Goal: Task Accomplishment & Management: Manage account settings

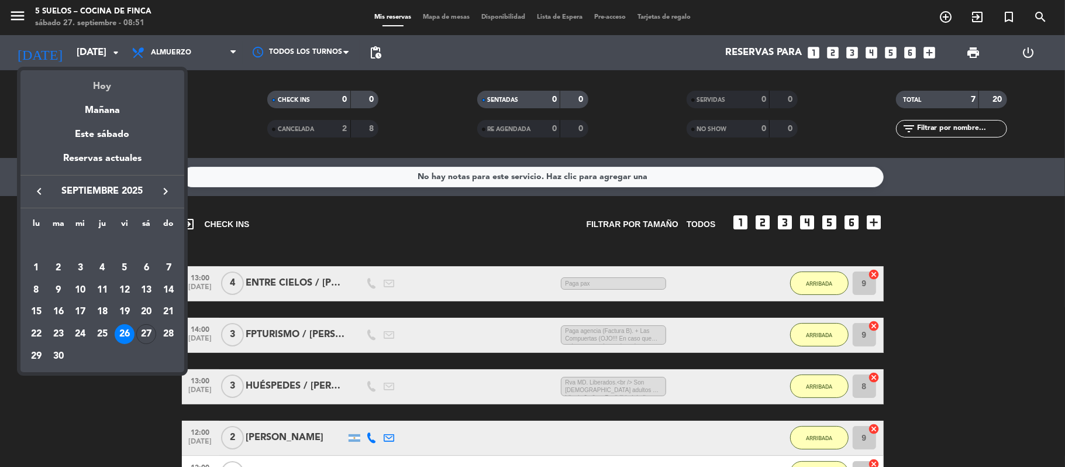
click at [95, 82] on div "Hoy" at bounding box center [102, 82] width 164 height 24
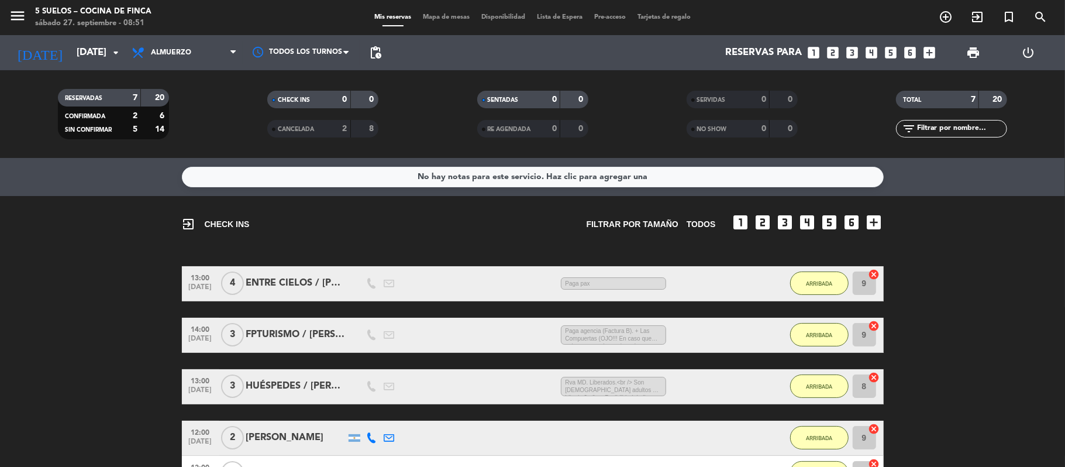
type input "[DATE]"
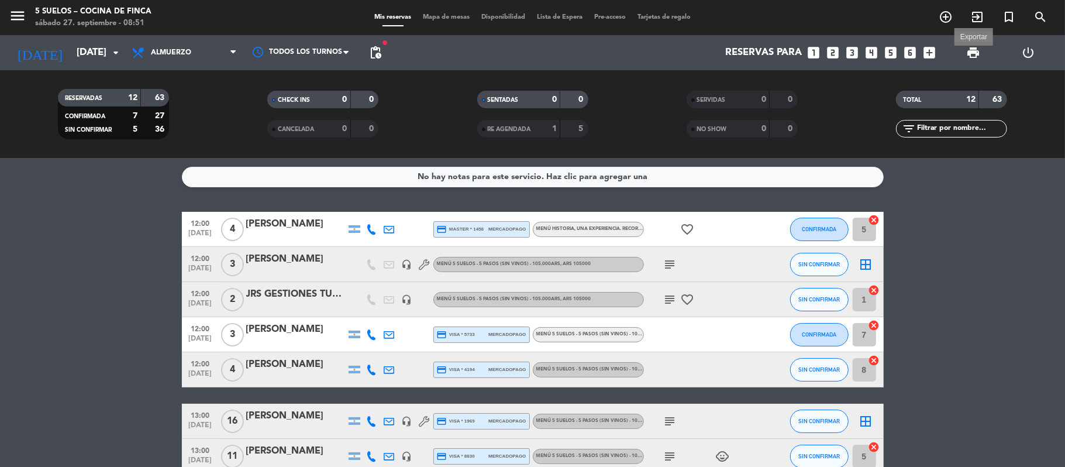
click at [966, 52] on span "print" at bounding box center [973, 53] width 14 height 14
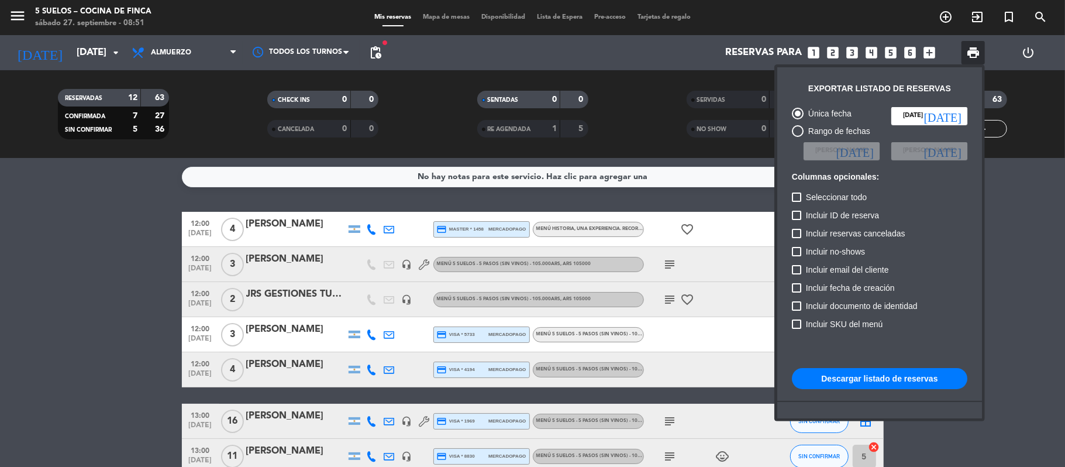
click at [852, 378] on button "Descargar listado de reservas" at bounding box center [879, 378] width 175 height 21
click at [15, 11] on div at bounding box center [532, 233] width 1065 height 467
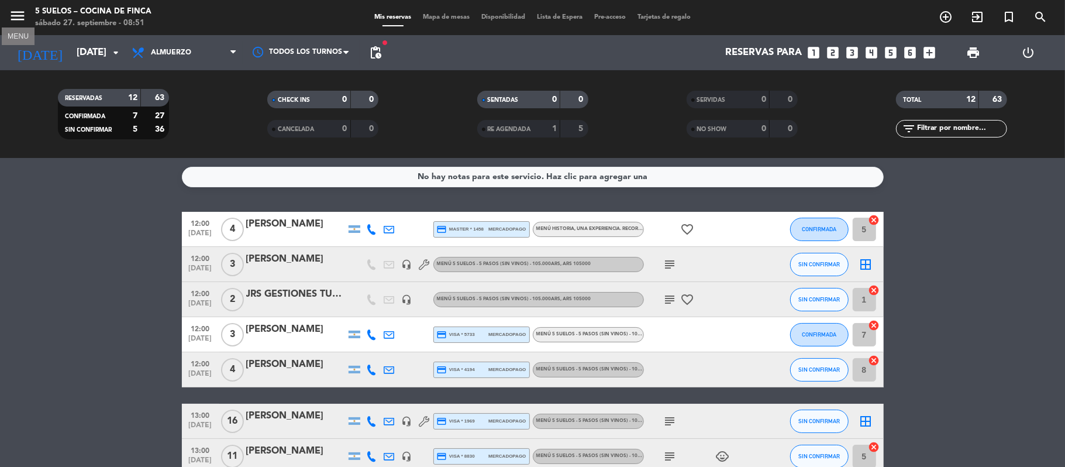
click at [15, 14] on icon "menu" at bounding box center [18, 16] width 18 height 18
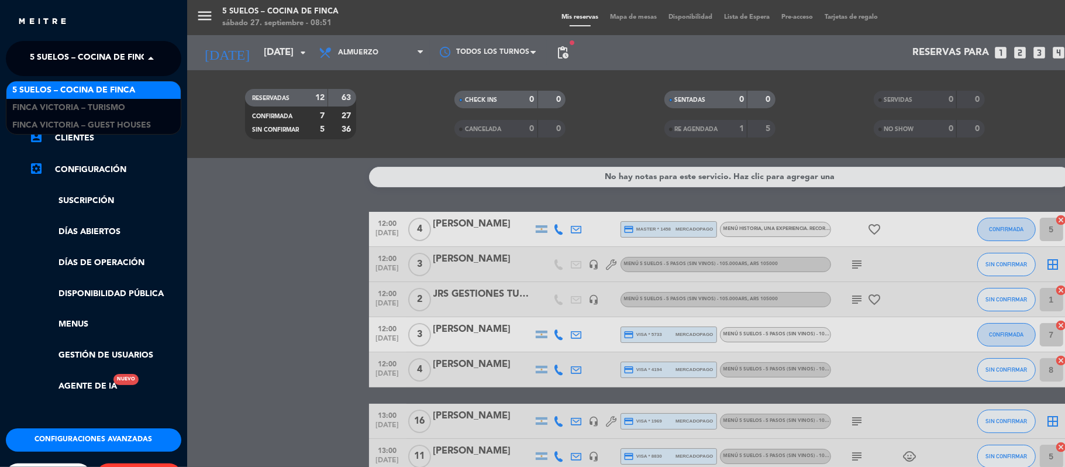
click at [38, 52] on span "5 SUELOS – COCINA DE FINCA" at bounding box center [91, 58] width 123 height 25
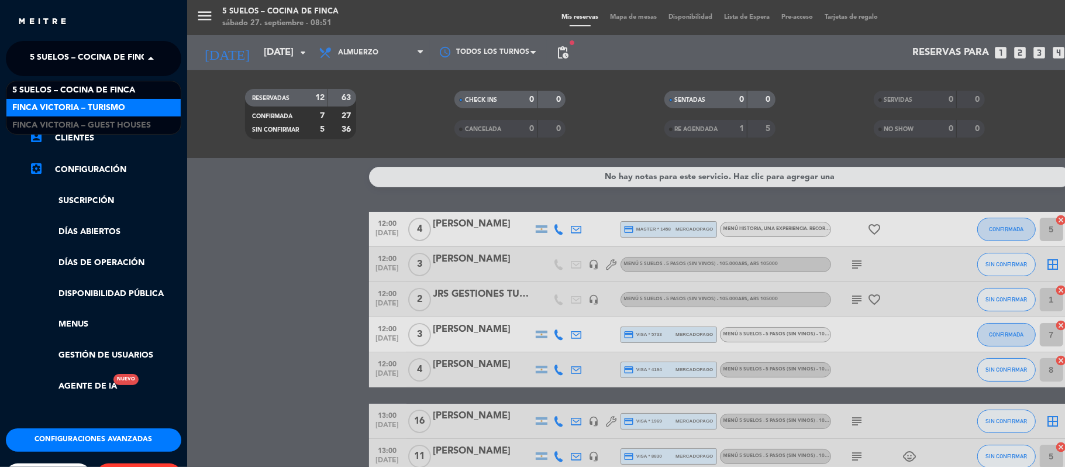
click at [43, 106] on span "FINCA VICTORIA – TURISMO" at bounding box center [68, 107] width 113 height 13
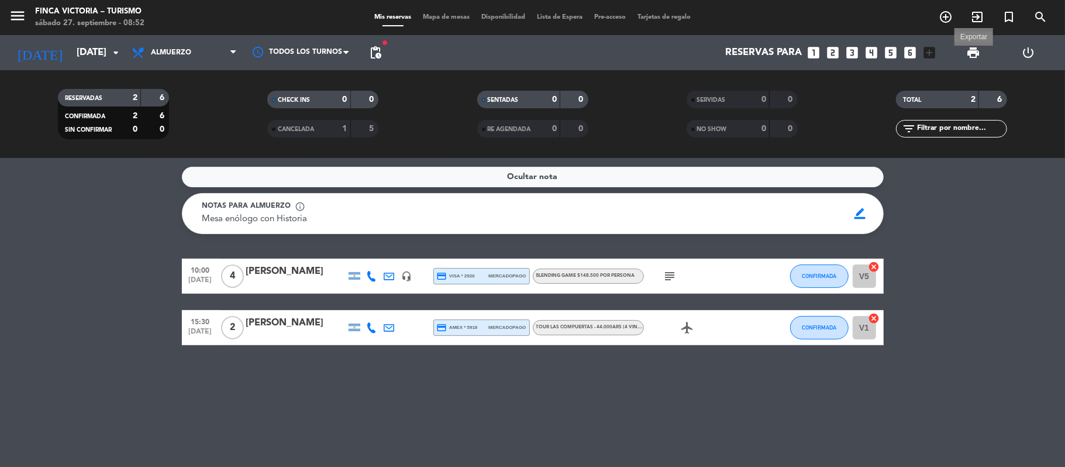
click at [967, 54] on span "print" at bounding box center [973, 53] width 14 height 14
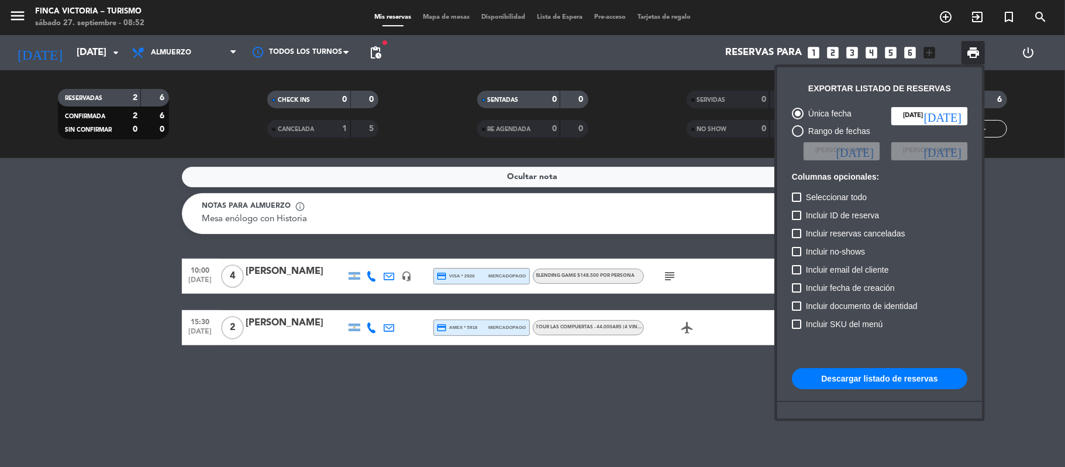
click at [868, 377] on button "Descargar listado de reservas" at bounding box center [879, 378] width 175 height 21
click at [12, 11] on div at bounding box center [532, 233] width 1065 height 467
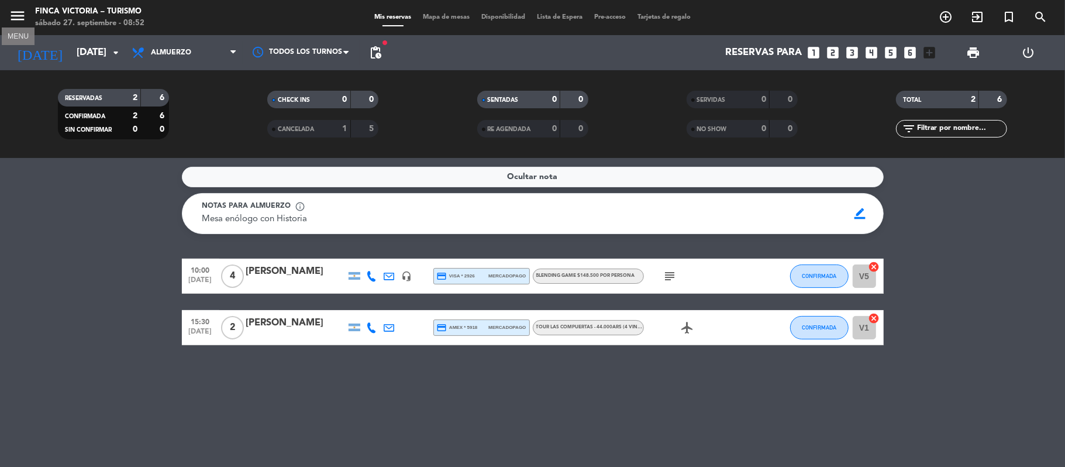
click at [12, 11] on icon "menu" at bounding box center [18, 16] width 18 height 18
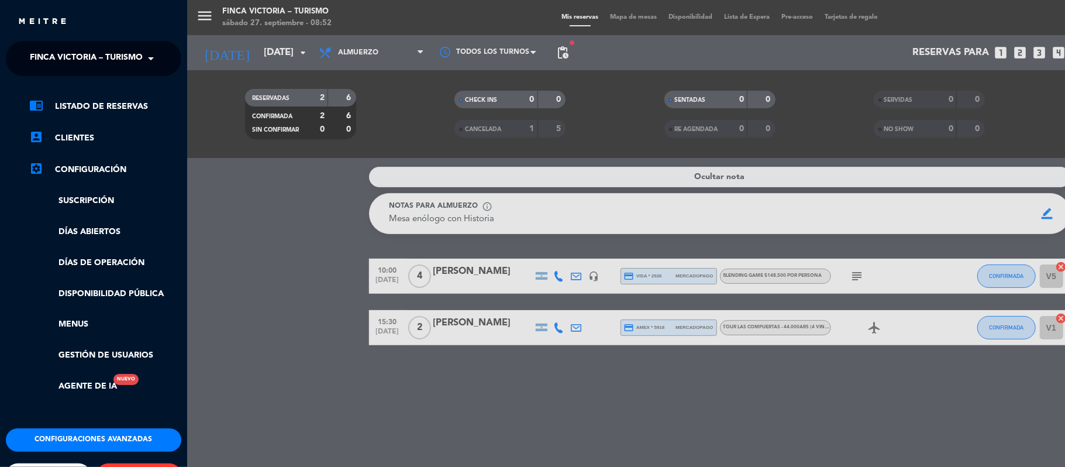
click at [27, 42] on ng-select "× FINCA VICTORIA – TURISMO ×" at bounding box center [93, 58] width 175 height 35
click at [27, 45] on ng-select "× FINCA VICTORIA – TURISMO ×" at bounding box center [93, 58] width 175 height 35
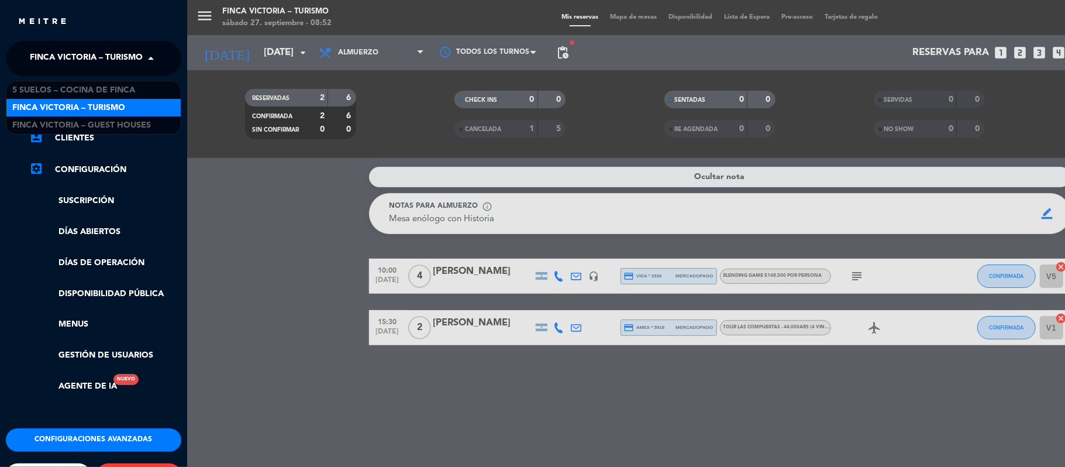
click at [33, 64] on span "FINCA VICTORIA – TURISMO" at bounding box center [86, 58] width 113 height 25
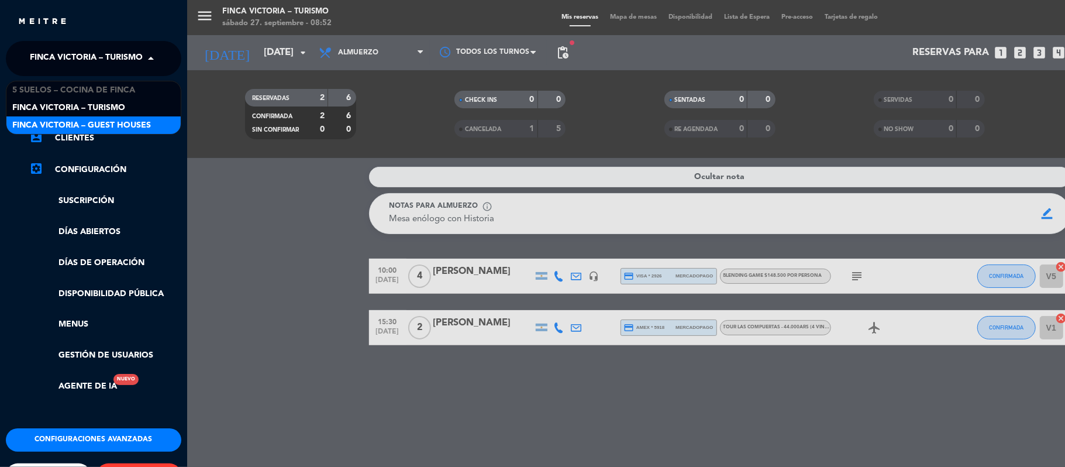
click at [43, 120] on span "FINCA VICTORIA – GUEST HOUSES" at bounding box center [81, 125] width 139 height 13
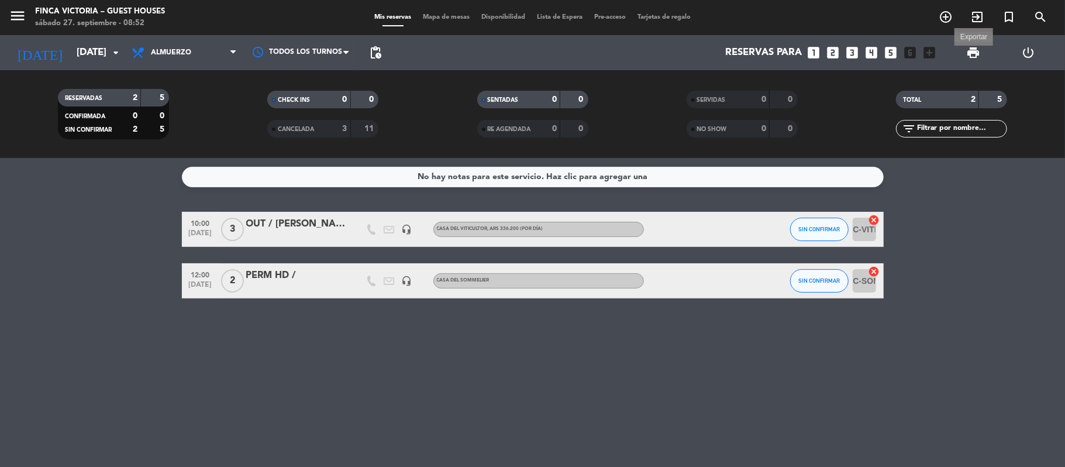
click at [977, 55] on span "print" at bounding box center [973, 53] width 14 height 14
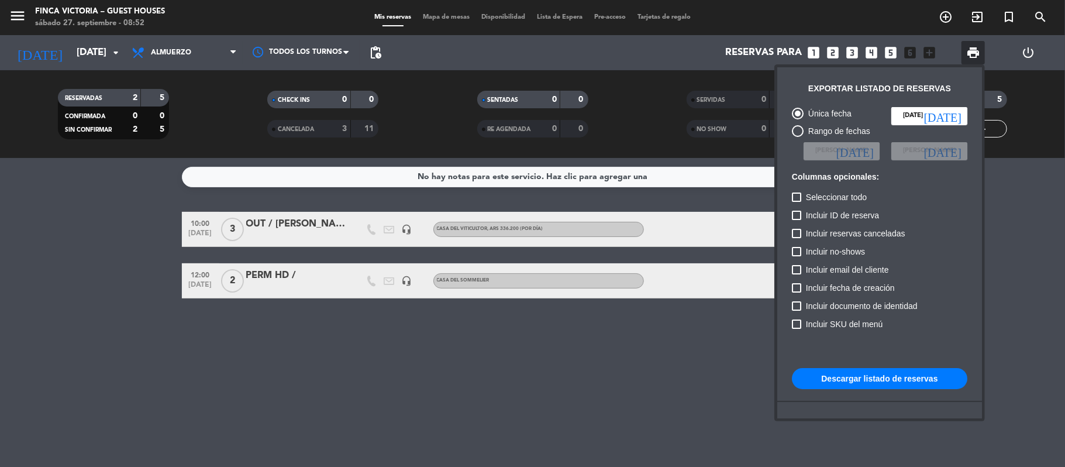
click at [898, 383] on button "Descargar listado de reservas" at bounding box center [879, 378] width 175 height 21
click at [103, 356] on div at bounding box center [532, 233] width 1065 height 467
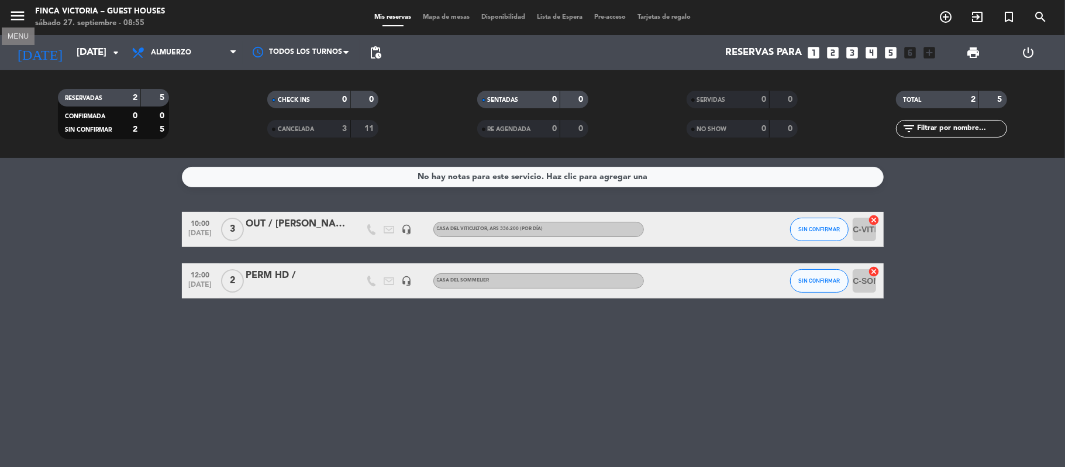
click at [15, 25] on button "menu" at bounding box center [18, 18] width 18 height 22
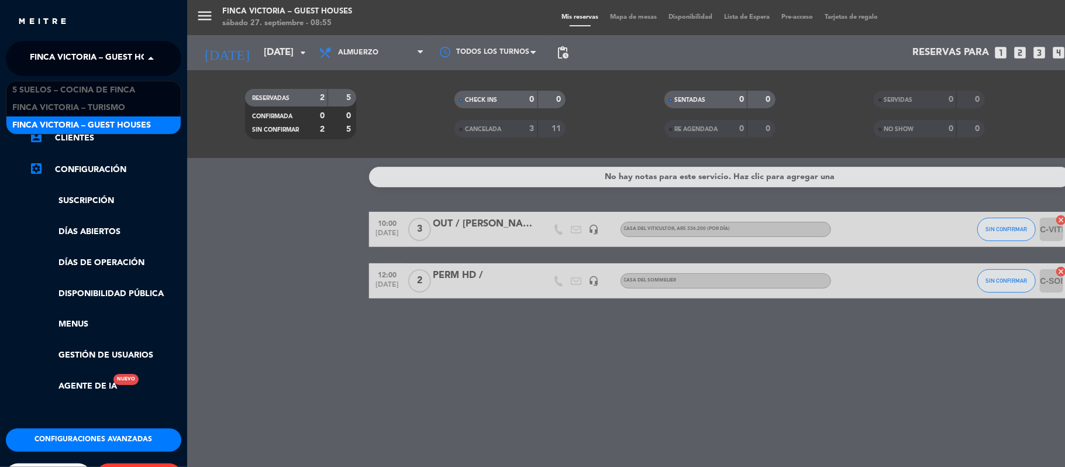
click at [46, 57] on span "FINCA VICTORIA – GUEST HOUSES" at bounding box center [99, 58] width 139 height 25
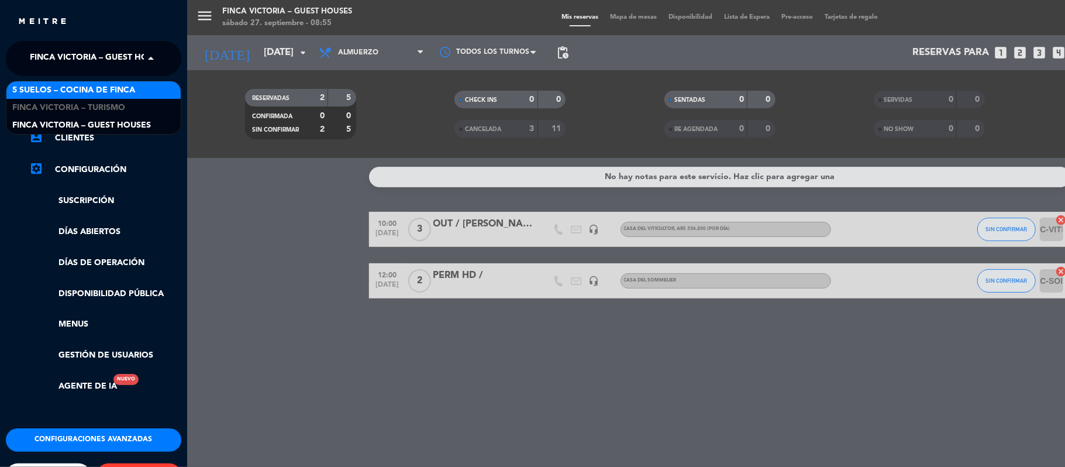
click at [40, 81] on div "5 SUELOS – COCINA DE FINCA" at bounding box center [93, 90] width 174 height 18
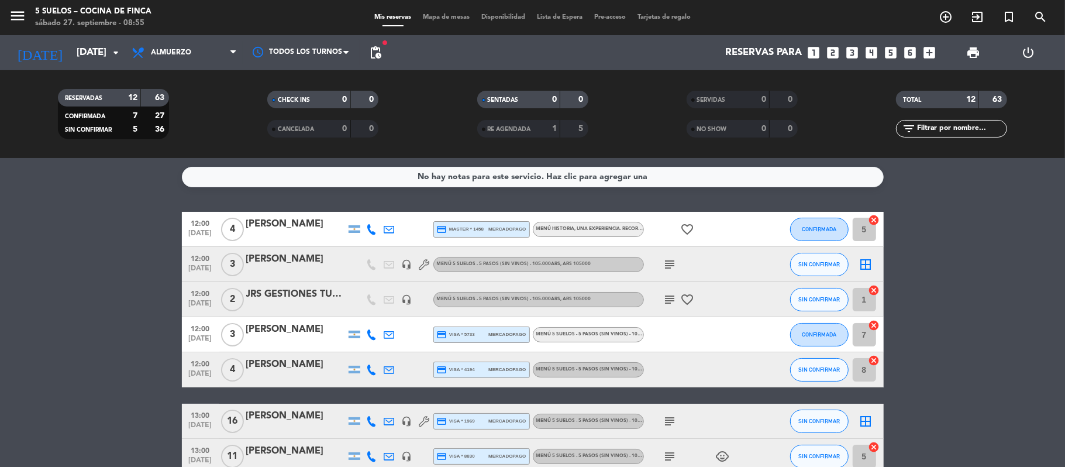
click at [657, 233] on div "favorite_border" at bounding box center [696, 229] width 105 height 35
click at [674, 257] on icon "subject" at bounding box center [670, 264] width 14 height 14
click at [22, 233] on bookings-row "12:00 [DATE] 4 [PERSON_NAME] credit_card master * 1458 mercadopago MENÚ HISTORI…" at bounding box center [532, 439] width 1065 height 454
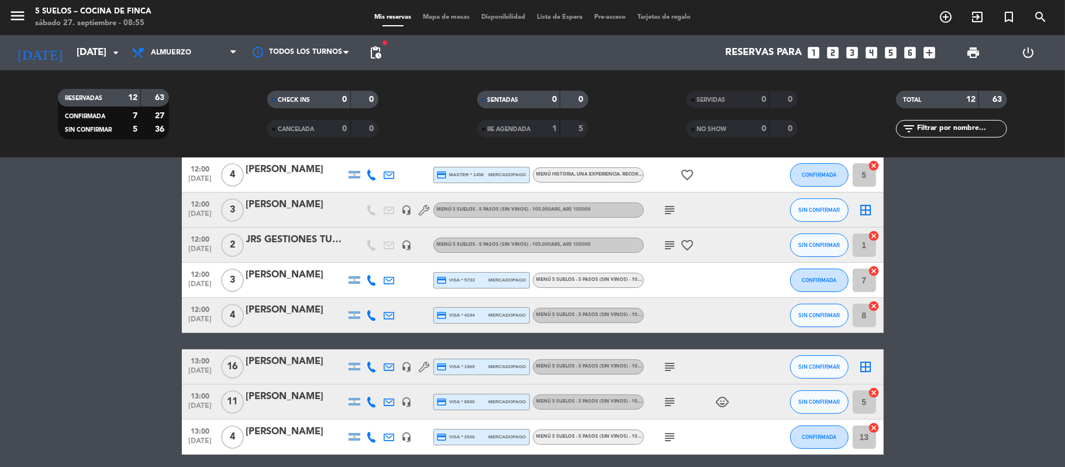
scroll to position [78, 0]
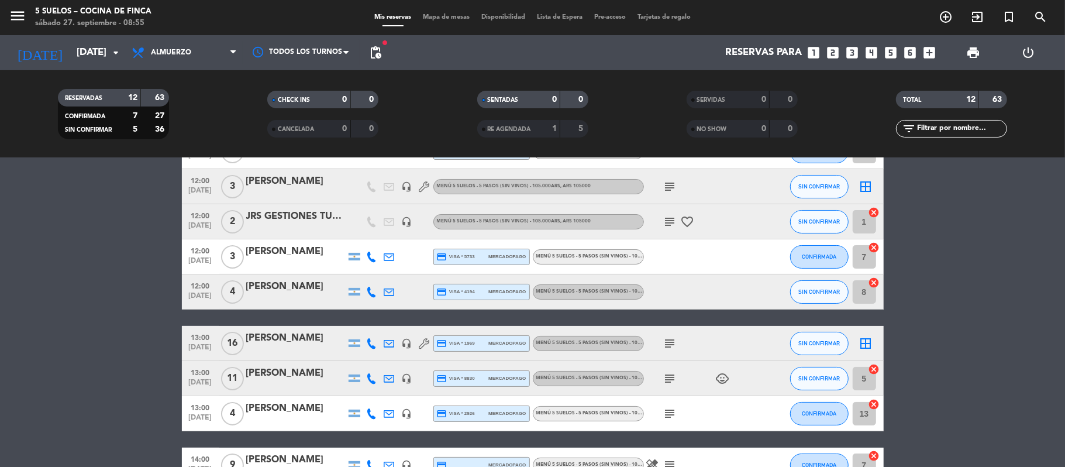
click at [670, 181] on icon "subject" at bounding box center [670, 187] width 14 height 14
click at [302, 180] on div "[PERSON_NAME]" at bounding box center [295, 181] width 99 height 15
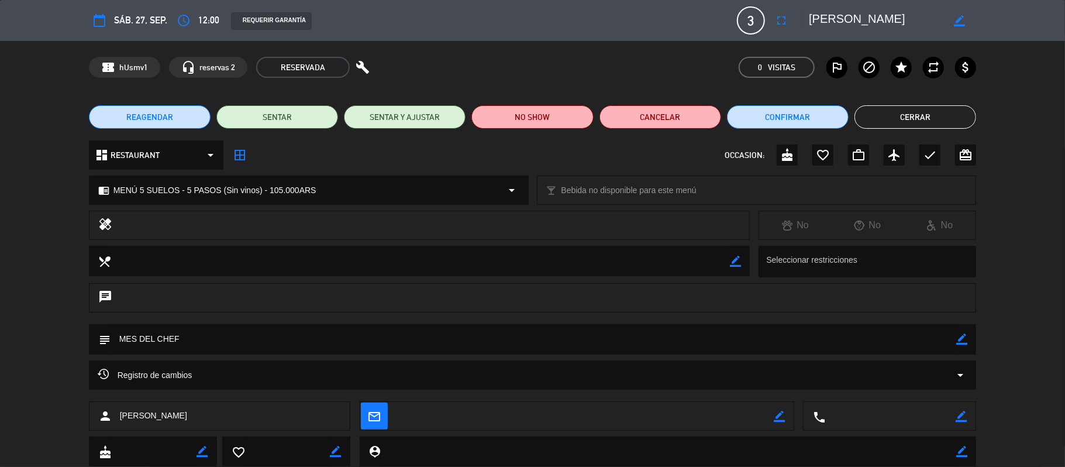
click at [959, 342] on icon "border_color" at bounding box center [961, 338] width 11 height 11
click at [136, 330] on textarea at bounding box center [534, 339] width 846 height 30
click at [136, 335] on textarea at bounding box center [534, 339] width 846 height 30
click at [161, 337] on textarea at bounding box center [534, 339] width 846 height 30
type textarea "MESA DE LA CHEF"
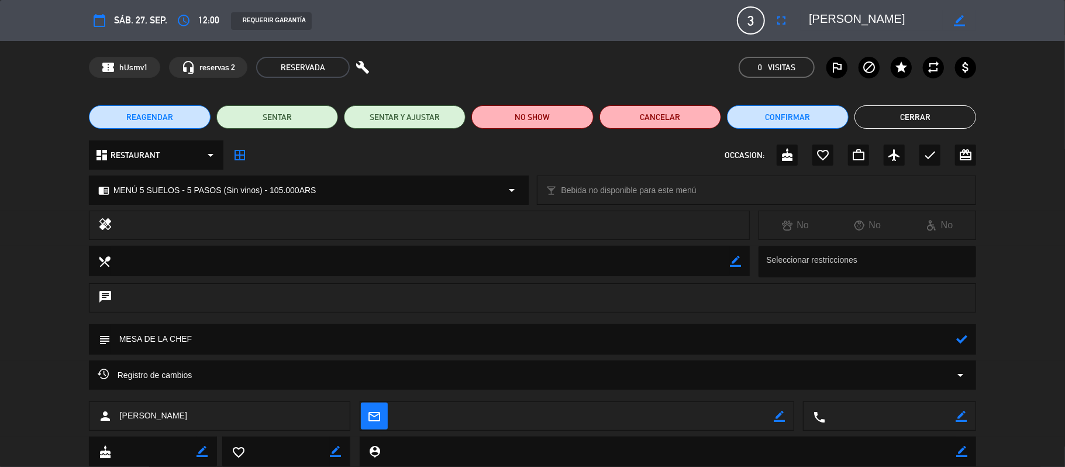
click at [958, 346] on div at bounding box center [961, 339] width 11 height 30
click at [957, 343] on icon at bounding box center [961, 338] width 11 height 11
click at [915, 115] on button "Cerrar" at bounding box center [915, 116] width 122 height 23
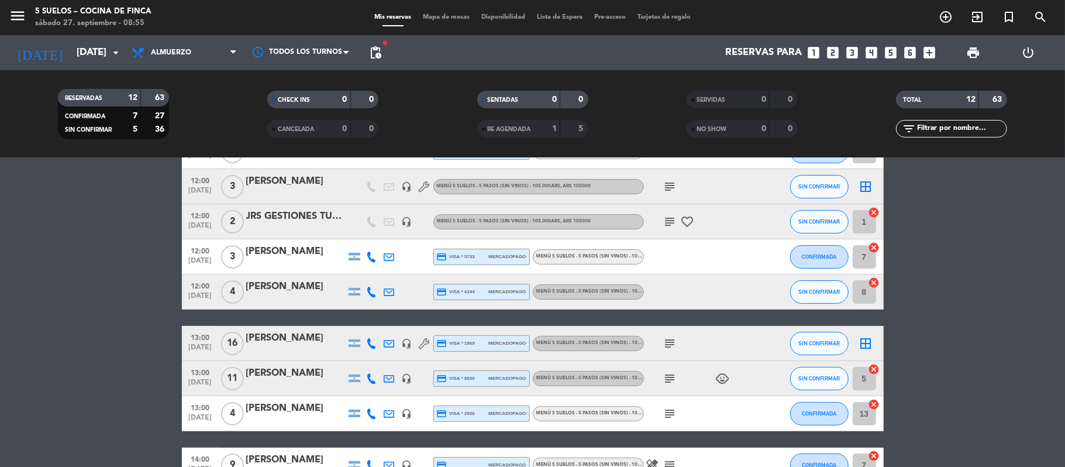
click at [669, 223] on icon "subject" at bounding box center [670, 222] width 14 height 14
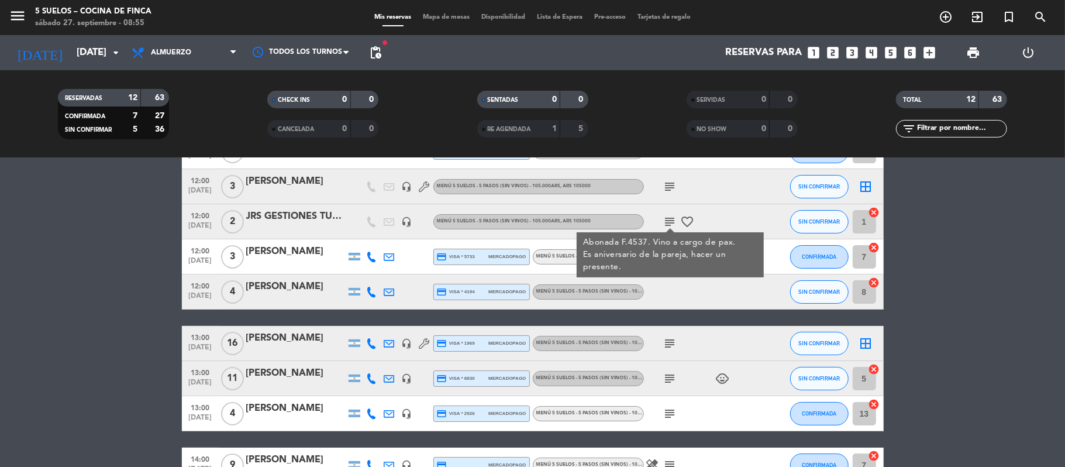
click at [67, 220] on bookings-row "12:00 [DATE] 4 [PERSON_NAME] credit_card master * 1458 mercadopago MENÚ HISTORI…" at bounding box center [532, 361] width 1065 height 454
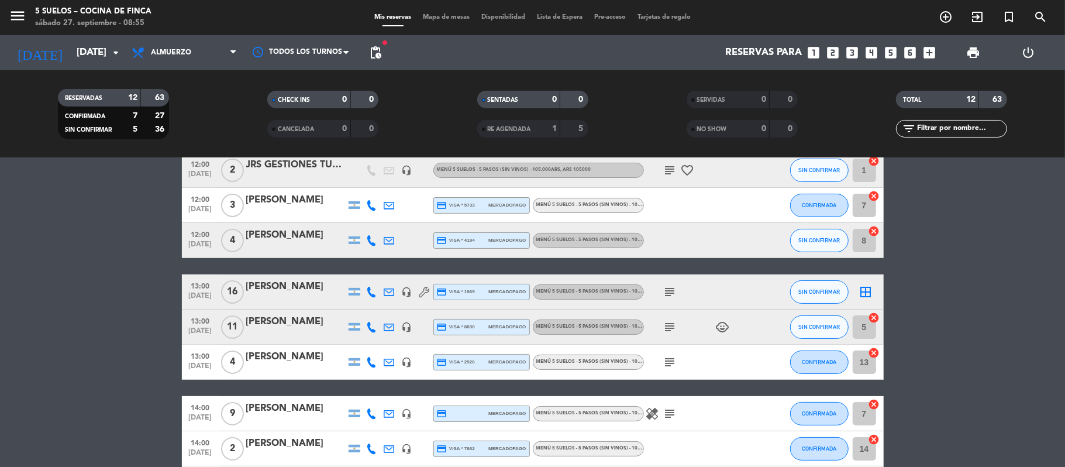
scroll to position [156, 0]
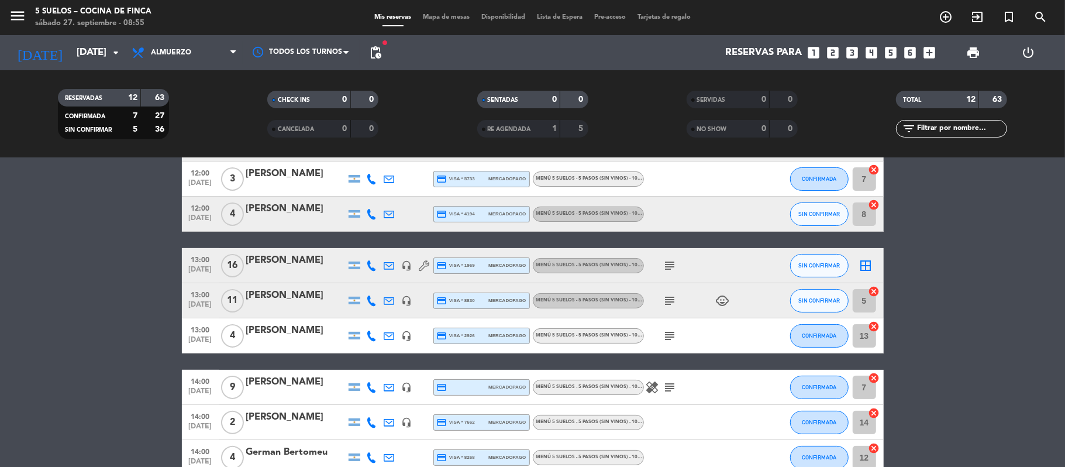
click at [663, 261] on icon "subject" at bounding box center [670, 266] width 14 height 14
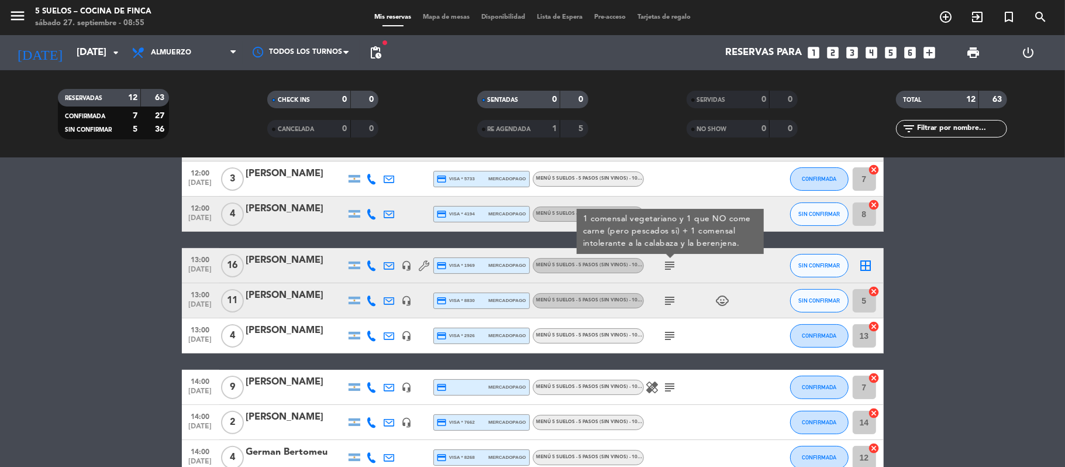
click at [284, 269] on div at bounding box center [295, 272] width 99 height 9
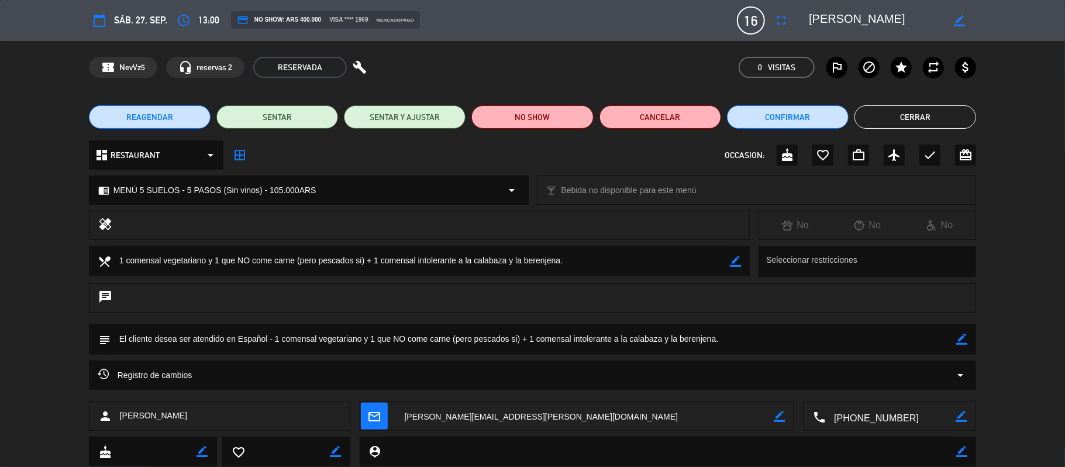
drag, startPoint x: 120, startPoint y: 261, endPoint x: 578, endPoint y: 277, distance: 458.2
click at [578, 277] on div "local_dining border_color Seleccionar restricciones" at bounding box center [532, 264] width 1065 height 37
click at [885, 118] on button "Cerrar" at bounding box center [915, 116] width 122 height 23
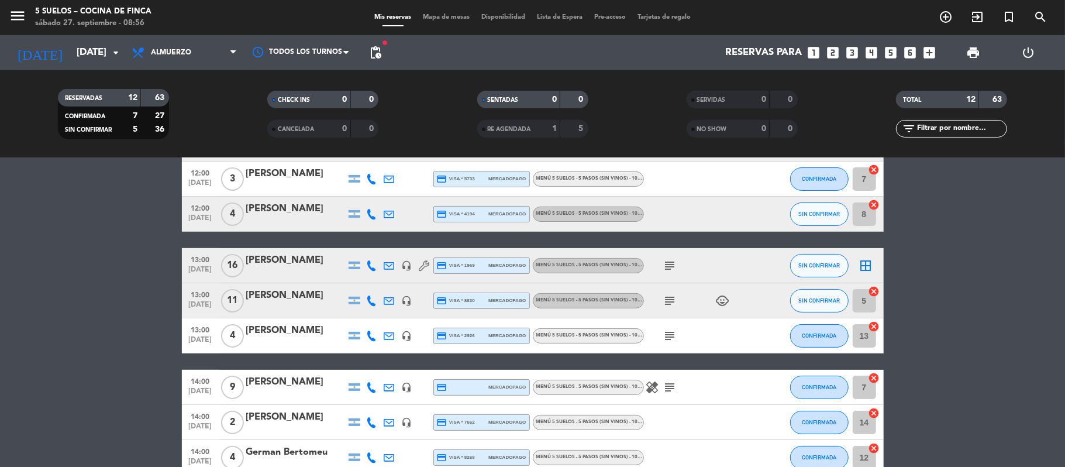
click at [663, 305] on icon "subject" at bounding box center [670, 301] width 14 height 14
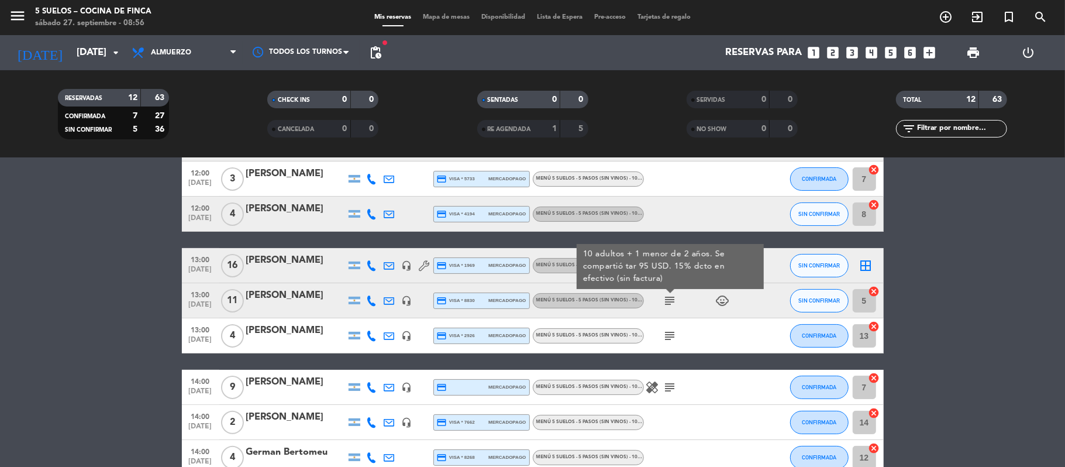
click at [670, 330] on icon "subject" at bounding box center [670, 336] width 14 height 14
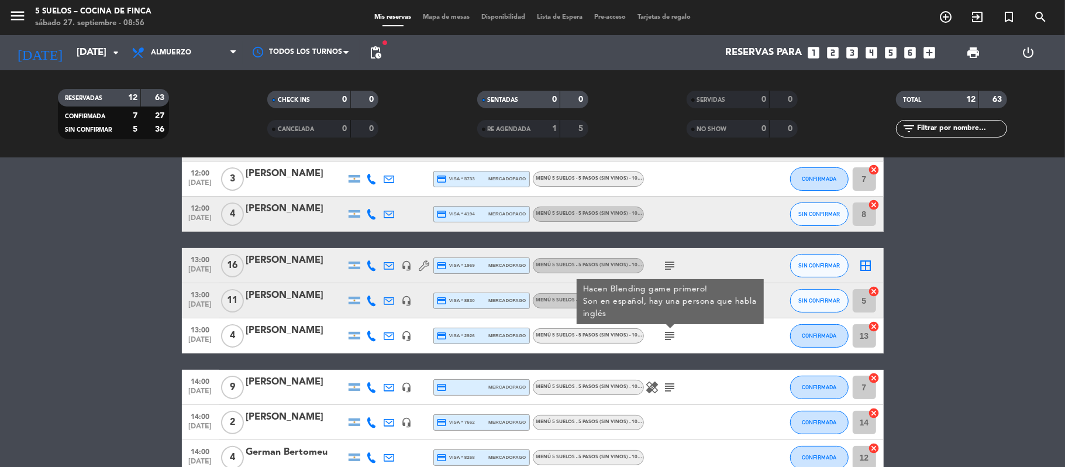
click at [57, 312] on bookings-row "12:00 [DATE] 4 [PERSON_NAME] credit_card master * 1458 mercadopago MENÚ HISTORI…" at bounding box center [532, 283] width 1065 height 454
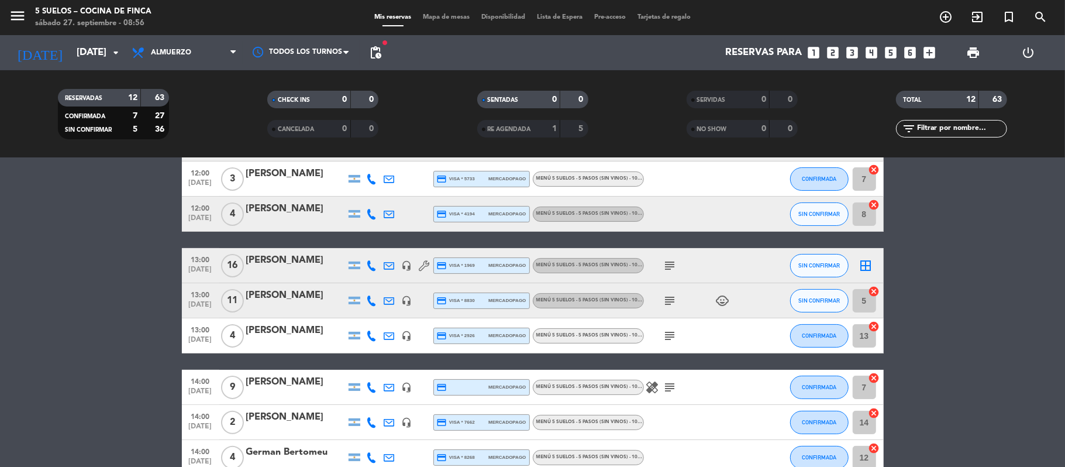
scroll to position [256, 0]
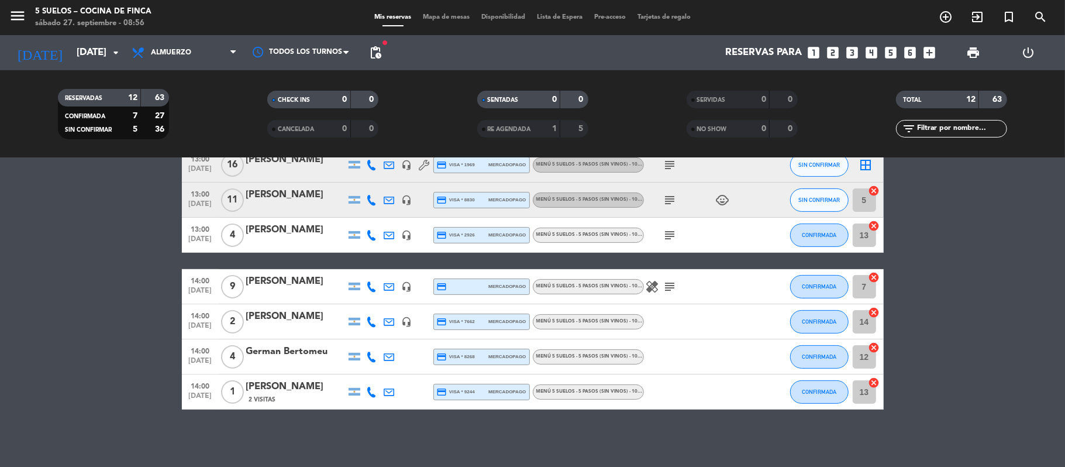
click at [670, 288] on icon "subject" at bounding box center [670, 287] width 14 height 14
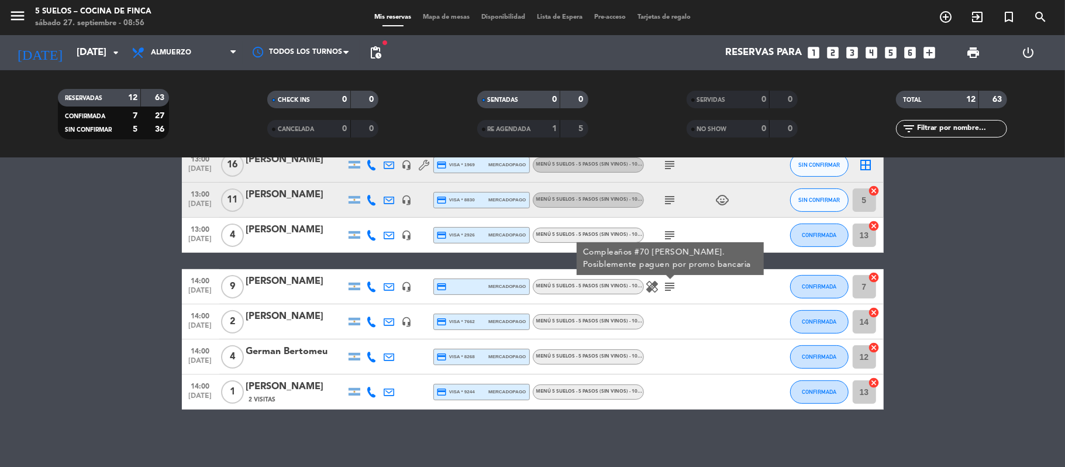
click at [649, 286] on icon "healing" at bounding box center [653, 287] width 14 height 14
click at [653, 311] on div at bounding box center [696, 321] width 105 height 35
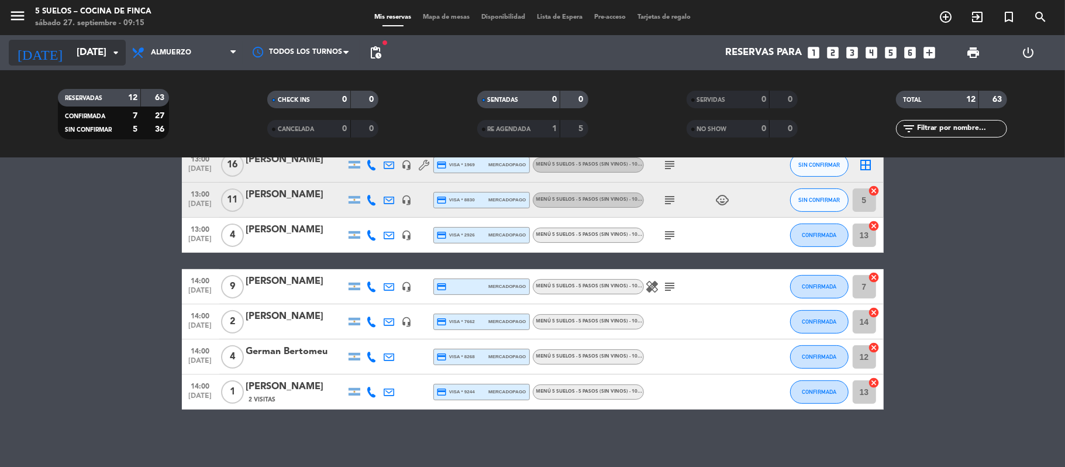
click at [71, 56] on input "[DATE]" at bounding box center [134, 53] width 126 height 23
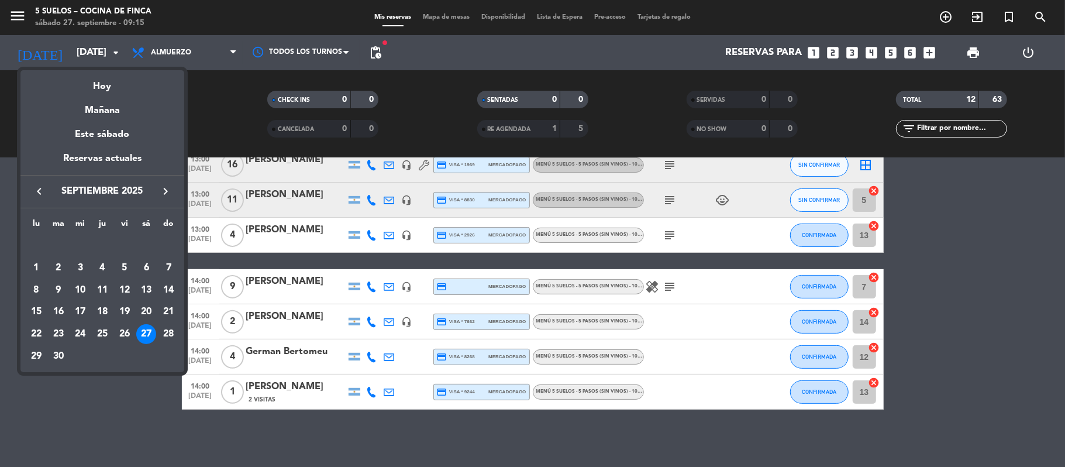
click at [19, 7] on div at bounding box center [532, 233] width 1065 height 467
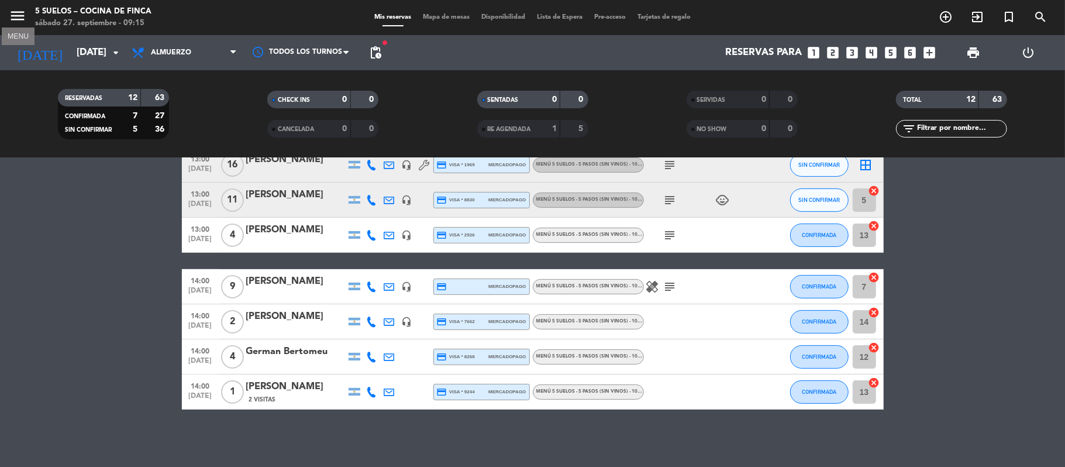
click at [20, 15] on icon "menu" at bounding box center [18, 16] width 18 height 18
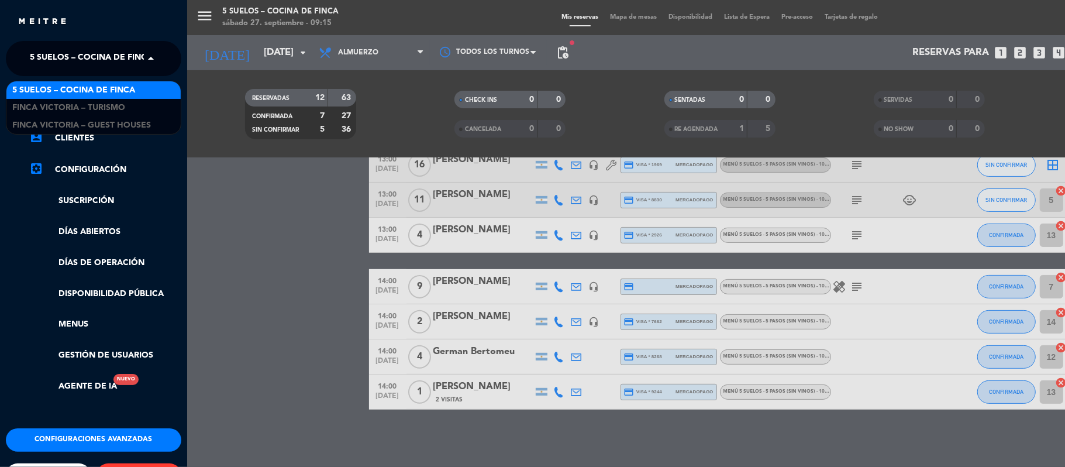
click at [43, 48] on span "5 SUELOS – COCINA DE FINCA" at bounding box center [91, 58] width 123 height 25
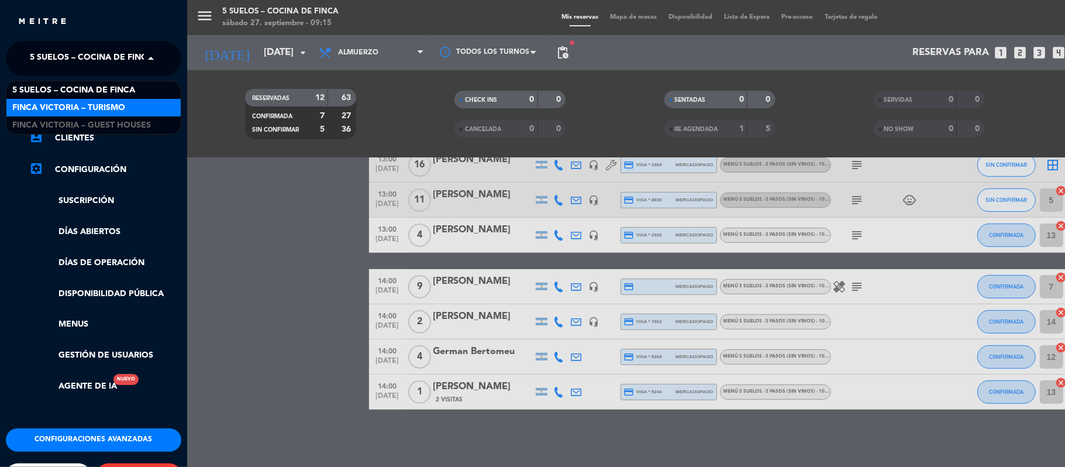
click at [46, 112] on span "FINCA VICTORIA – TURISMO" at bounding box center [68, 107] width 113 height 13
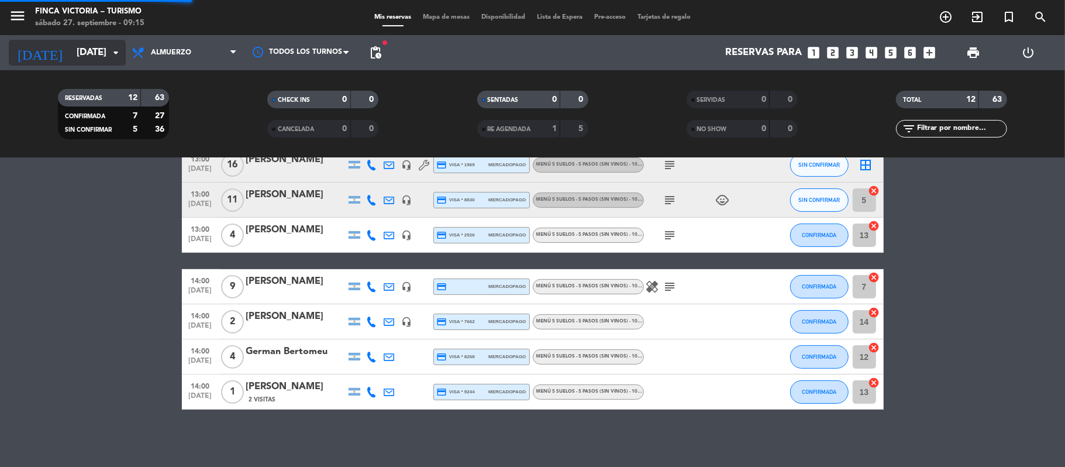
click at [73, 51] on input "[DATE]" at bounding box center [134, 53] width 126 height 23
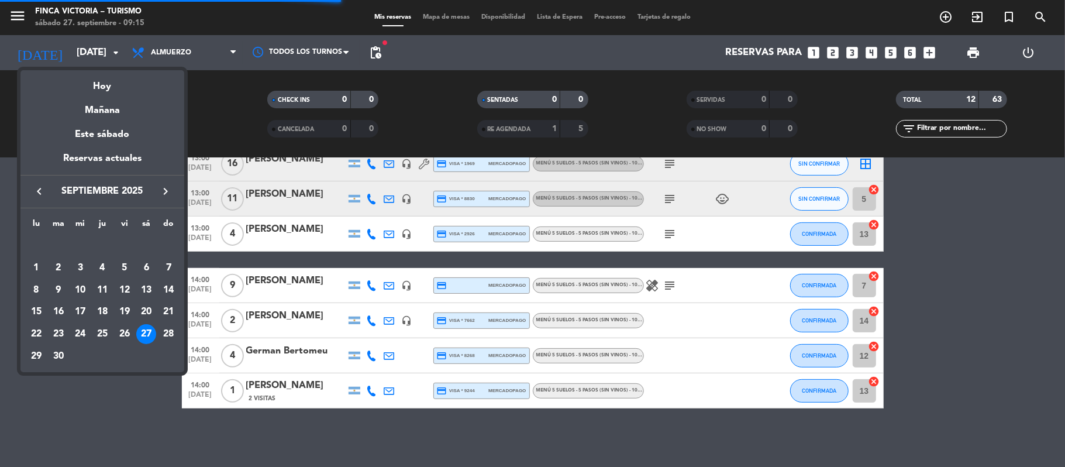
scroll to position [0, 0]
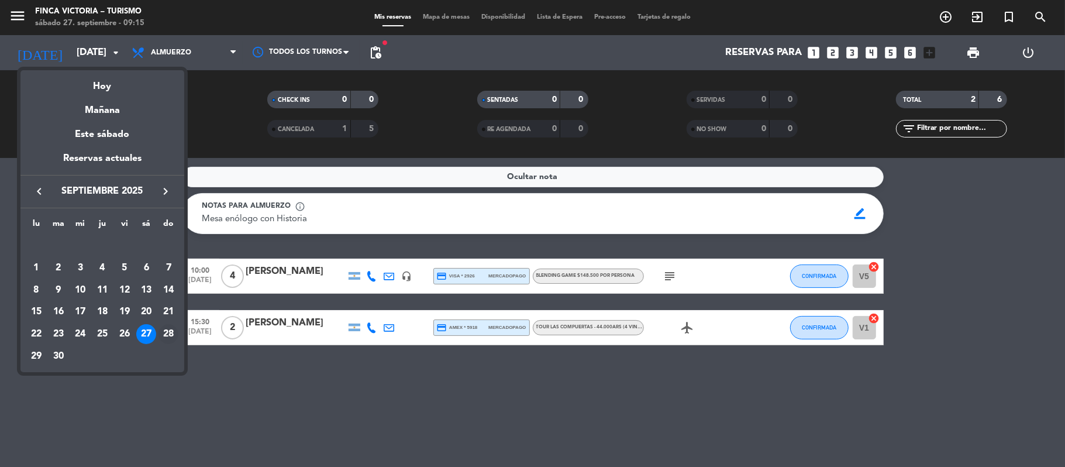
click at [172, 330] on div "28" at bounding box center [169, 334] width 20 height 20
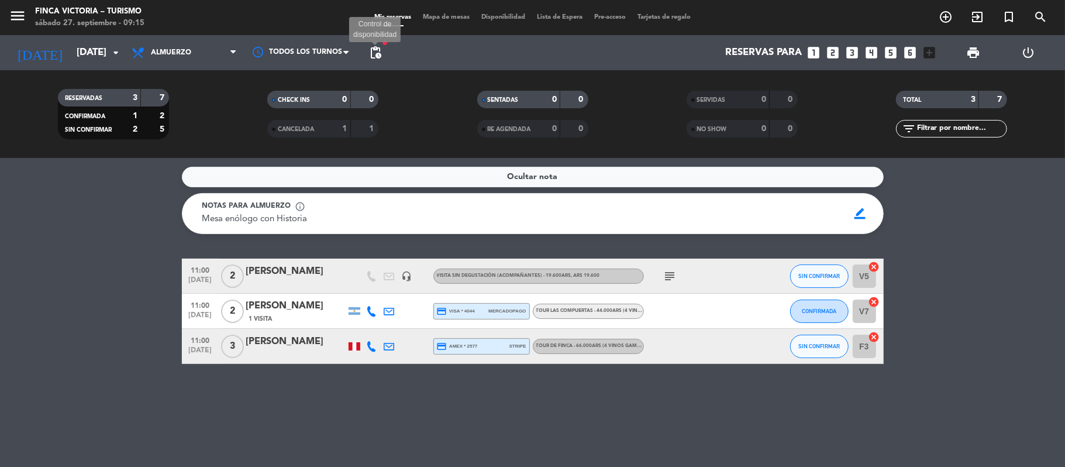
click at [375, 52] on span "pending_actions" at bounding box center [375, 53] width 14 height 14
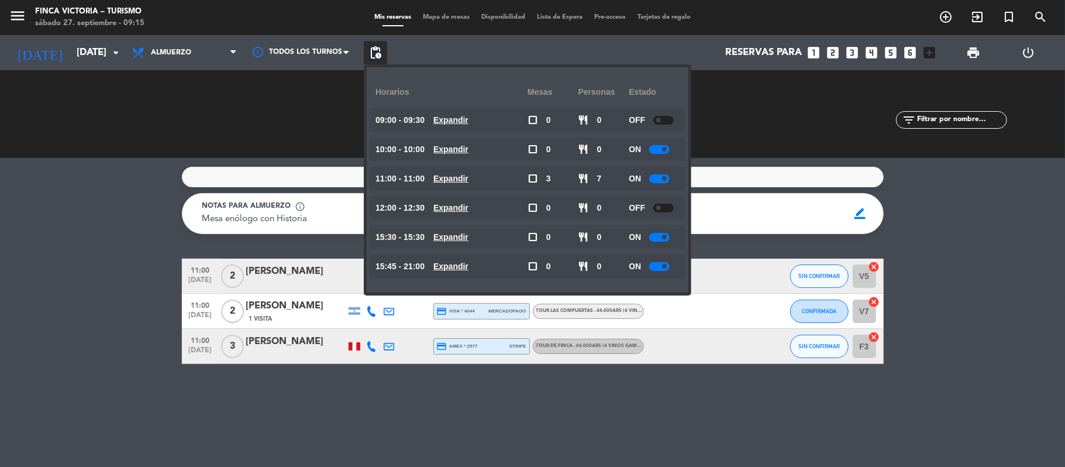
click at [128, 214] on service-notes "Ocultar nota Notas para almuerzo info_outline Mesa enólogo con Historia Mesa en…" at bounding box center [532, 200] width 1065 height 67
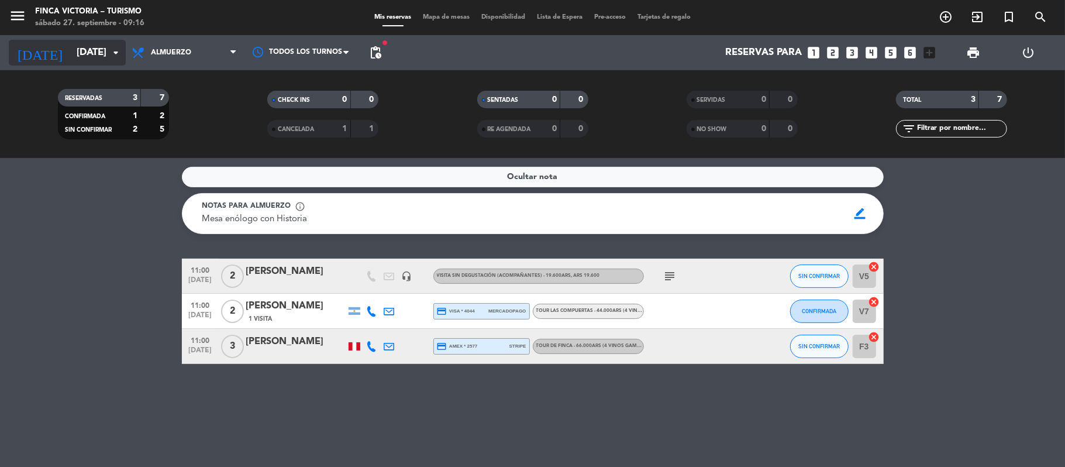
click at [71, 60] on input "[DATE]" at bounding box center [134, 53] width 126 height 23
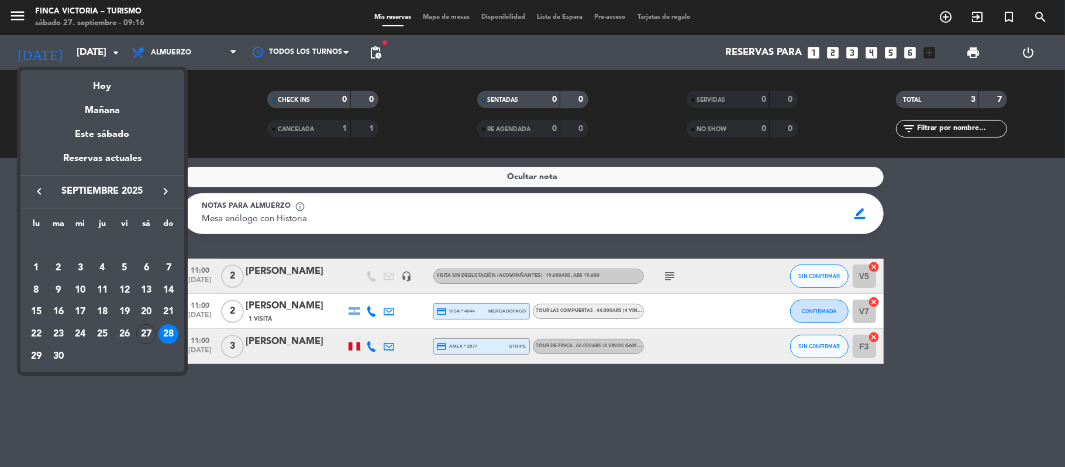
click at [161, 193] on icon "keyboard_arrow_right" at bounding box center [166, 191] width 14 height 14
click at [85, 266] on div "1" at bounding box center [80, 268] width 20 height 20
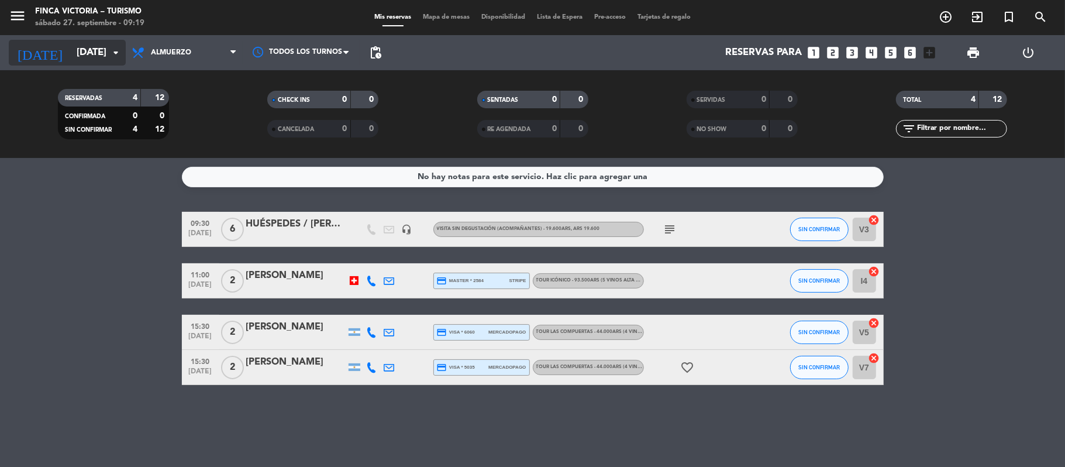
click at [71, 46] on input "[DATE]" at bounding box center [134, 53] width 126 height 23
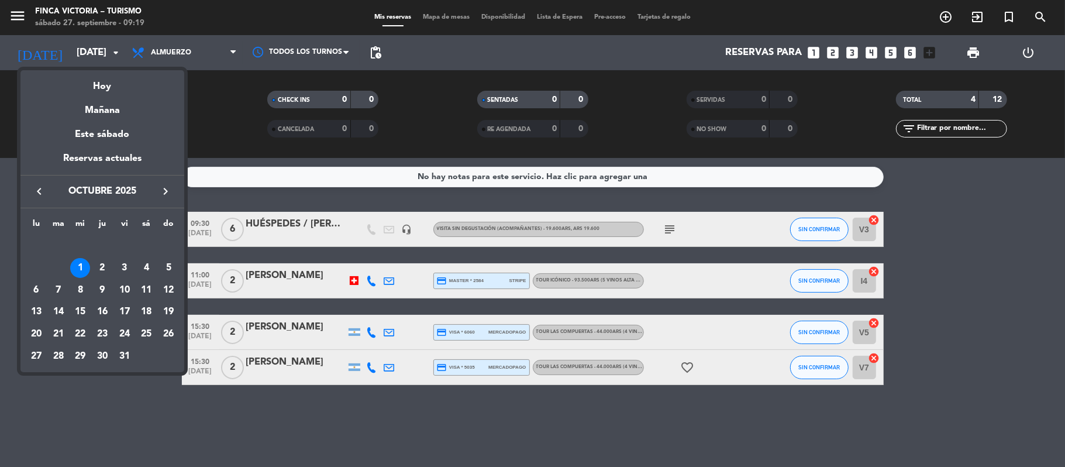
click at [168, 186] on icon "keyboard_arrow_right" at bounding box center [166, 191] width 14 height 14
click at [167, 185] on icon "keyboard_arrow_right" at bounding box center [166, 191] width 14 height 14
click at [148, 269] on div "6" at bounding box center [146, 268] width 20 height 20
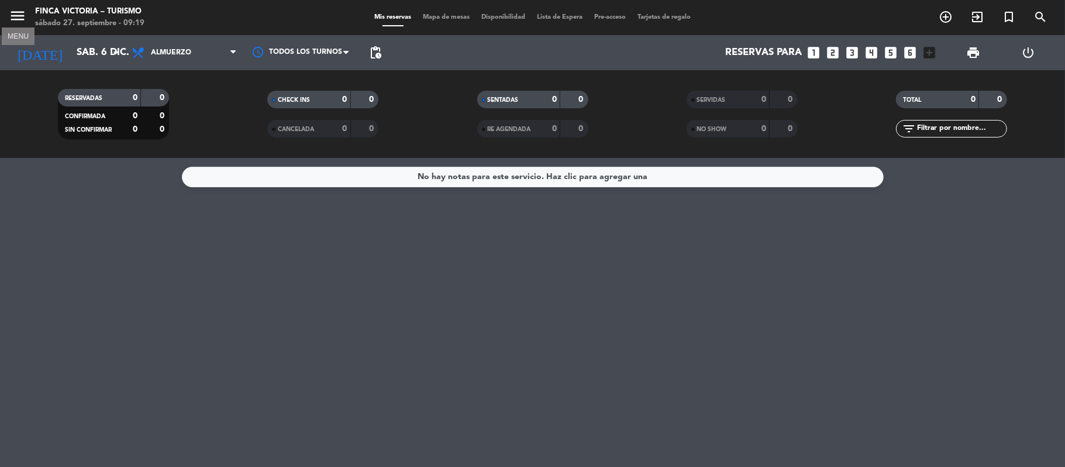
click at [14, 10] on icon "menu" at bounding box center [18, 16] width 18 height 18
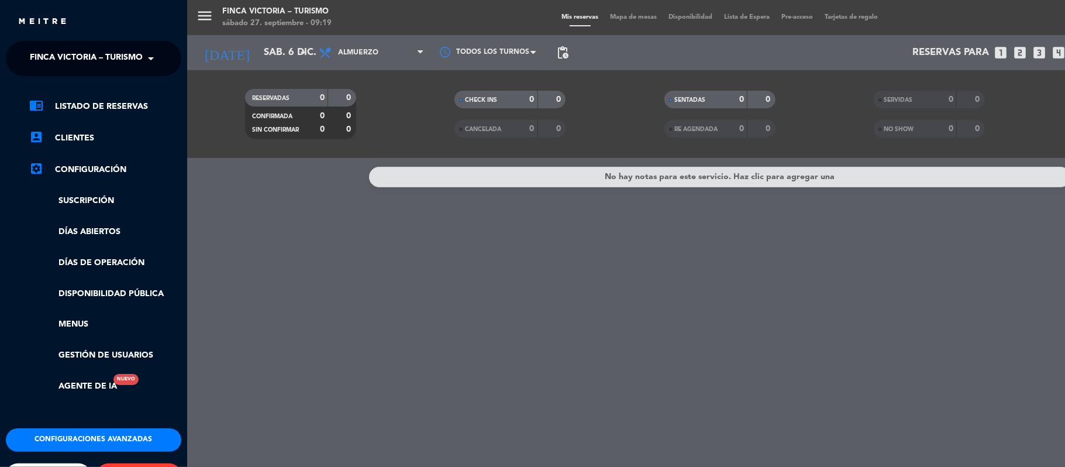
click at [45, 60] on span "FINCA VICTORIA – TURISMO" at bounding box center [86, 58] width 113 height 25
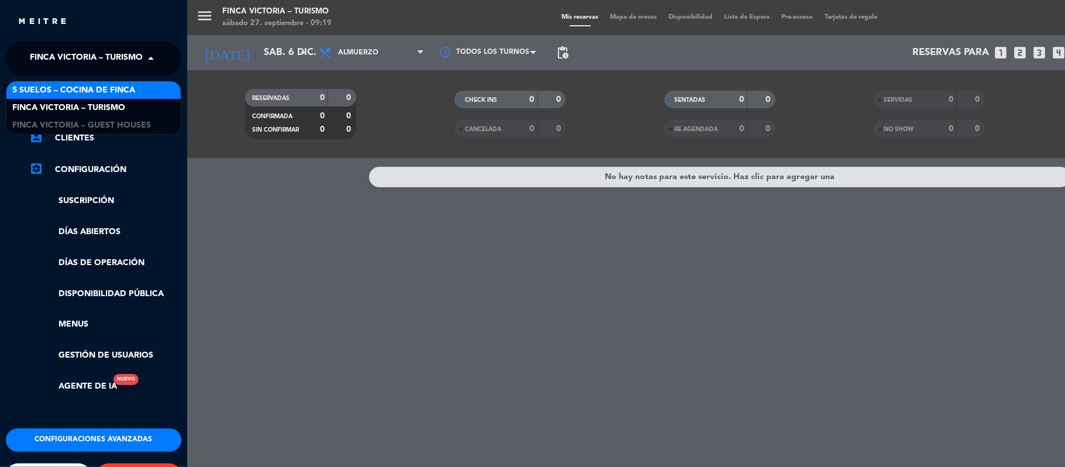
click at [48, 89] on span "5 SUELOS – COCINA DE FINCA" at bounding box center [73, 90] width 123 height 13
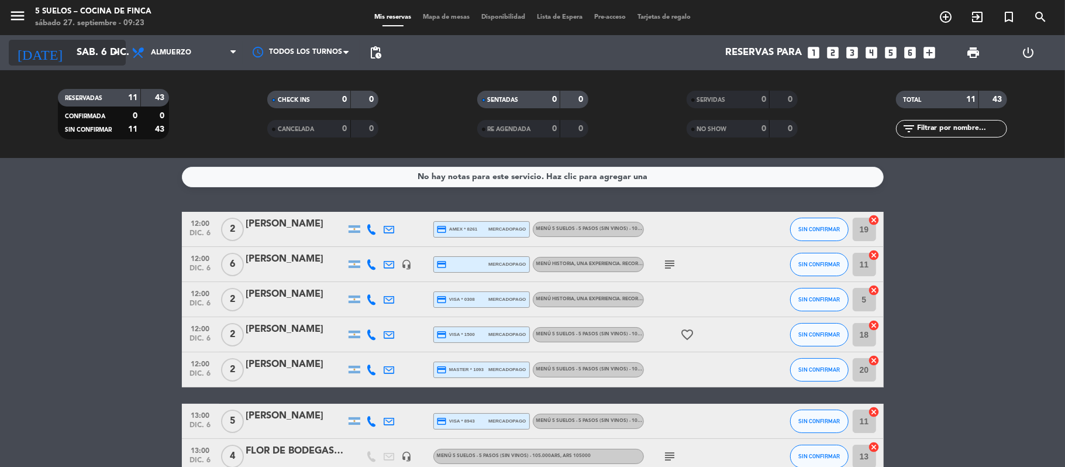
click at [75, 43] on input "sáb. 6 dic." at bounding box center [134, 53] width 126 height 23
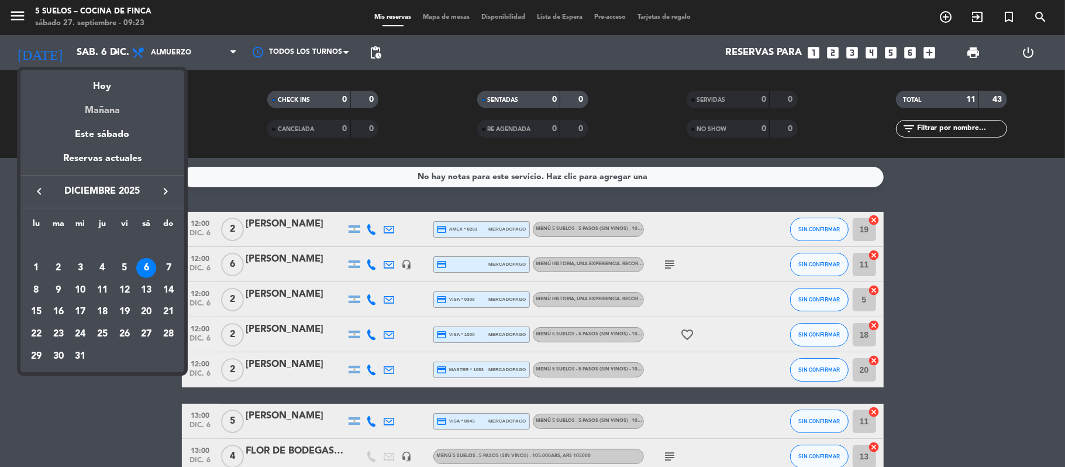
click at [106, 112] on div "Mañana" at bounding box center [102, 106] width 164 height 24
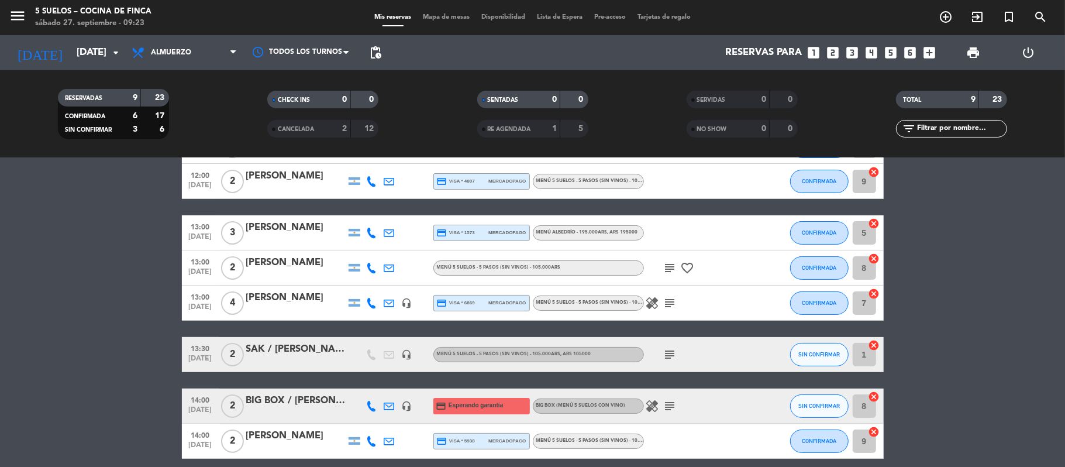
scroll to position [156, 0]
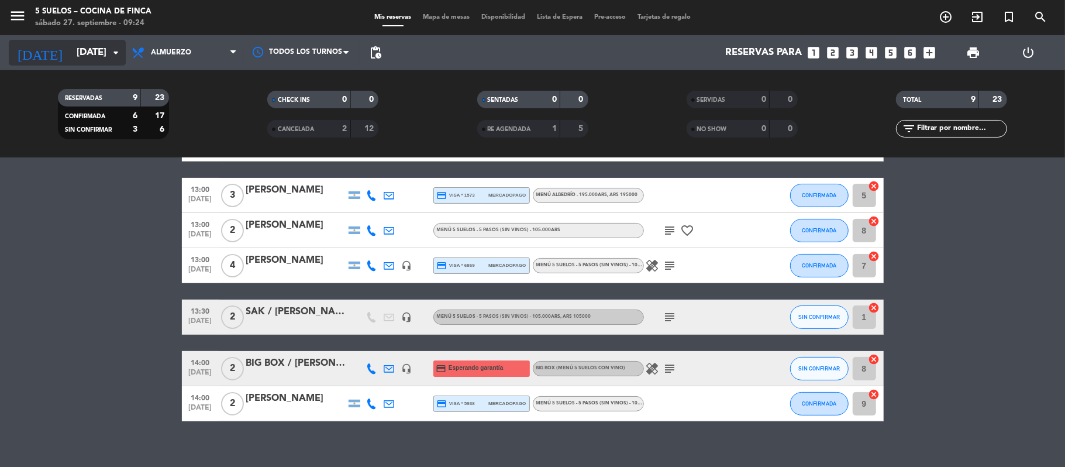
click at [71, 45] on input "[DATE]" at bounding box center [134, 53] width 126 height 23
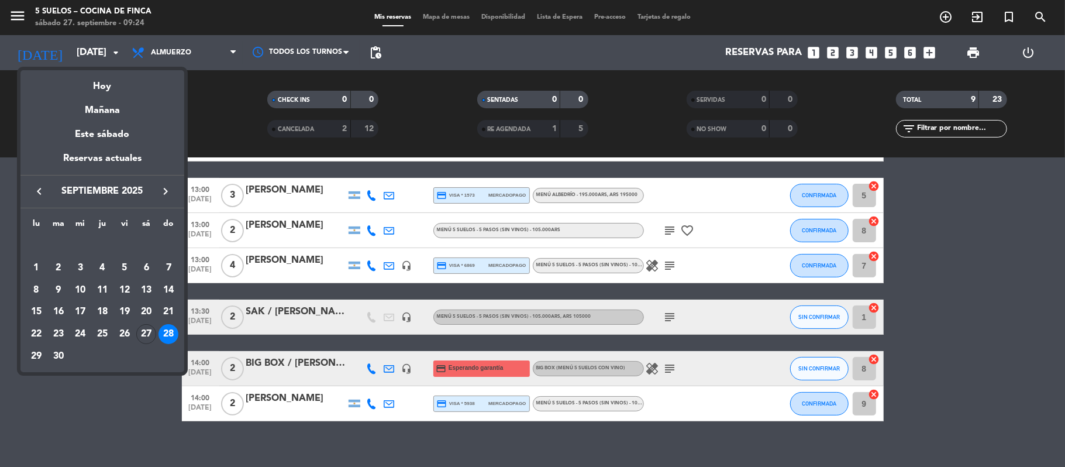
click at [165, 192] on icon "keyboard_arrow_right" at bounding box center [166, 191] width 14 height 14
click at [167, 269] on div "7" at bounding box center [169, 268] width 20 height 20
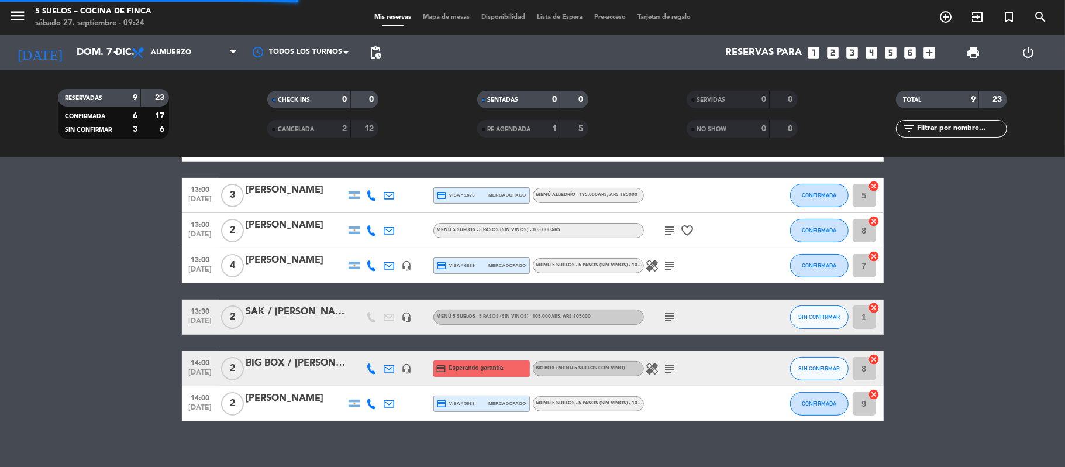
scroll to position [0, 0]
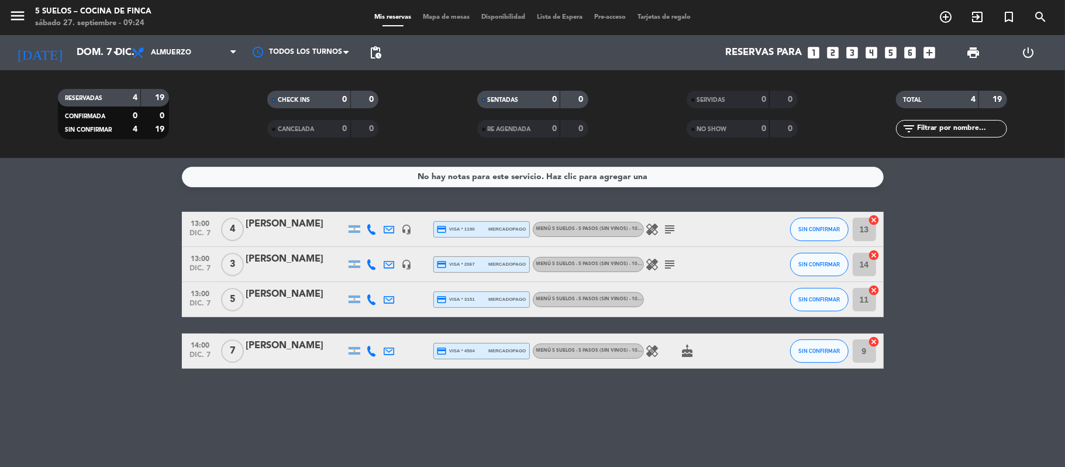
click at [209, 291] on span "13:00" at bounding box center [200, 292] width 29 height 13
click at [71, 51] on input "dom. 7 dic." at bounding box center [134, 53] width 126 height 23
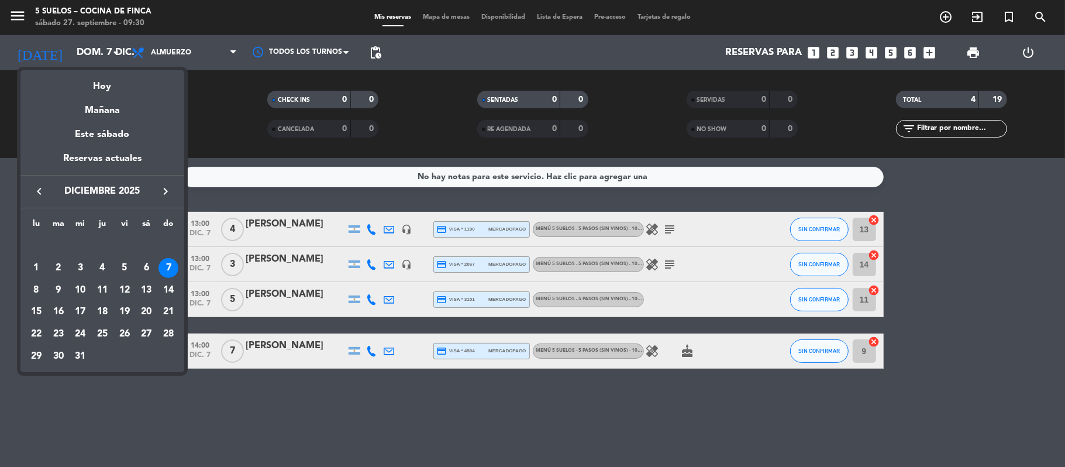
click at [94, 78] on div "Hoy" at bounding box center [102, 82] width 164 height 24
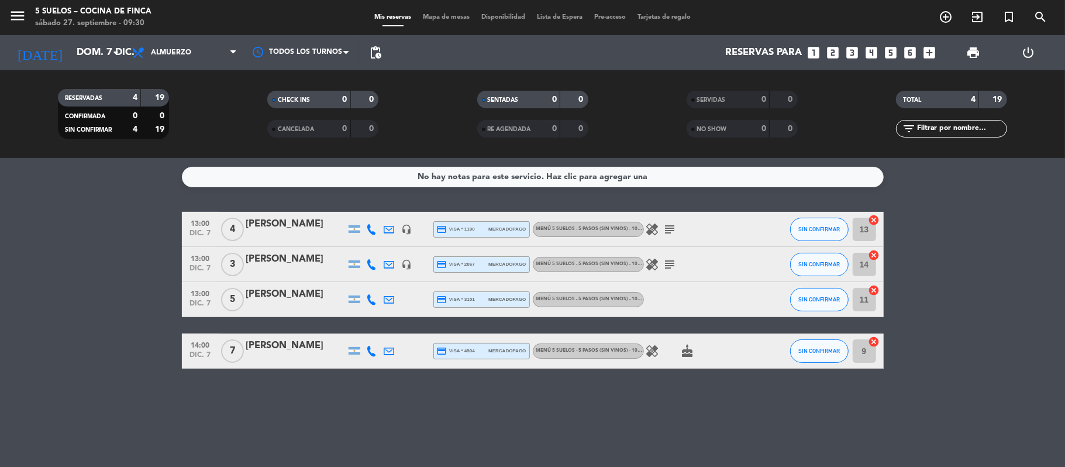
type input "[DATE]"
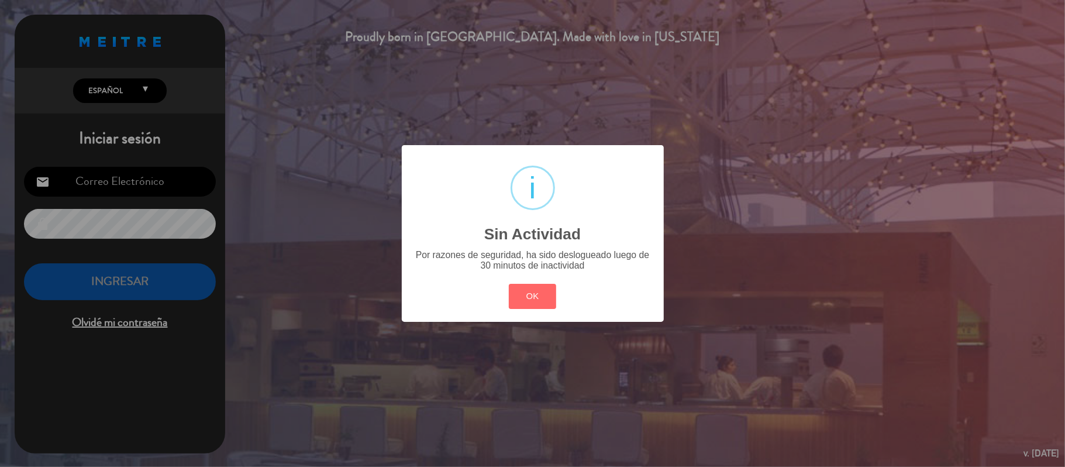
type input "[EMAIL_ADDRESS][DOMAIN_NAME]"
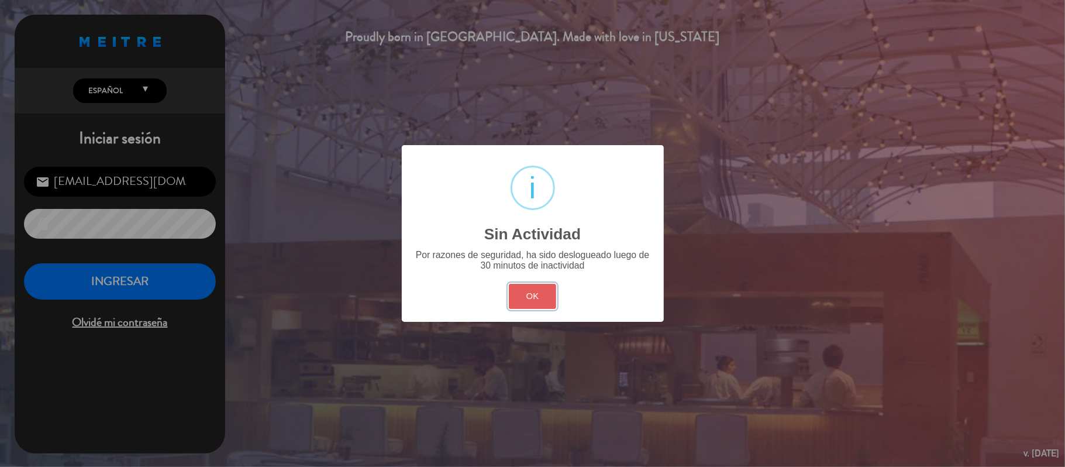
click at [533, 299] on button "OK" at bounding box center [532, 296] width 47 height 25
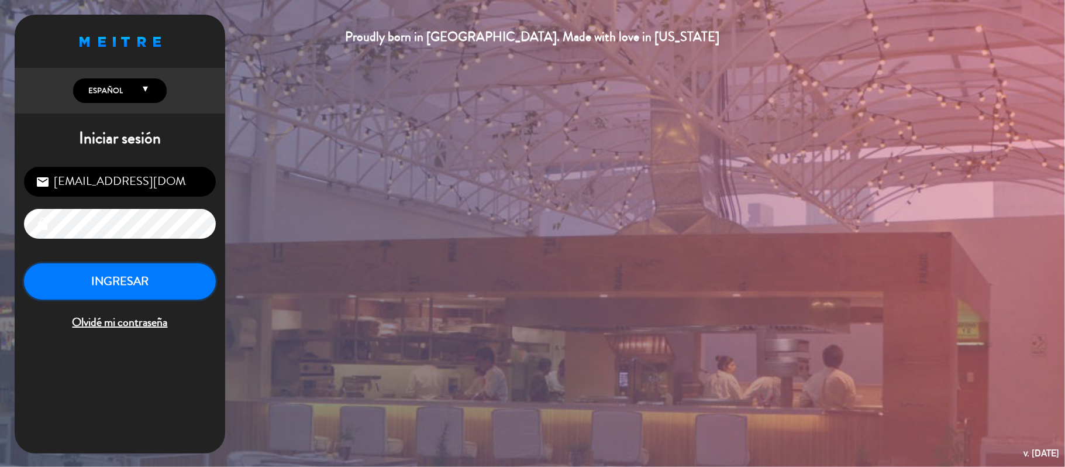
click at [154, 282] on button "INGRESAR" at bounding box center [120, 281] width 192 height 37
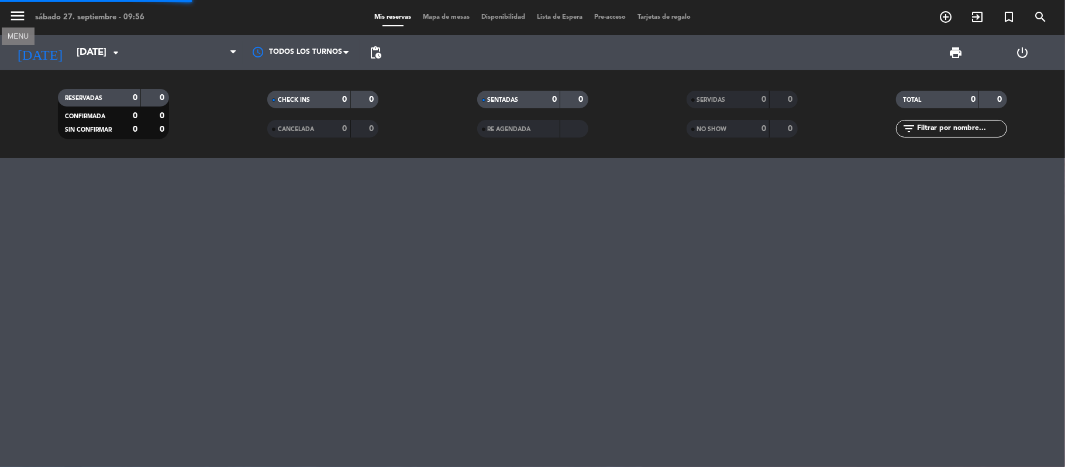
click at [15, 12] on icon "menu" at bounding box center [18, 16] width 18 height 18
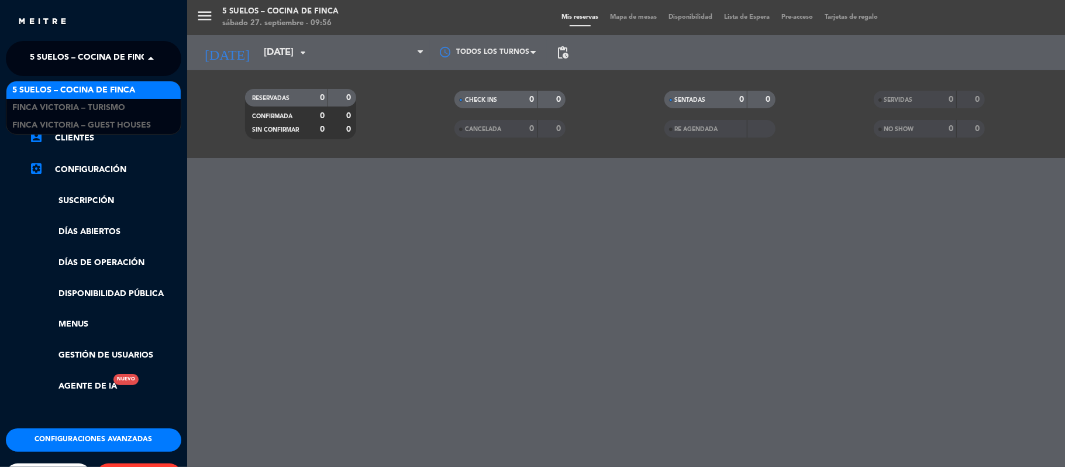
click at [33, 50] on span "5 SUELOS – COCINA DE FINCA" at bounding box center [91, 58] width 123 height 25
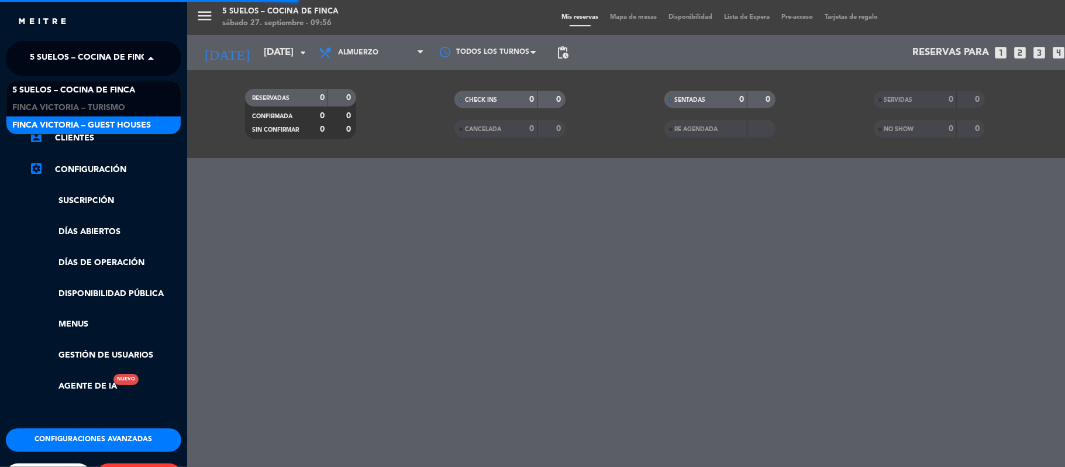
click at [40, 120] on span "FINCA VICTORIA – GUEST HOUSES" at bounding box center [81, 125] width 139 height 13
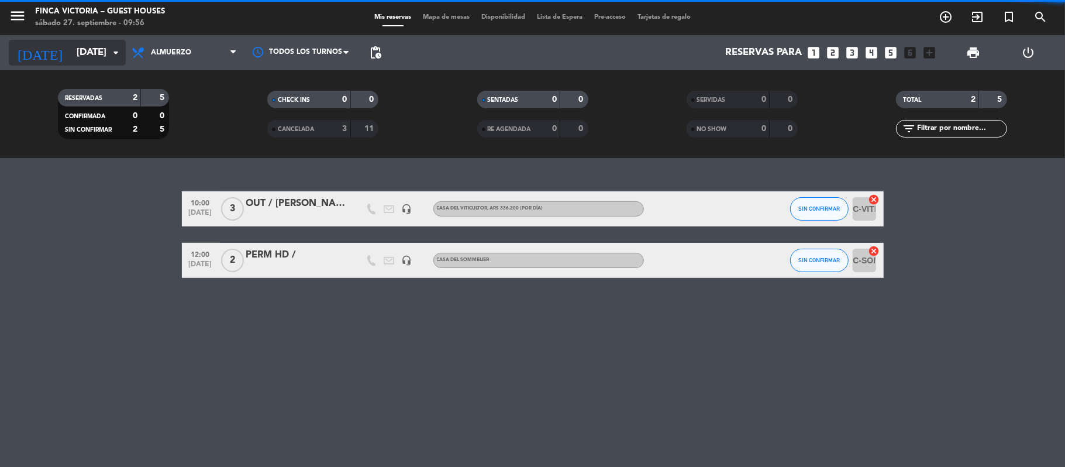
click at [71, 57] on input "[DATE]" at bounding box center [134, 53] width 126 height 23
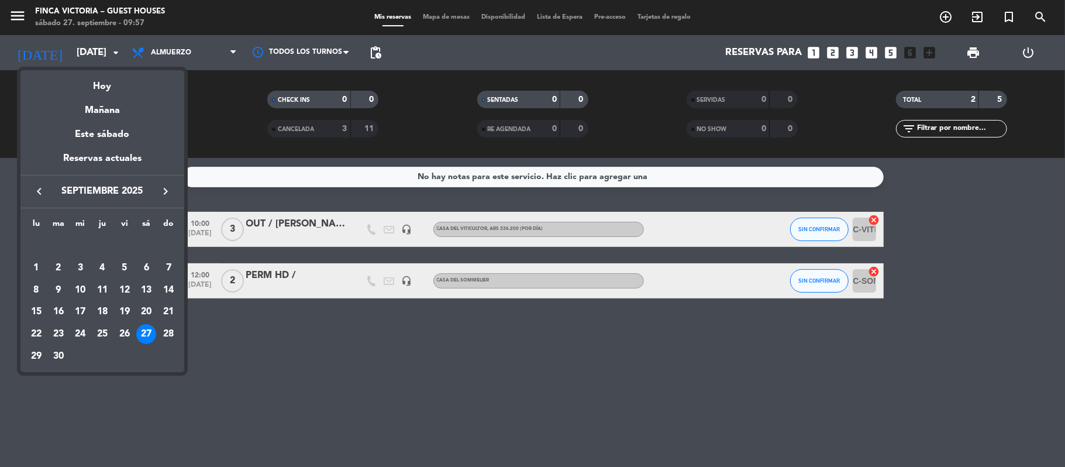
click at [163, 198] on icon "keyboard_arrow_right" at bounding box center [166, 191] width 14 height 14
click at [140, 267] on div "6" at bounding box center [146, 268] width 20 height 20
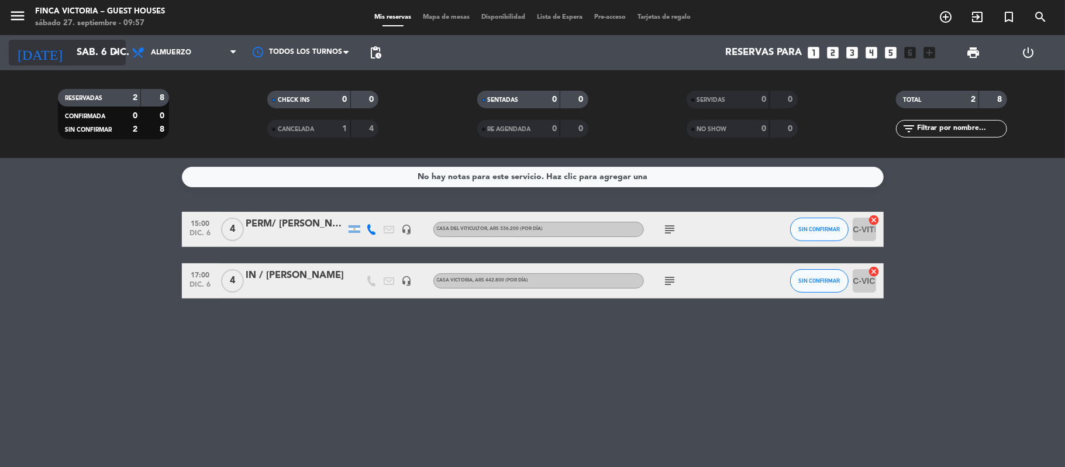
click at [71, 62] on input "sáb. 6 dic." at bounding box center [134, 53] width 126 height 23
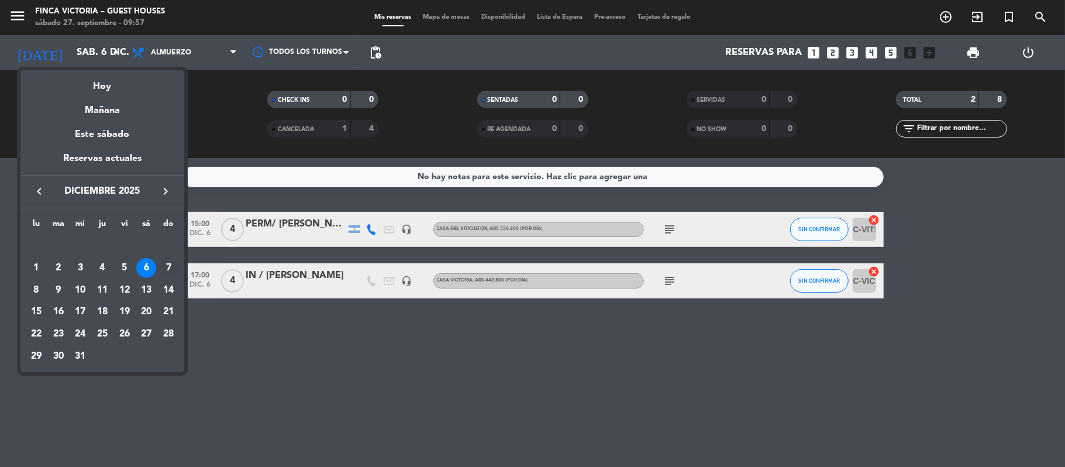
click at [168, 267] on div "7" at bounding box center [169, 268] width 20 height 20
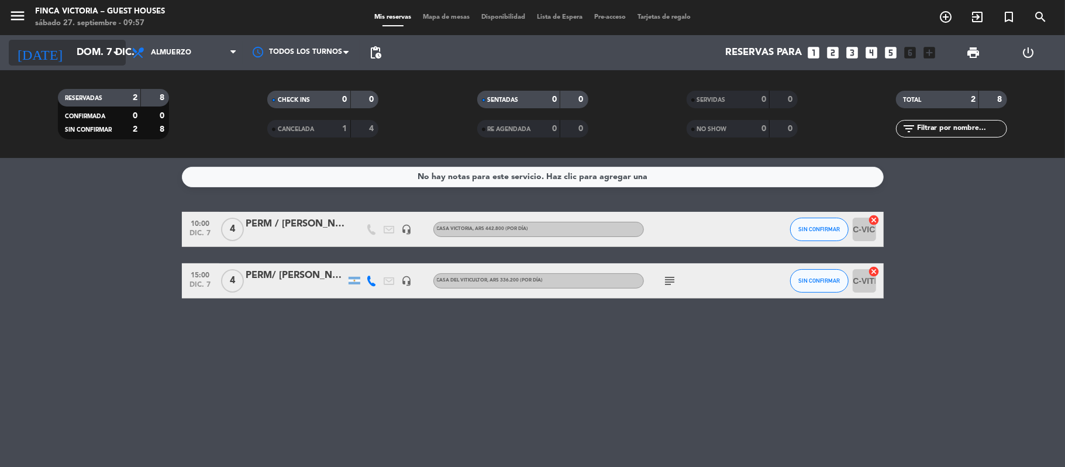
click at [89, 56] on input "dom. 7 dic." at bounding box center [134, 53] width 126 height 23
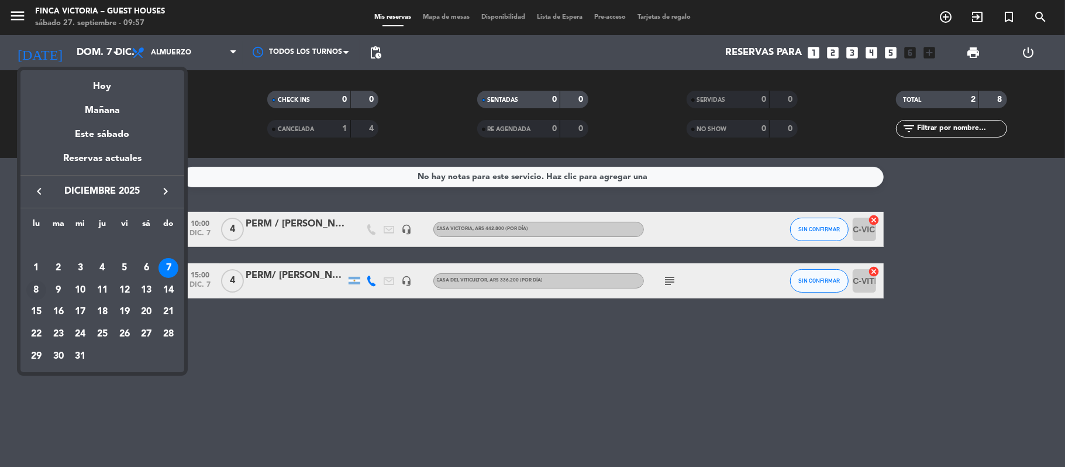
click at [38, 282] on div "8" at bounding box center [36, 290] width 20 height 20
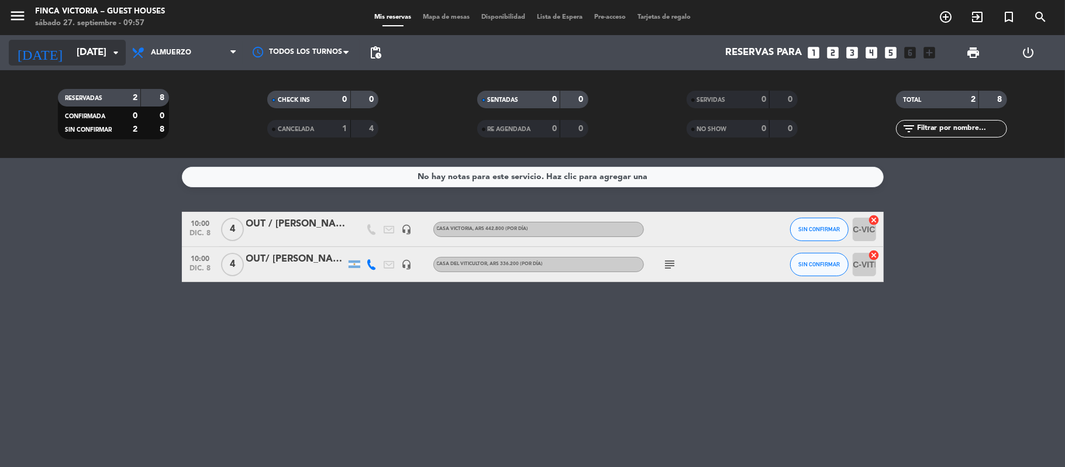
click at [71, 55] on input "[DATE]" at bounding box center [134, 53] width 126 height 23
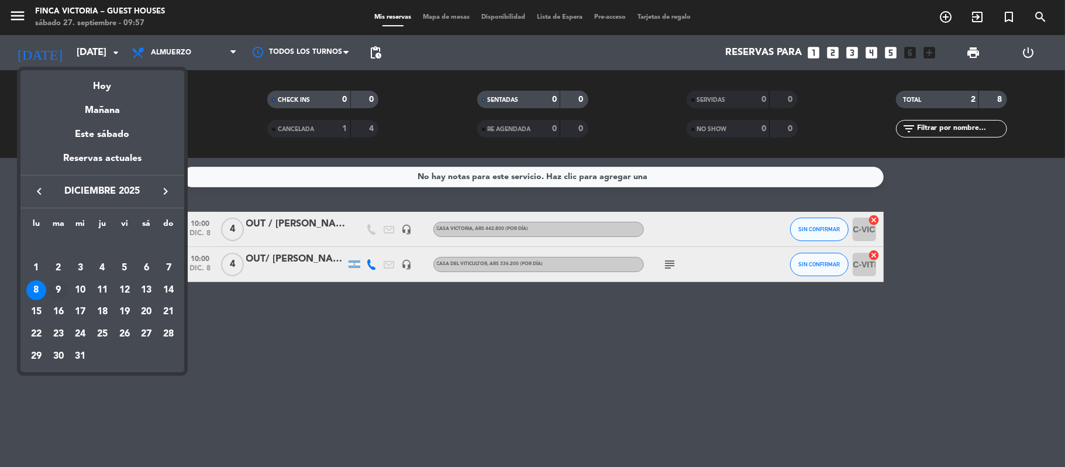
click at [62, 288] on div "9" at bounding box center [59, 290] width 20 height 20
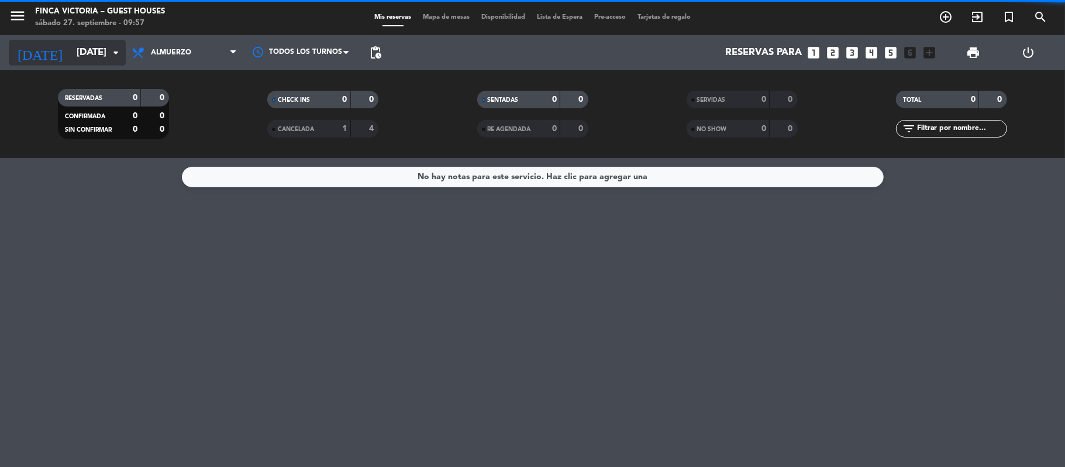
click at [73, 47] on input "[DATE]" at bounding box center [134, 53] width 126 height 23
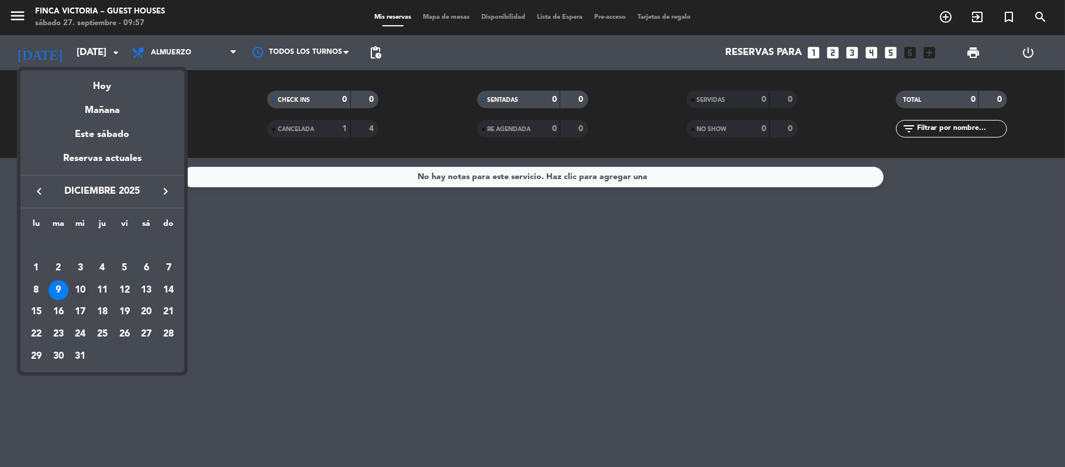
click at [81, 288] on div "10" at bounding box center [80, 290] width 20 height 20
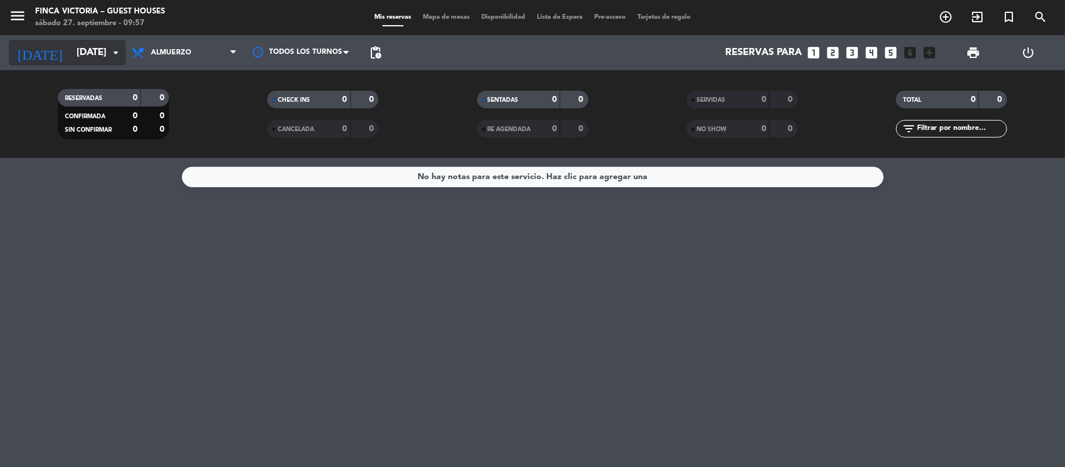
click at [71, 60] on input "[DATE]" at bounding box center [134, 53] width 126 height 23
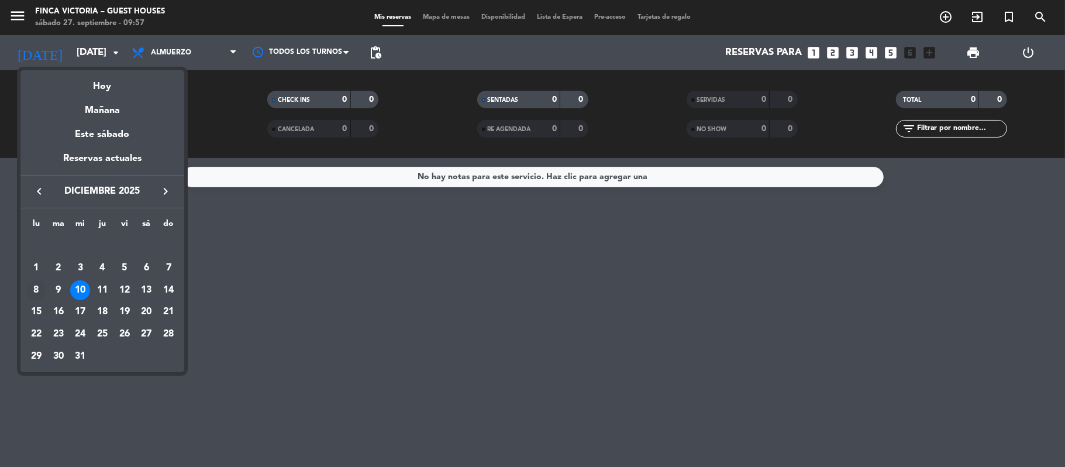
click at [40, 287] on div "8" at bounding box center [36, 290] width 20 height 20
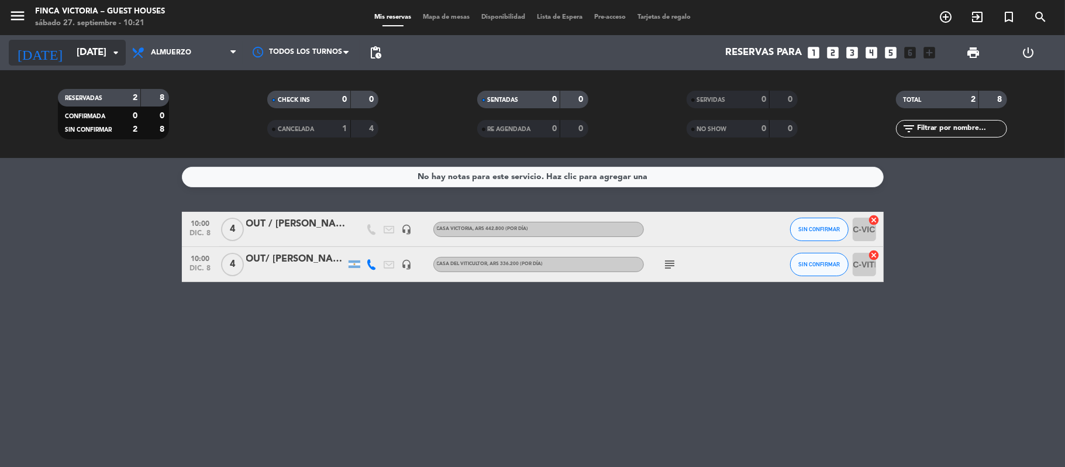
click at [87, 47] on input "[DATE]" at bounding box center [134, 53] width 126 height 23
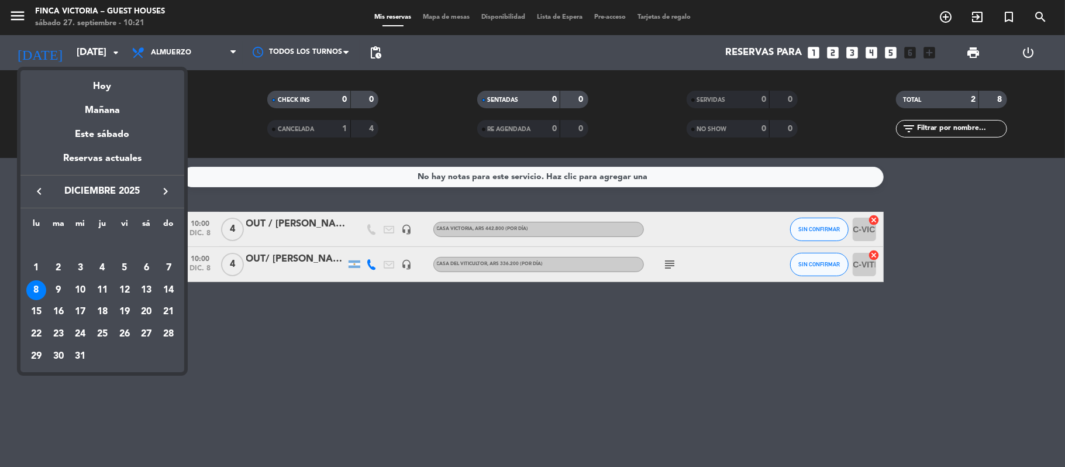
click at [41, 193] on icon "keyboard_arrow_left" at bounding box center [39, 191] width 14 height 14
click at [127, 295] on div "10" at bounding box center [125, 290] width 20 height 20
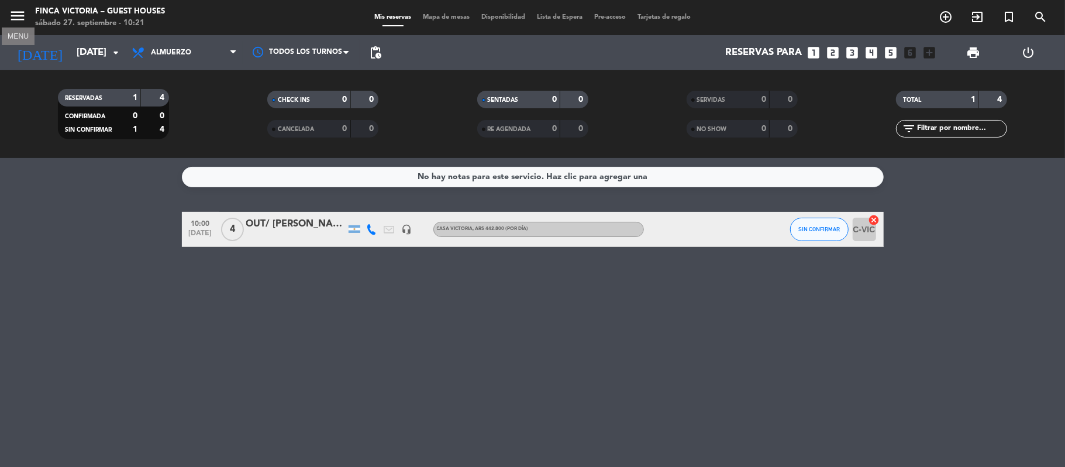
click at [17, 22] on icon "menu" at bounding box center [18, 16] width 18 height 18
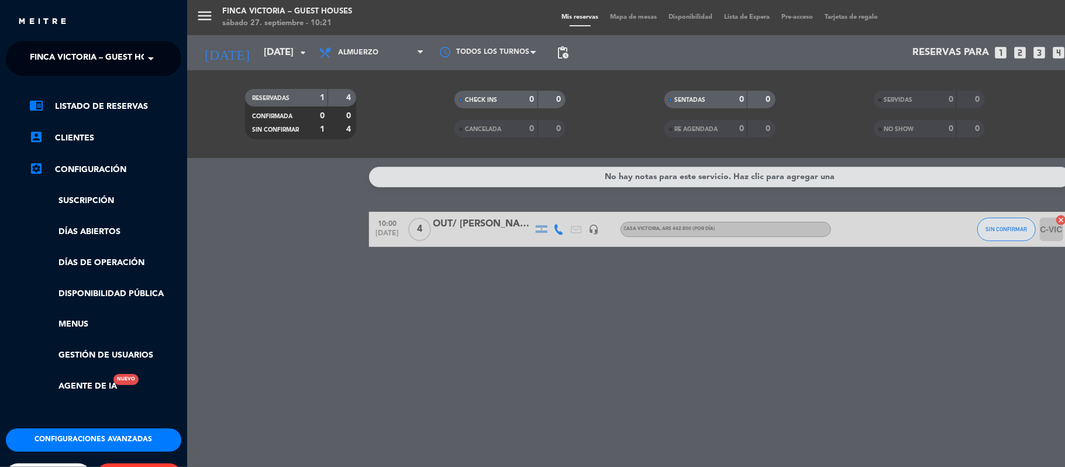
click at [34, 54] on span "FINCA VICTORIA – GUEST HOUSES" at bounding box center [99, 58] width 139 height 25
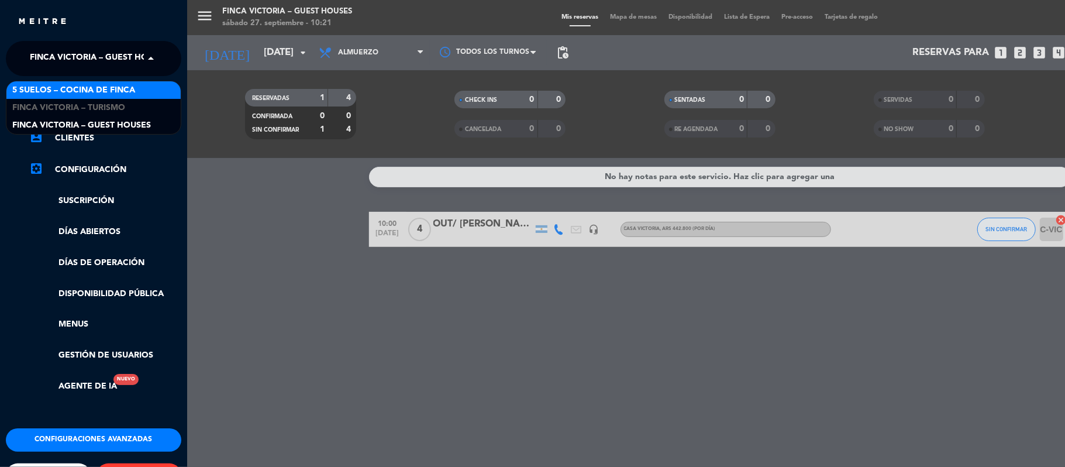
click at [43, 95] on span "5 SUELOS – COCINA DE FINCA" at bounding box center [73, 90] width 123 height 13
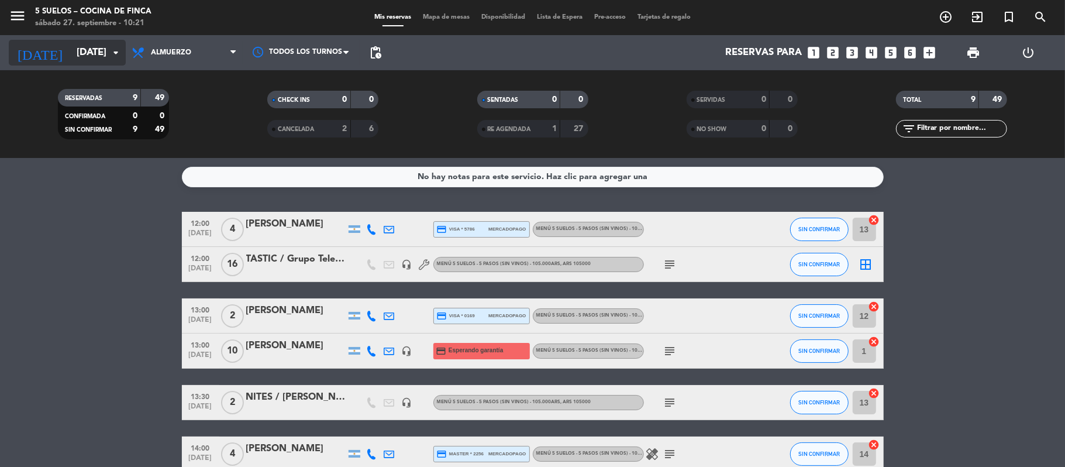
click at [71, 60] on input "[DATE]" at bounding box center [134, 53] width 126 height 23
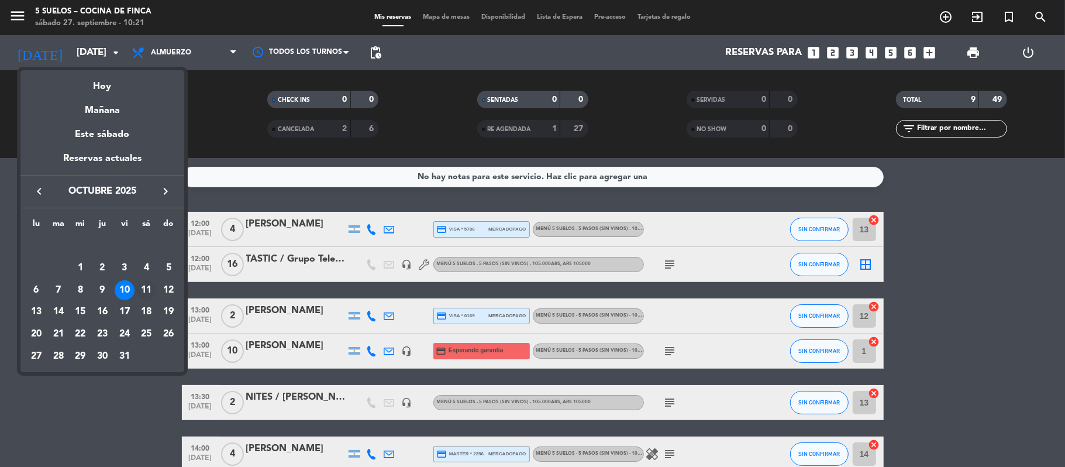
click at [149, 291] on div "11" at bounding box center [146, 290] width 20 height 20
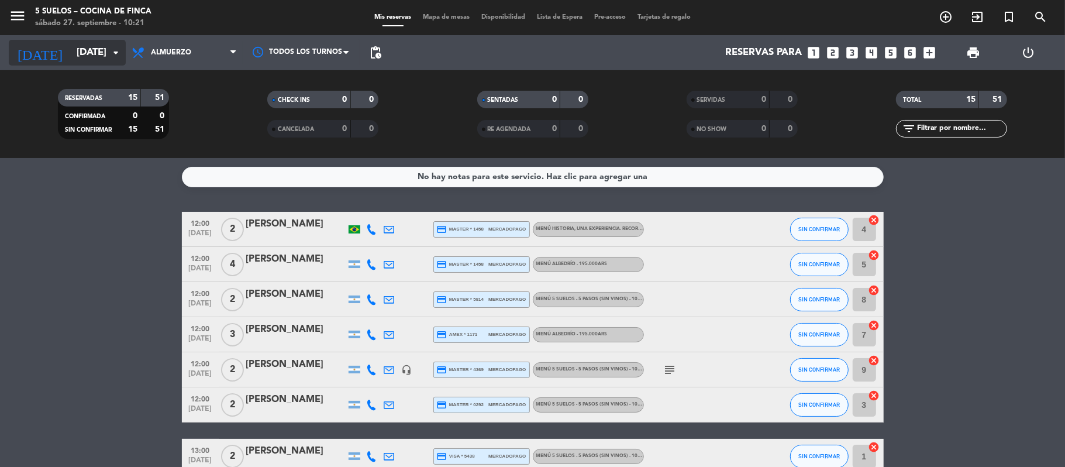
click at [87, 47] on input "[DATE]" at bounding box center [134, 53] width 126 height 23
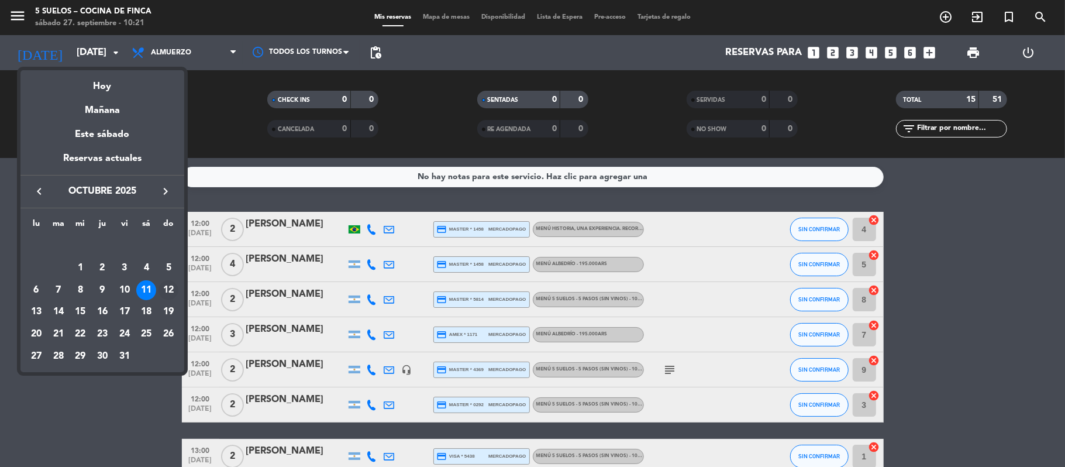
click at [169, 288] on div "12" at bounding box center [169, 290] width 20 height 20
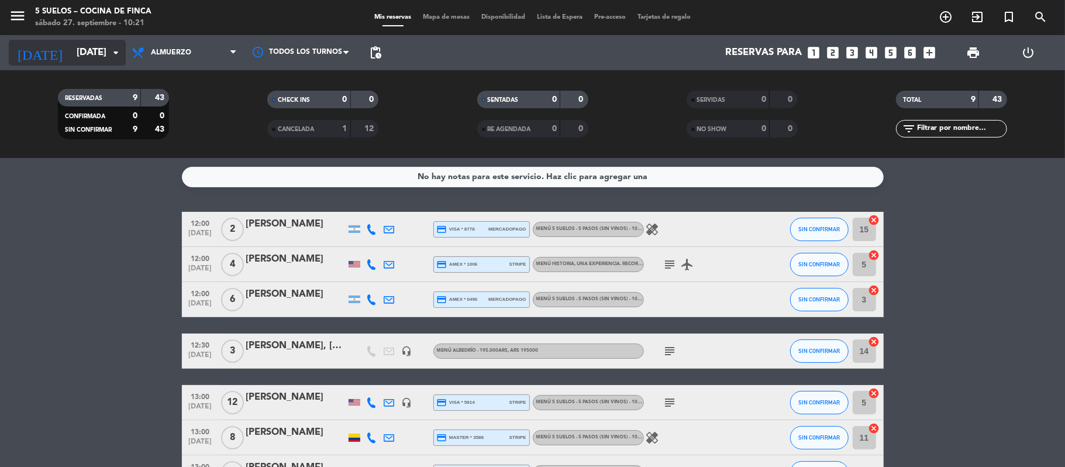
click at [71, 58] on input "[DATE]" at bounding box center [134, 53] width 126 height 23
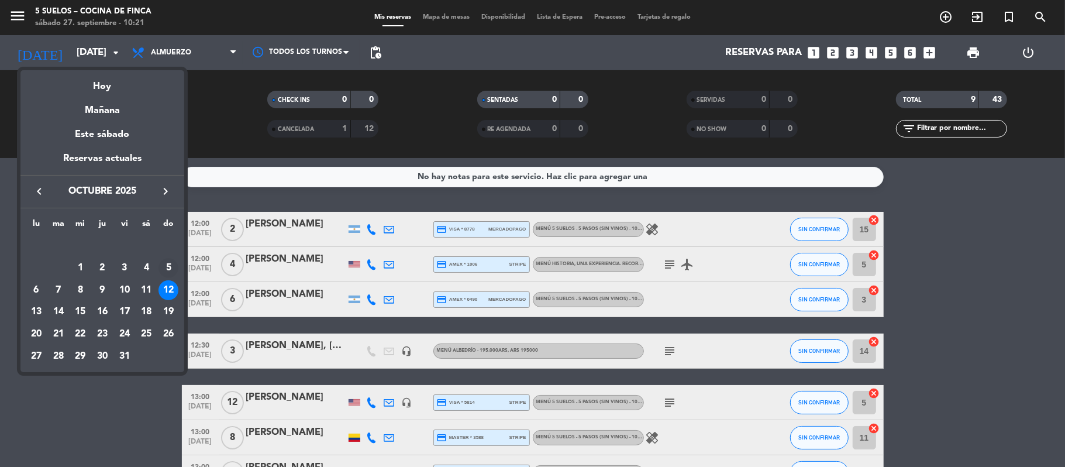
click at [172, 272] on div "5" at bounding box center [169, 268] width 20 height 20
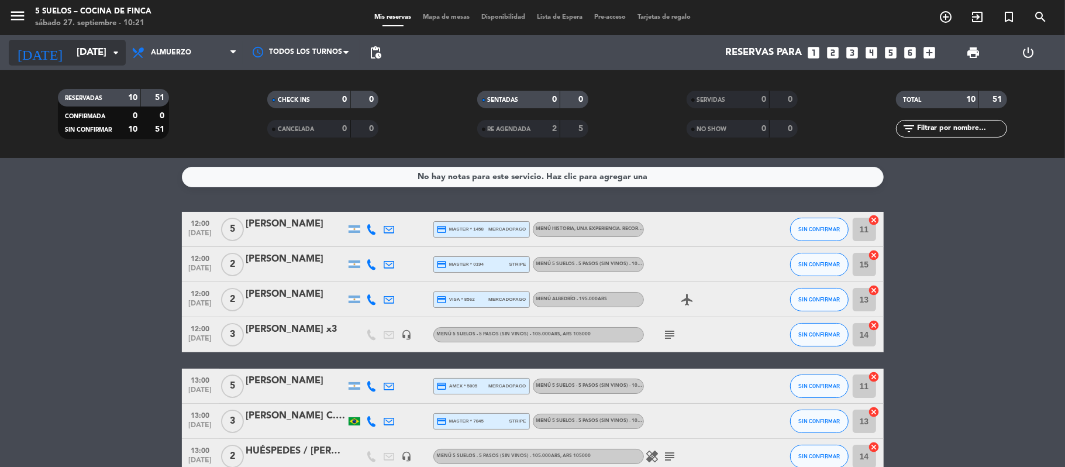
click at [87, 50] on input "[DATE]" at bounding box center [134, 53] width 126 height 23
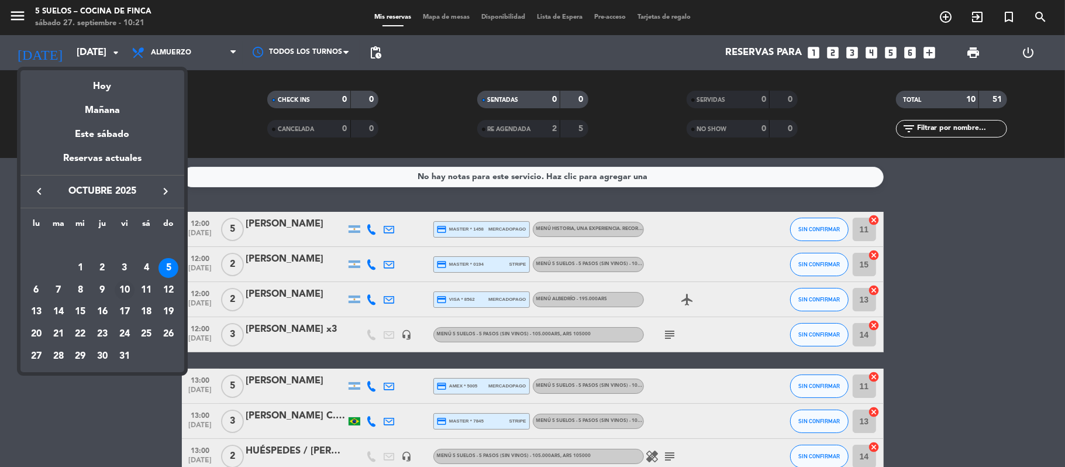
click at [124, 285] on div "10" at bounding box center [125, 290] width 20 height 20
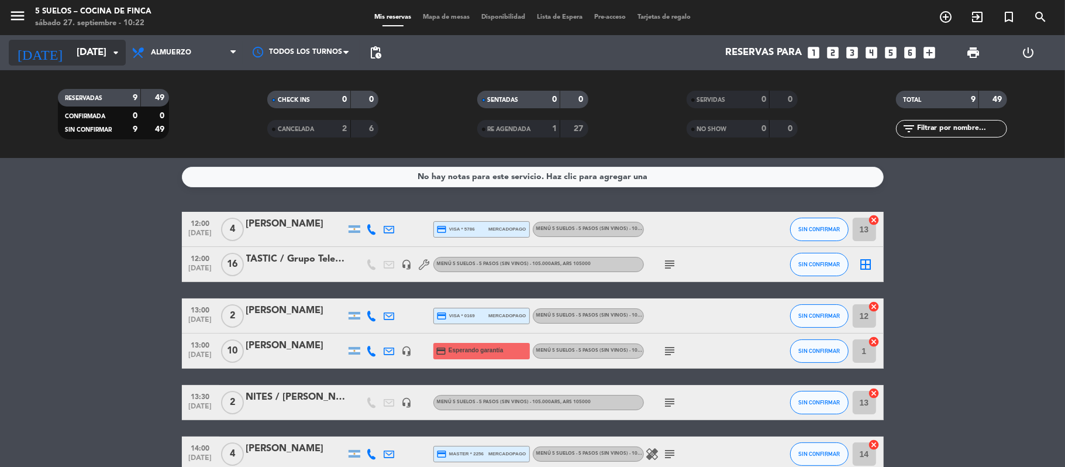
click at [71, 56] on input "[DATE]" at bounding box center [134, 53] width 126 height 23
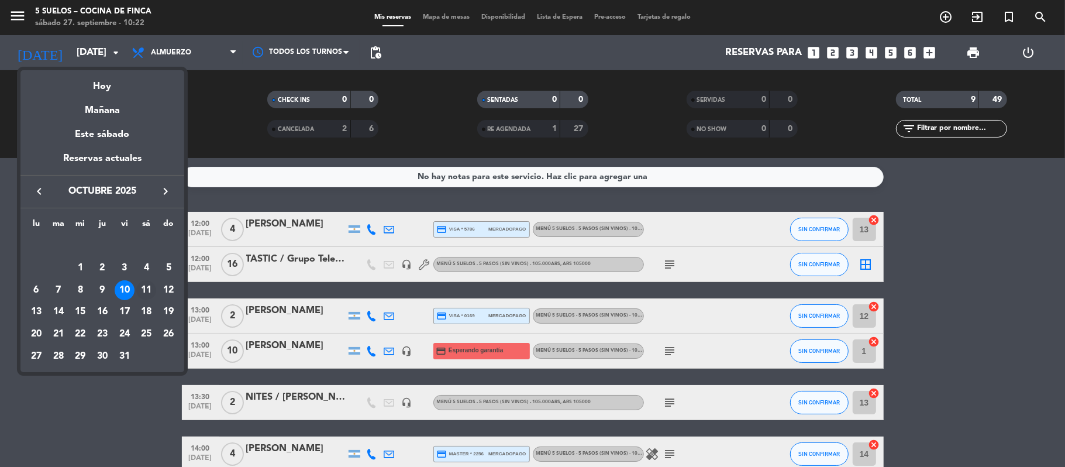
click at [145, 284] on div "11" at bounding box center [146, 290] width 20 height 20
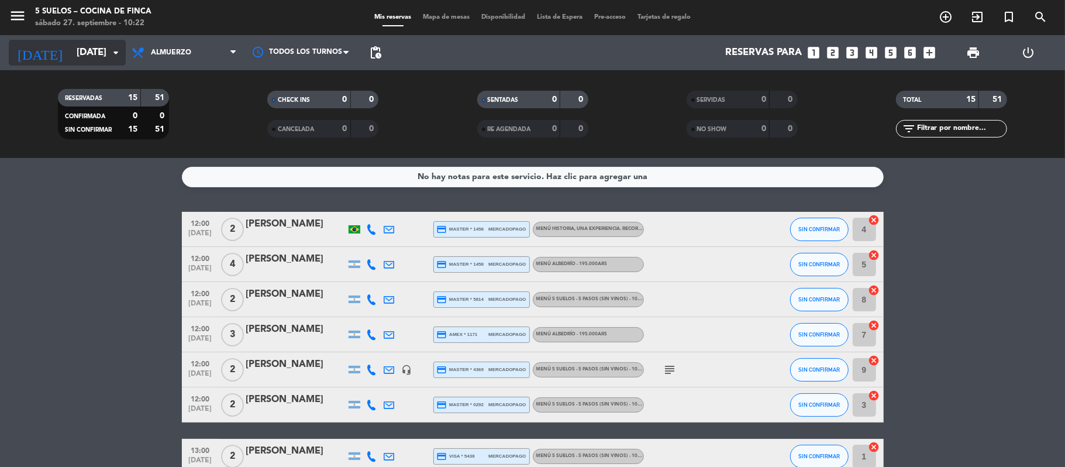
click at [74, 50] on input "[DATE]" at bounding box center [134, 53] width 126 height 23
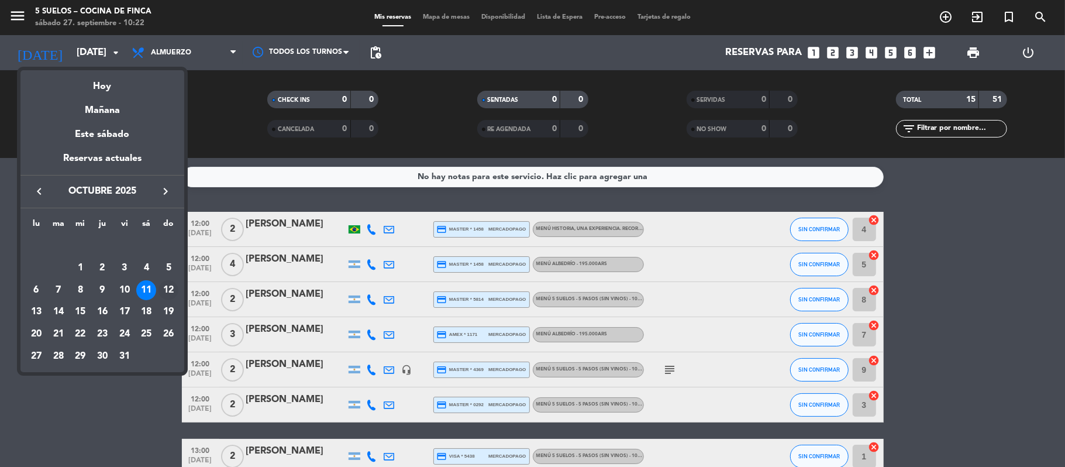
click at [163, 288] on div "12" at bounding box center [169, 290] width 20 height 20
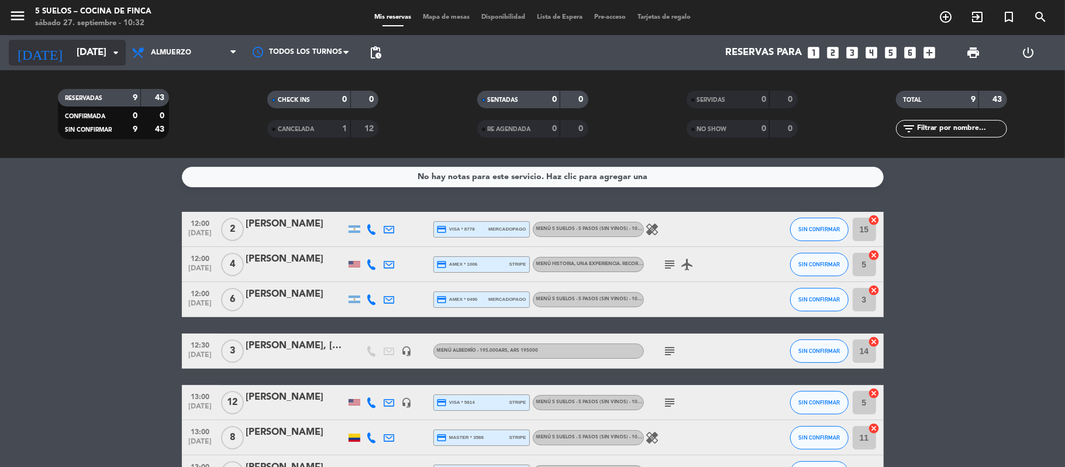
click at [71, 57] on input "[DATE]" at bounding box center [134, 53] width 126 height 23
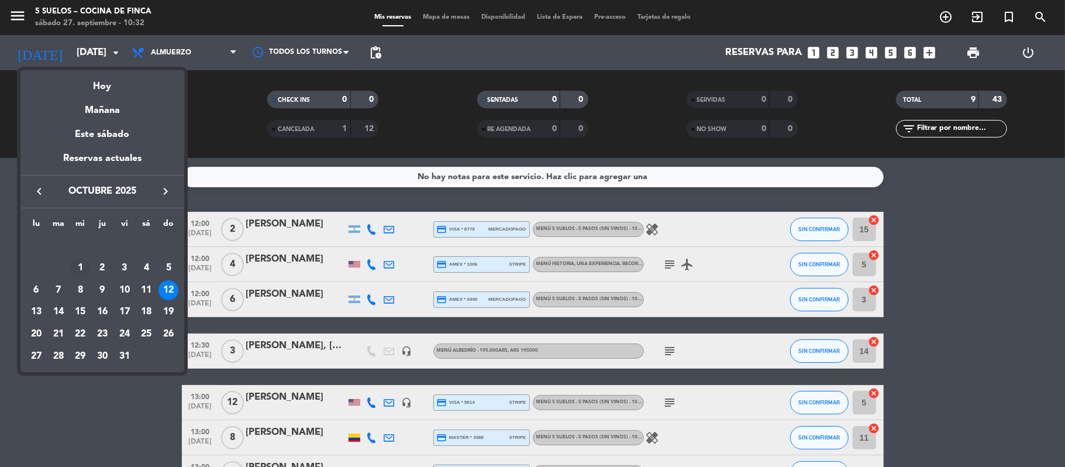
click at [77, 273] on div "1" at bounding box center [80, 268] width 20 height 20
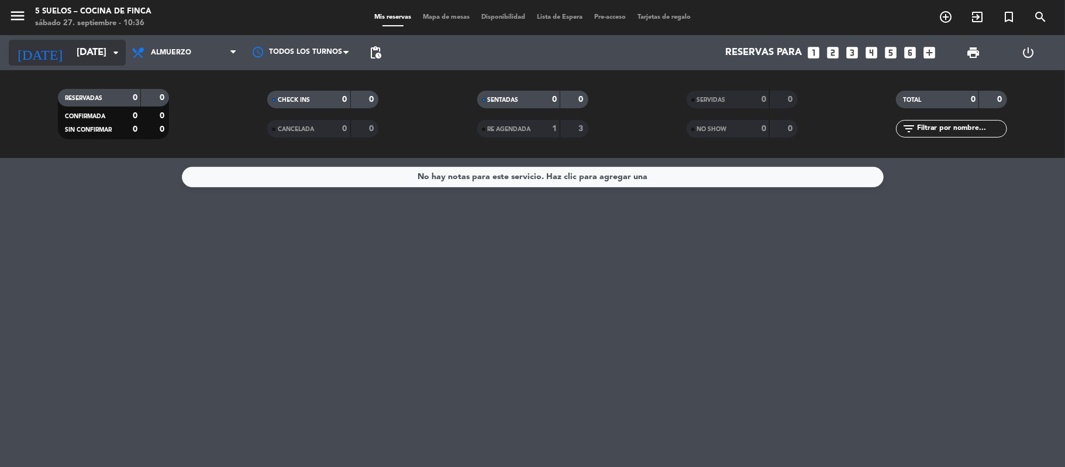
click at [78, 47] on input "[DATE]" at bounding box center [134, 53] width 126 height 23
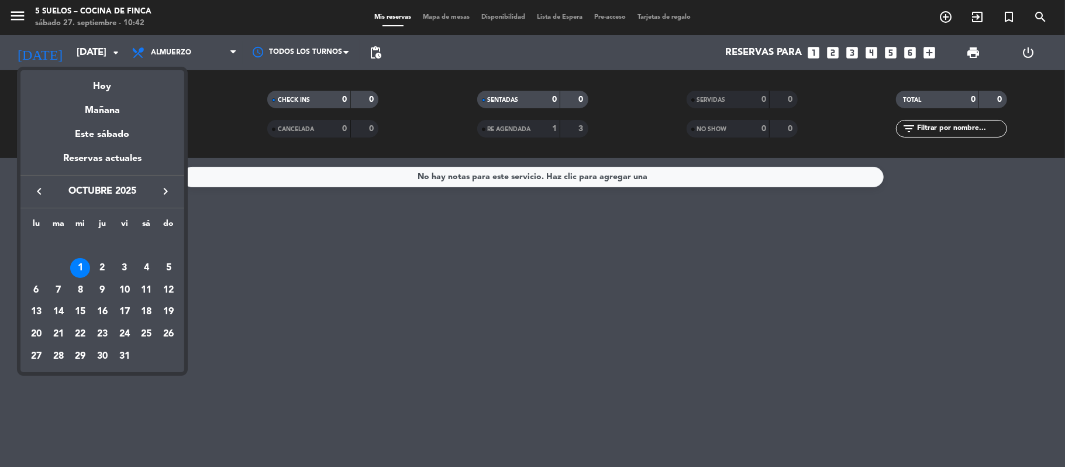
click at [303, 306] on div at bounding box center [532, 233] width 1065 height 467
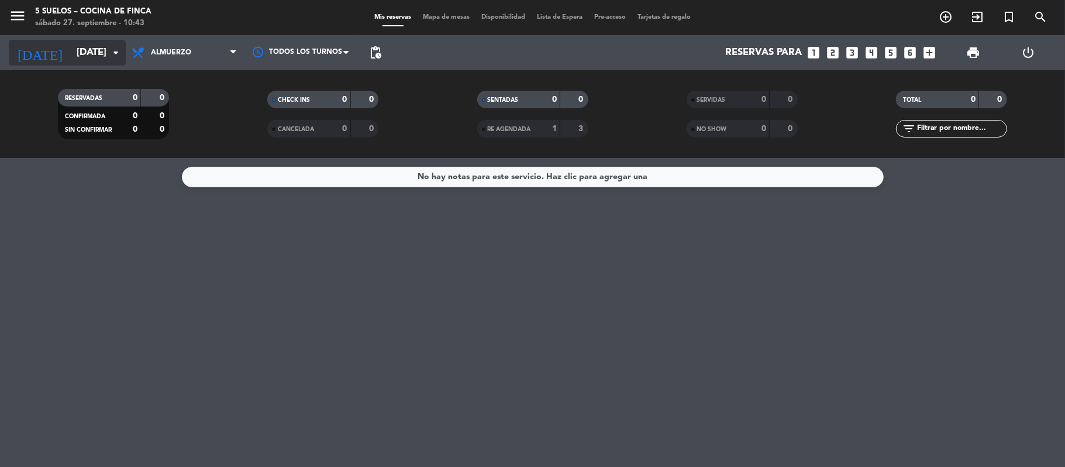
click at [71, 50] on input "[DATE]" at bounding box center [134, 53] width 126 height 23
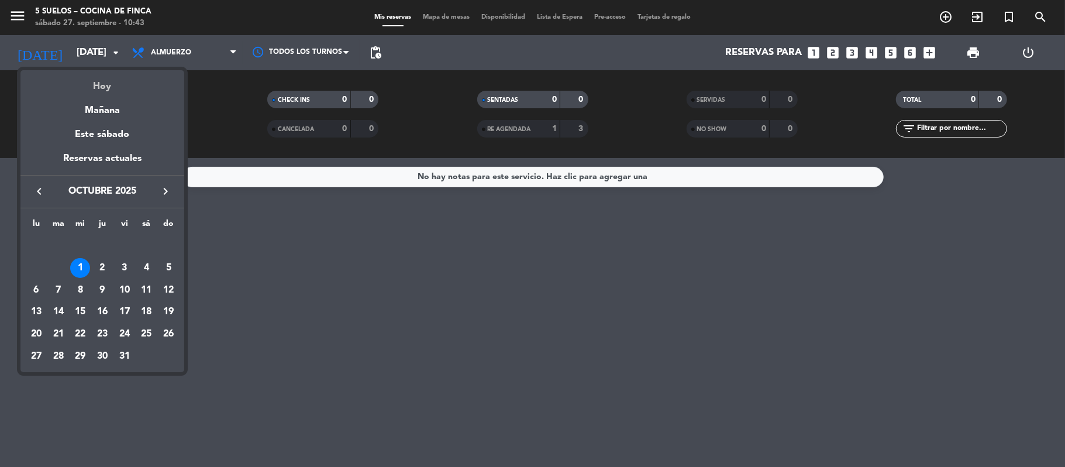
click at [89, 74] on div "Hoy" at bounding box center [102, 82] width 164 height 24
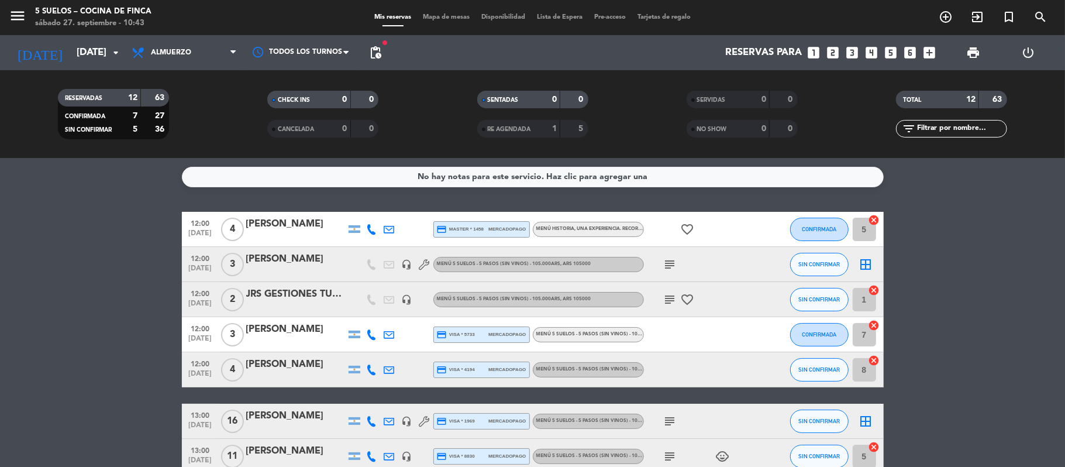
click at [668, 264] on icon "subject" at bounding box center [670, 264] width 14 height 14
click at [672, 297] on icon "subject" at bounding box center [670, 299] width 14 height 14
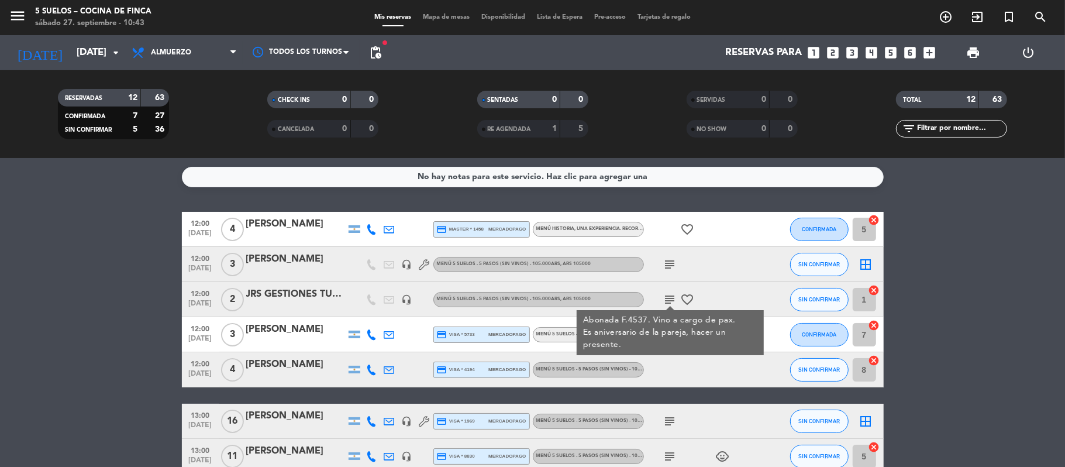
drag, startPoint x: 74, startPoint y: 220, endPoint x: 71, endPoint y: 212, distance: 8.7
click at [73, 220] on bookings-row "12:00 [DATE] 4 [PERSON_NAME] credit_card master * 1458 mercadopago MENÚ HISTORI…" at bounding box center [532, 439] width 1065 height 454
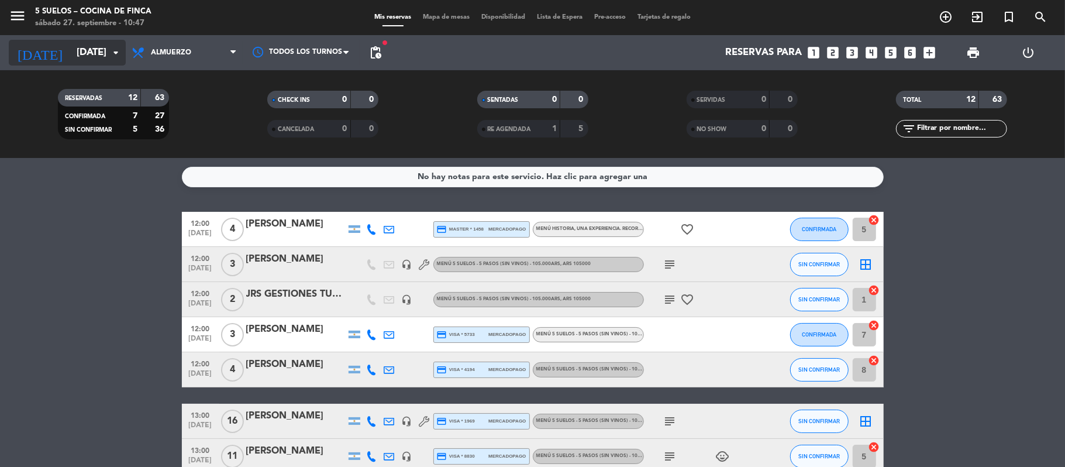
click at [71, 55] on input "[DATE]" at bounding box center [134, 53] width 126 height 23
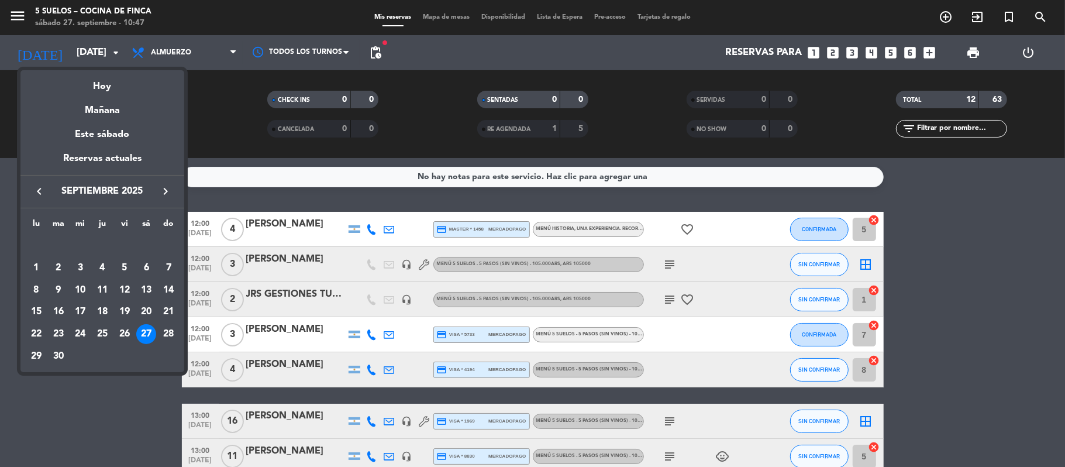
click at [71, 430] on div at bounding box center [532, 233] width 1065 height 467
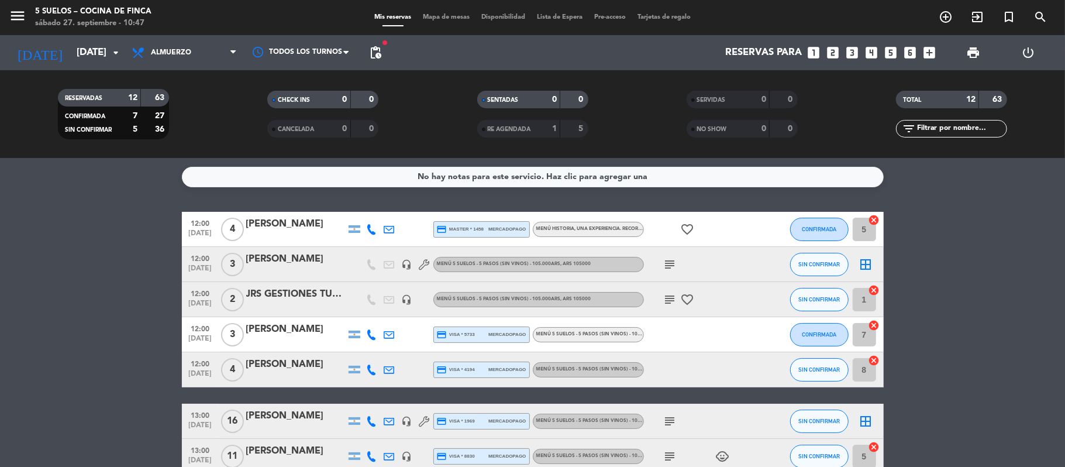
scroll to position [78, 0]
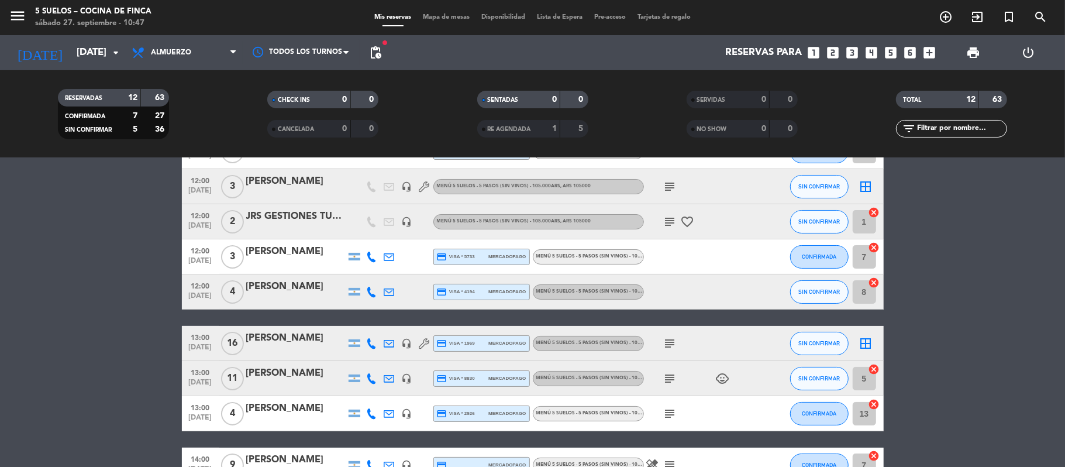
click at [669, 220] on icon "subject" at bounding box center [670, 222] width 14 height 14
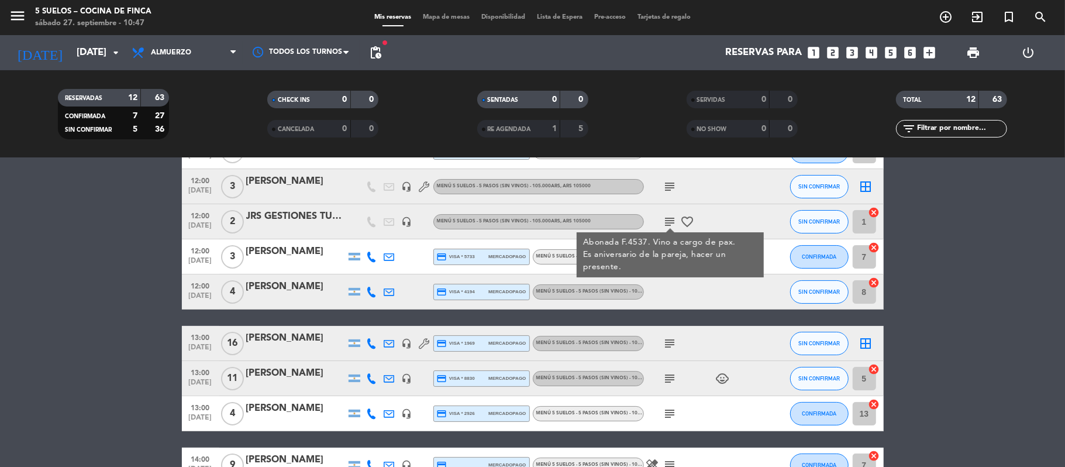
click at [149, 255] on bookings-row "12:00 [DATE] 4 [PERSON_NAME] credit_card master * 1458 mercadopago MENÚ HISTORI…" at bounding box center [532, 361] width 1065 height 454
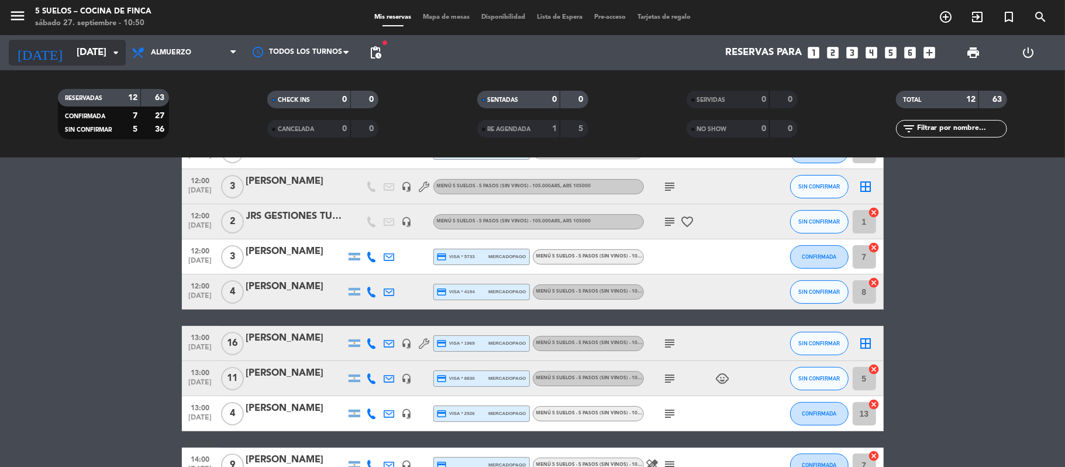
click at [71, 50] on input "[DATE]" at bounding box center [134, 53] width 126 height 23
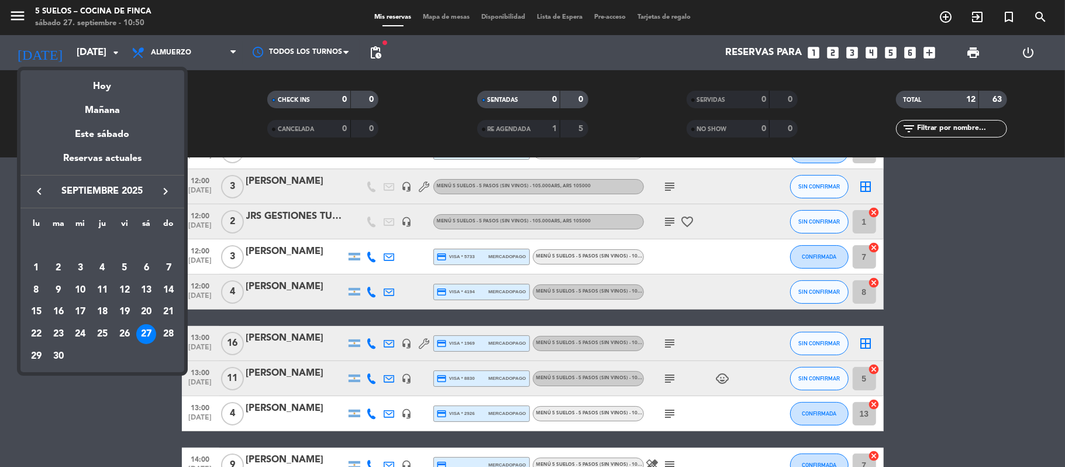
click at [168, 186] on icon "keyboard_arrow_right" at bounding box center [166, 191] width 14 height 14
click at [143, 266] on div "4" at bounding box center [146, 268] width 20 height 20
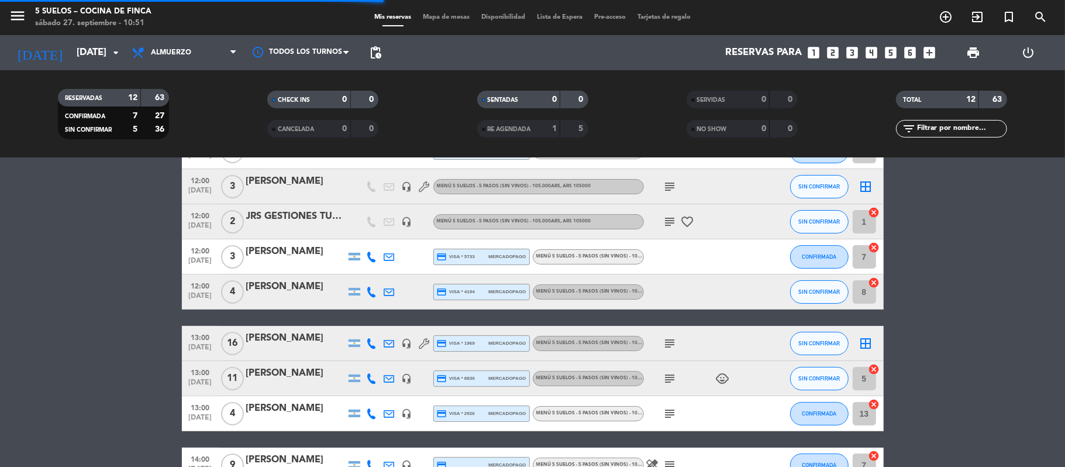
scroll to position [0, 0]
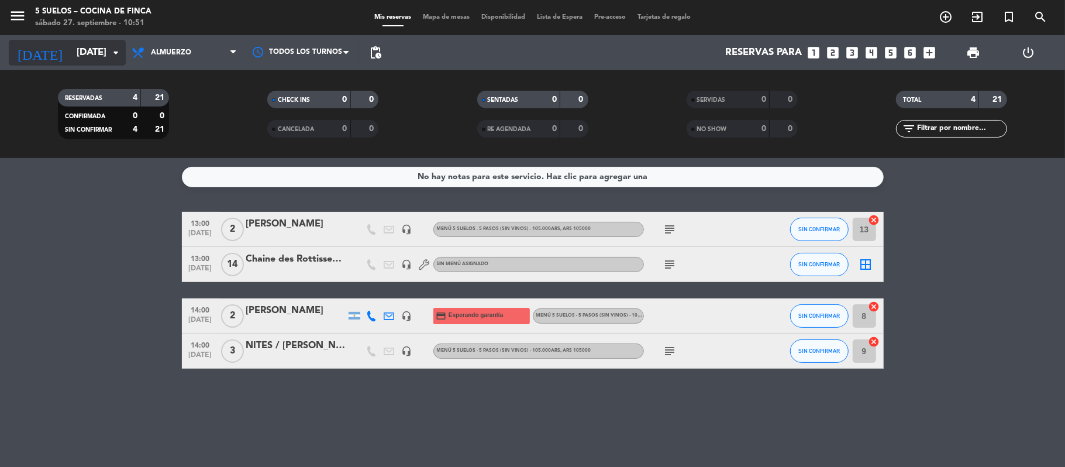
click at [73, 43] on input "[DATE]" at bounding box center [134, 53] width 126 height 23
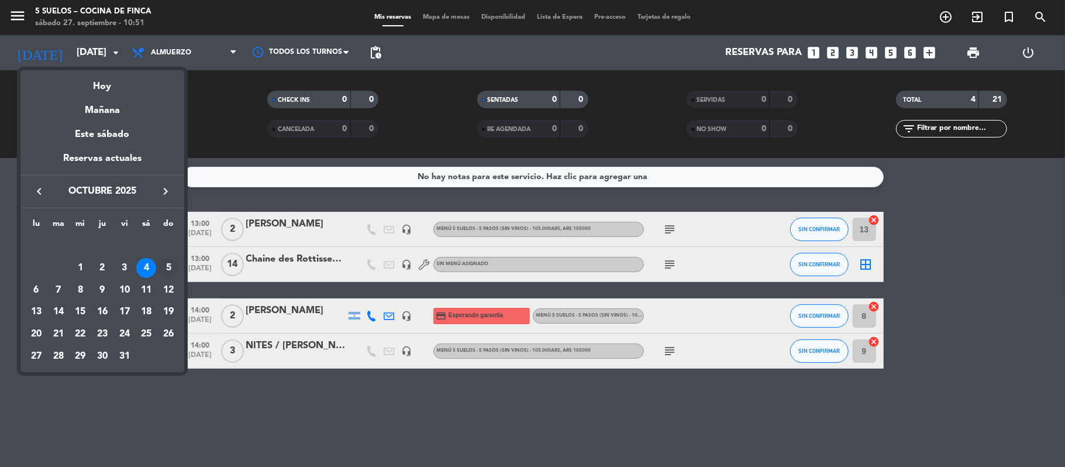
click at [167, 261] on div "5" at bounding box center [169, 268] width 20 height 20
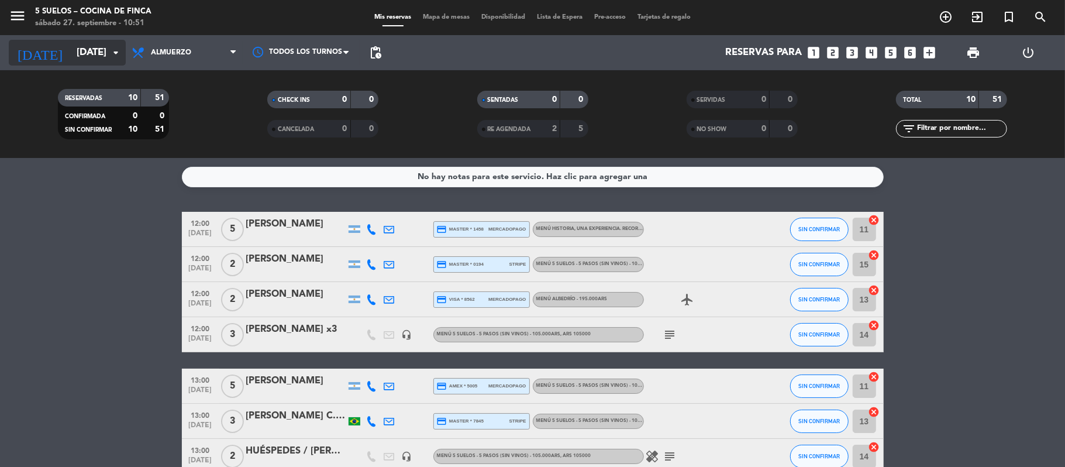
click at [71, 54] on input "[DATE]" at bounding box center [134, 53] width 126 height 23
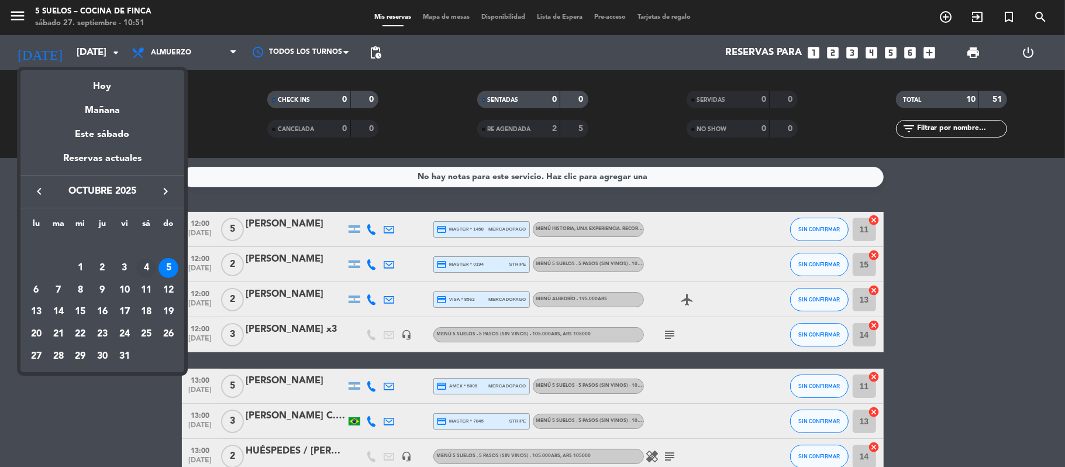
click at [147, 265] on div "4" at bounding box center [146, 268] width 20 height 20
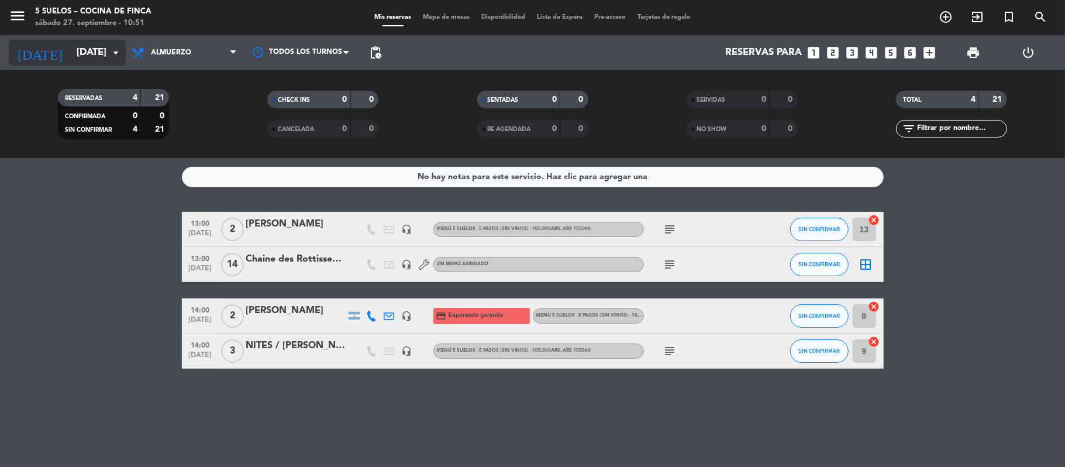
click at [74, 42] on input "[DATE]" at bounding box center [134, 53] width 126 height 23
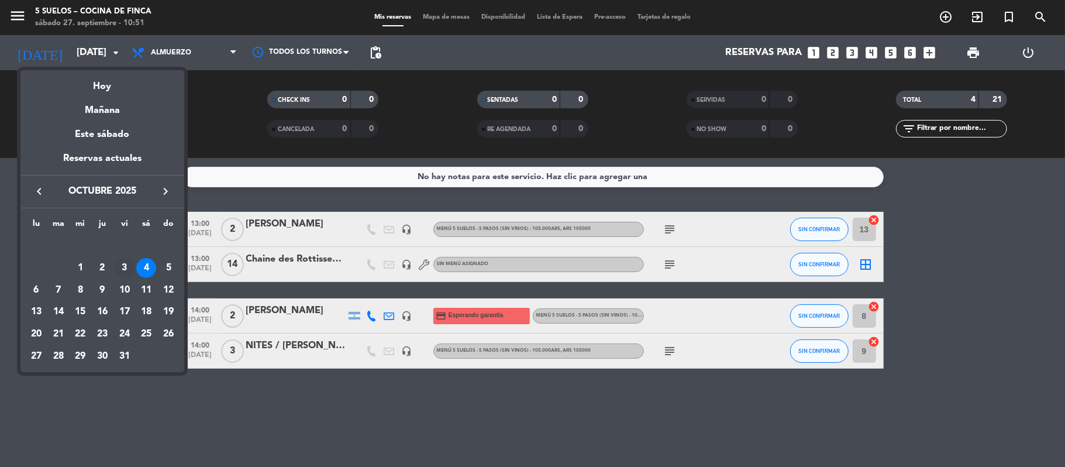
click at [122, 265] on div "3" at bounding box center [125, 268] width 20 height 20
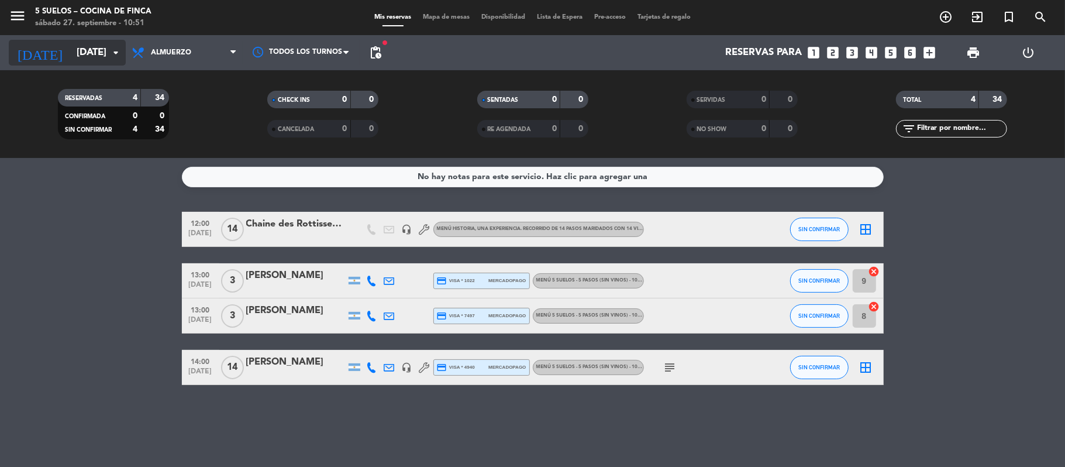
click at [74, 47] on input "[DATE]" at bounding box center [134, 53] width 126 height 23
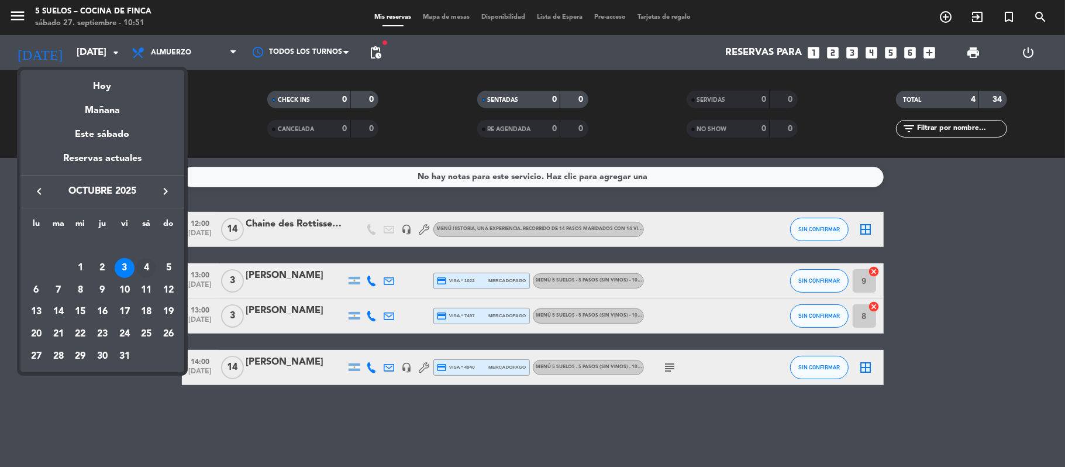
click at [147, 260] on div "4" at bounding box center [146, 268] width 20 height 20
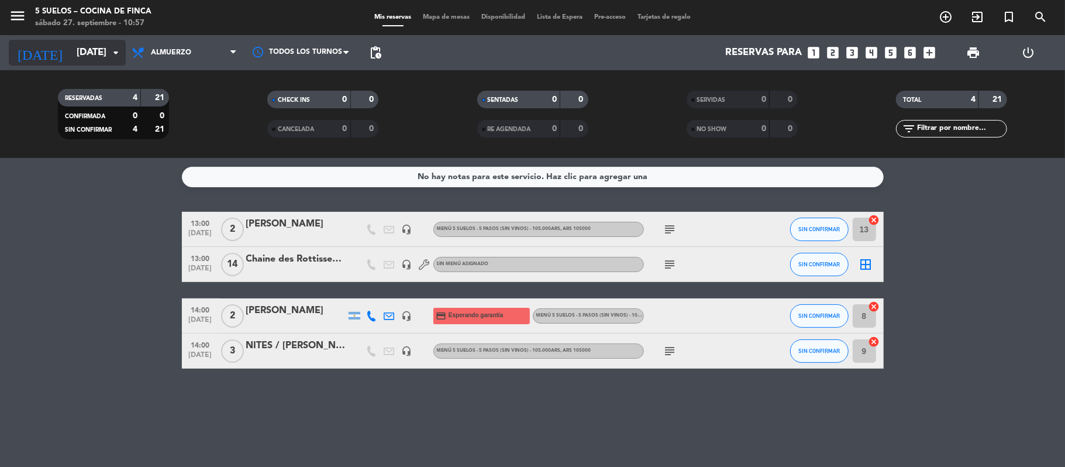
click at [82, 62] on input "[DATE]" at bounding box center [134, 53] width 126 height 23
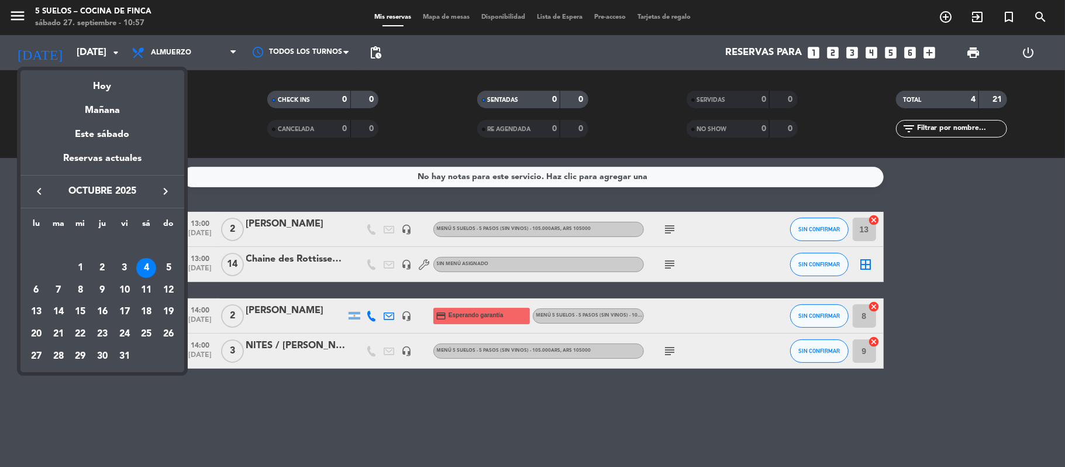
click at [167, 197] on icon "keyboard_arrow_right" at bounding box center [166, 191] width 14 height 14
click at [101, 288] on div "13" at bounding box center [102, 290] width 20 height 20
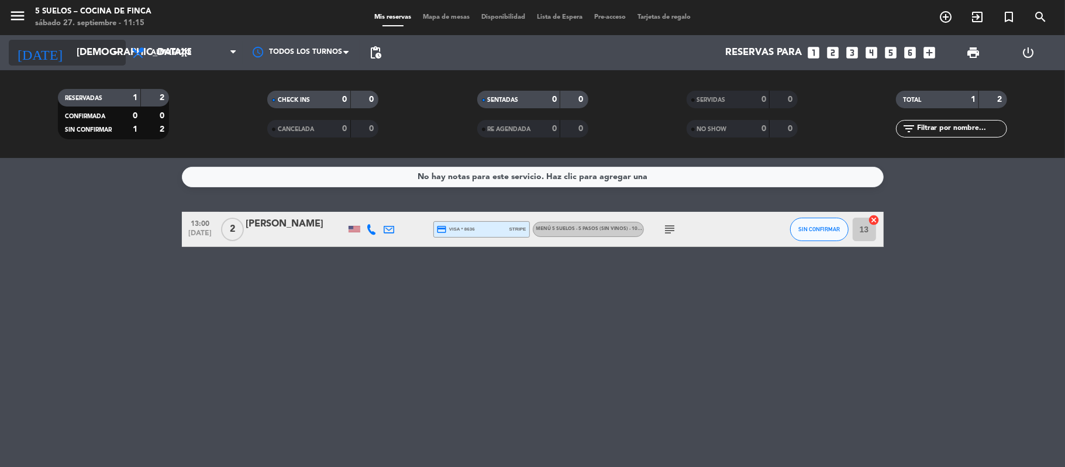
click at [71, 49] on input "[DEMOGRAPHIC_DATA][DATE]" at bounding box center [134, 53] width 126 height 23
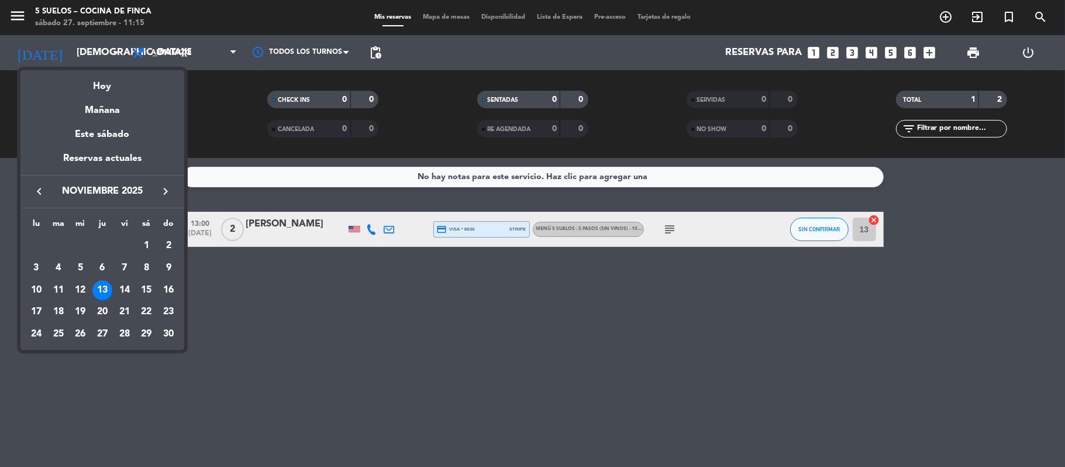
click at [41, 188] on icon "keyboard_arrow_left" at bounding box center [39, 191] width 14 height 14
click at [122, 263] on div "3" at bounding box center [125, 268] width 20 height 20
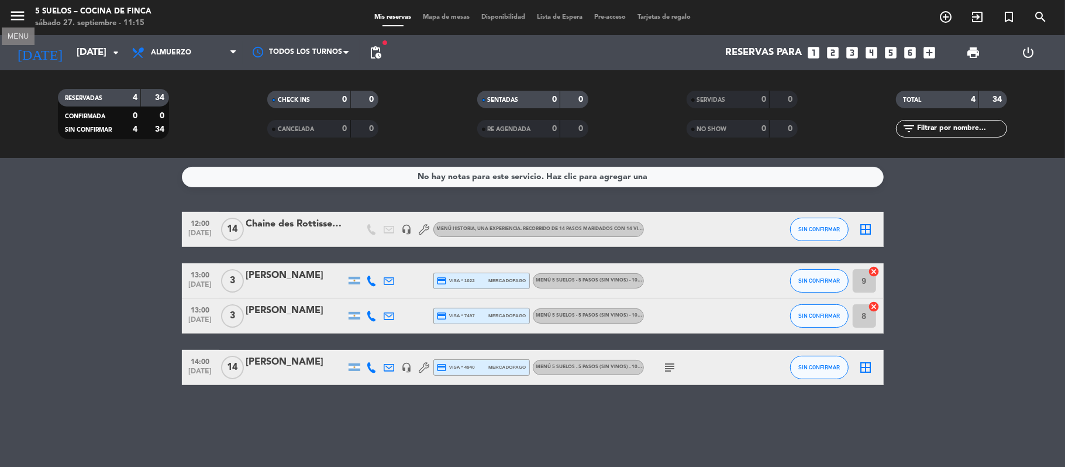
click at [20, 22] on icon "menu" at bounding box center [18, 16] width 18 height 18
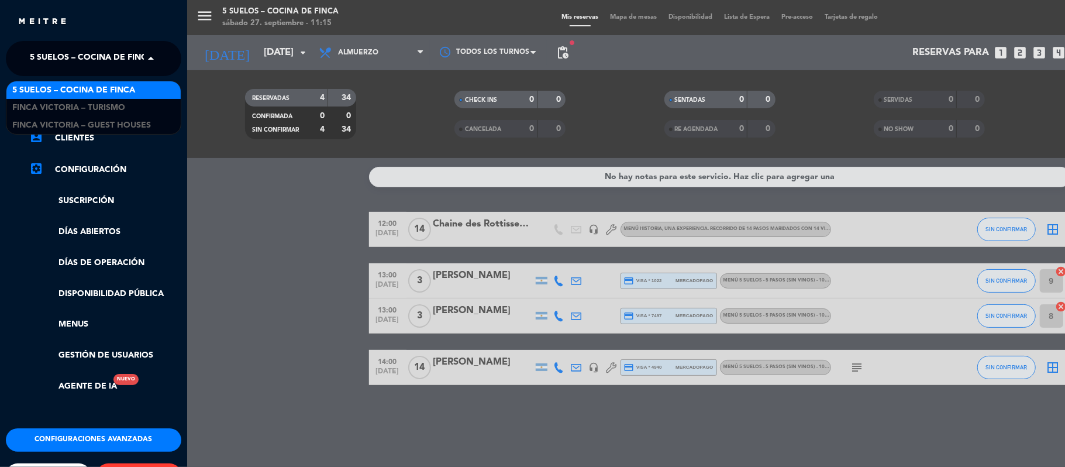
click at [36, 54] on span "5 SUELOS – COCINA DE FINCA" at bounding box center [91, 58] width 123 height 25
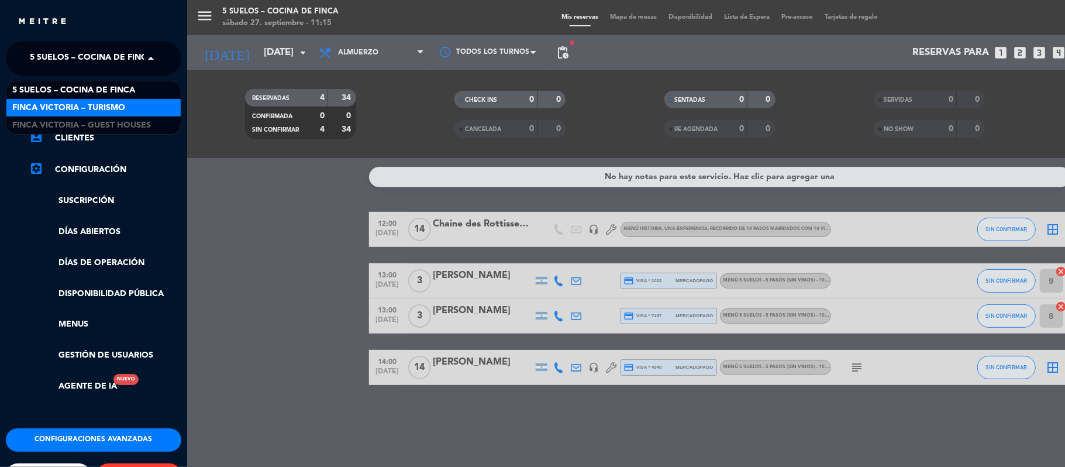
click at [26, 101] on span "FINCA VICTORIA – TURISMO" at bounding box center [68, 107] width 113 height 13
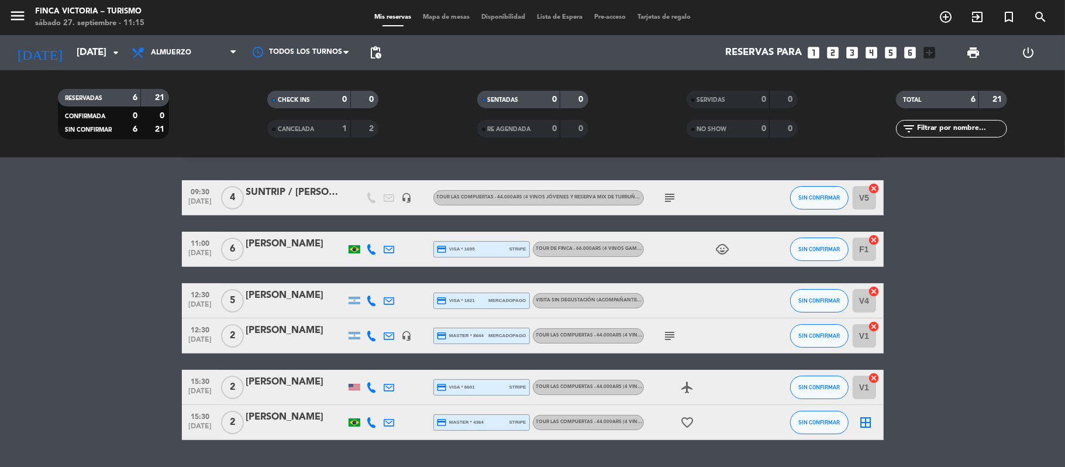
scroll to position [62, 0]
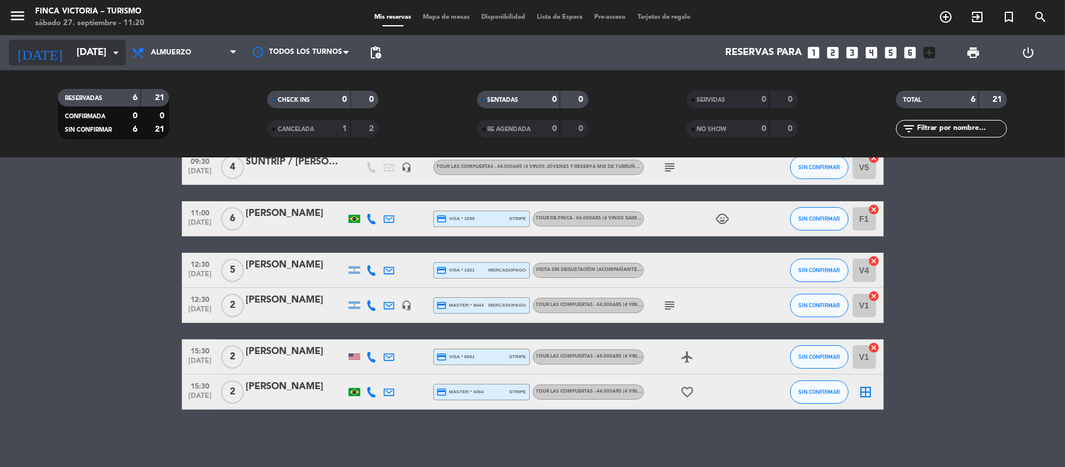
click at [71, 45] on input "[DATE]" at bounding box center [134, 53] width 126 height 23
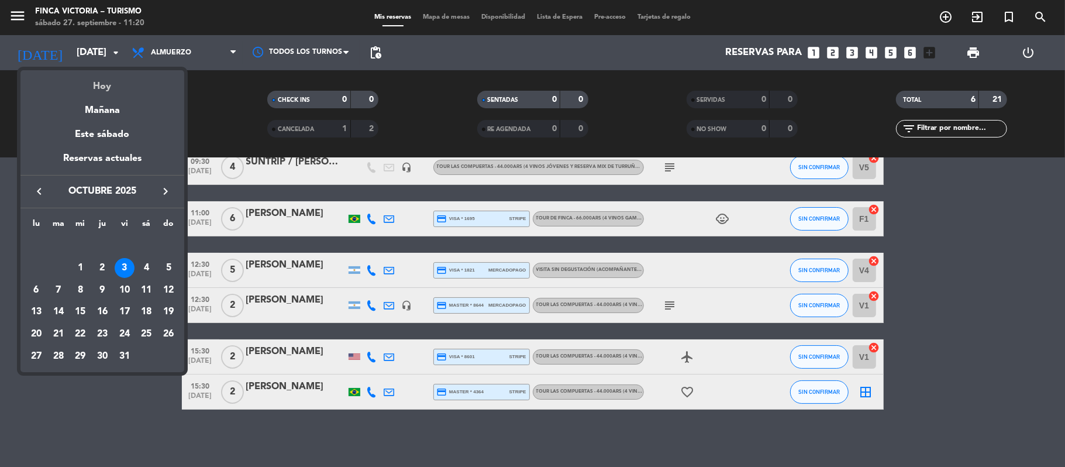
click at [98, 78] on div "Hoy" at bounding box center [102, 82] width 164 height 24
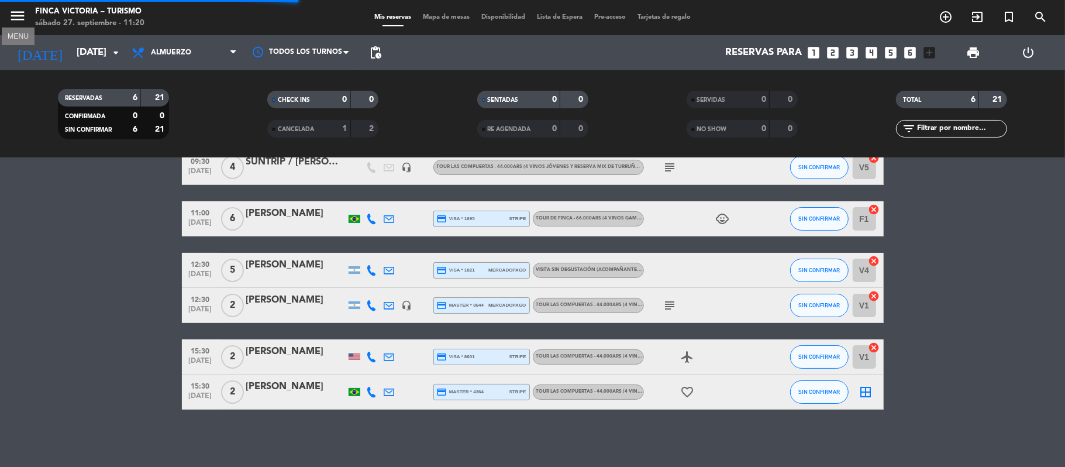
click at [16, 19] on icon "menu" at bounding box center [18, 16] width 18 height 18
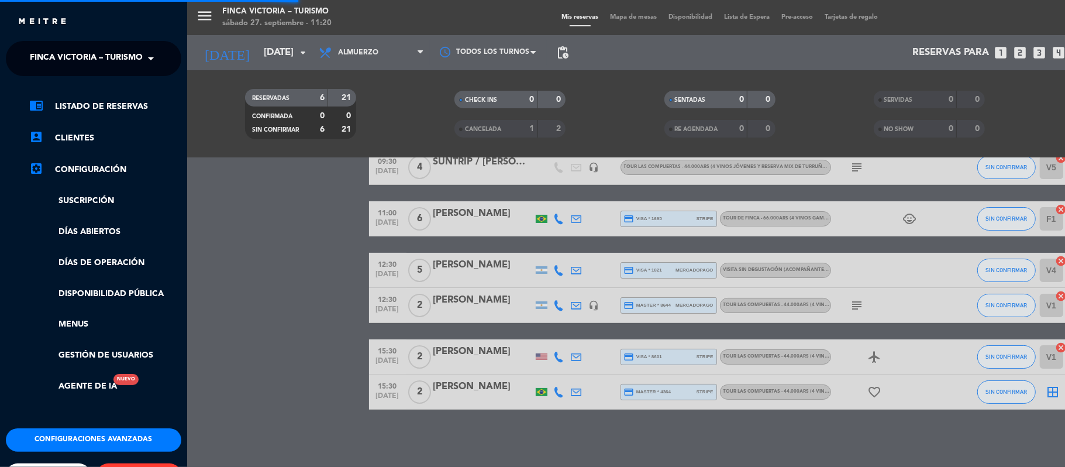
click at [26, 74] on ng-select "× FINCA VICTORIA – TURISMO ×" at bounding box center [93, 58] width 175 height 35
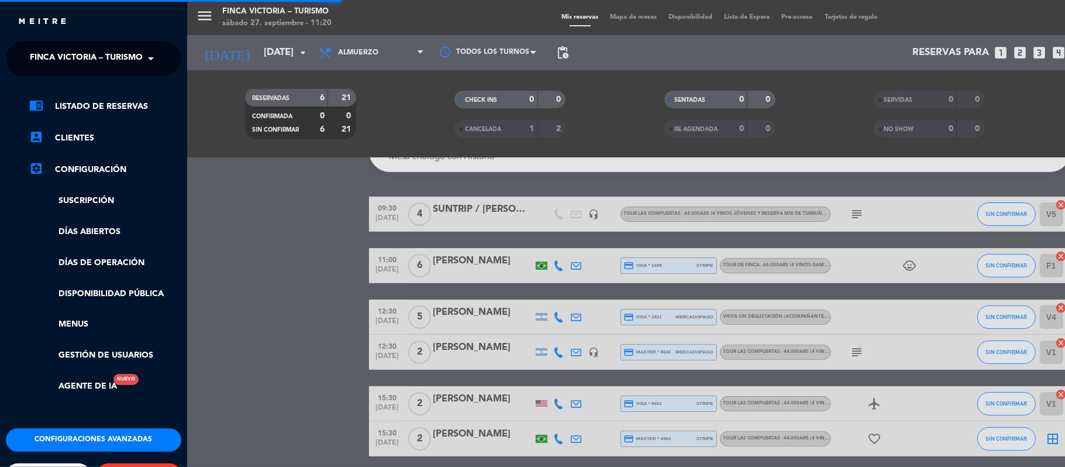
scroll to position [110, 0]
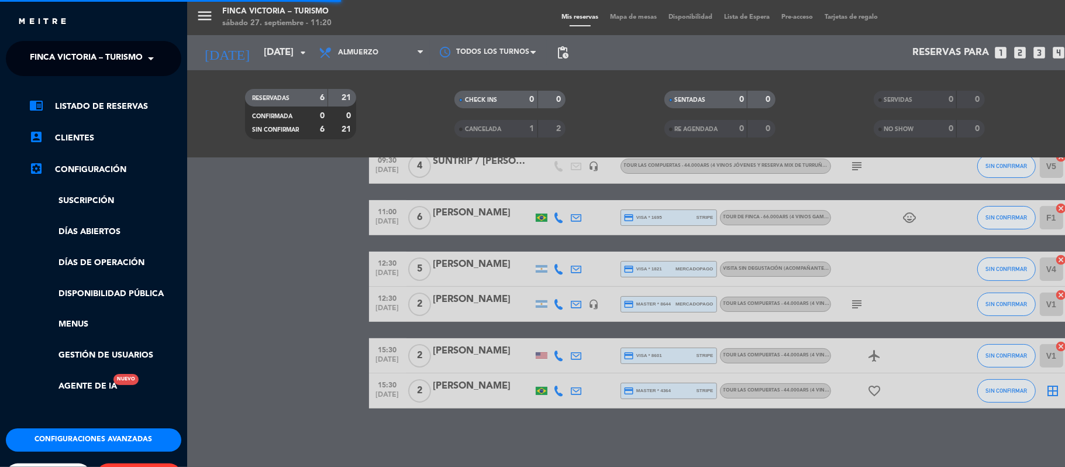
click at [29, 62] on div "× FINCA VICTORIA – TURISMO" at bounding box center [84, 58] width 119 height 25
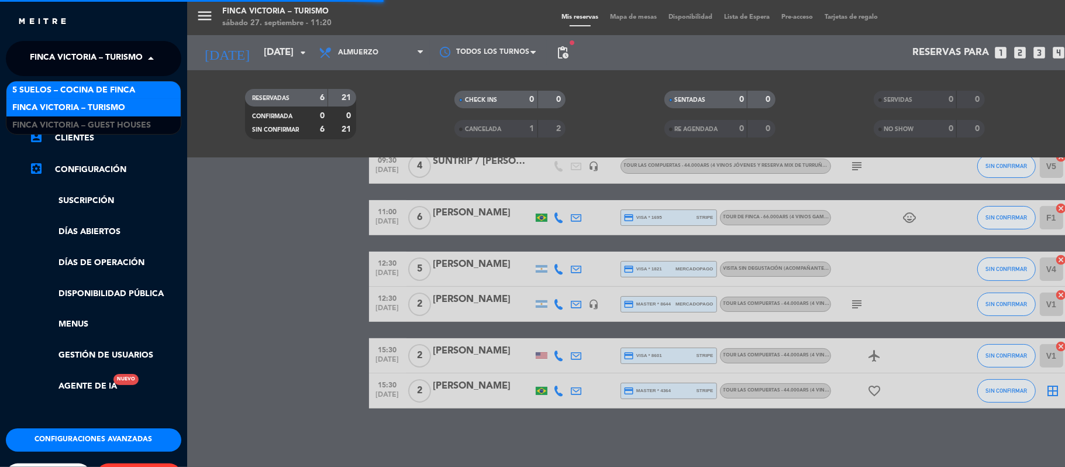
scroll to position [0, 0]
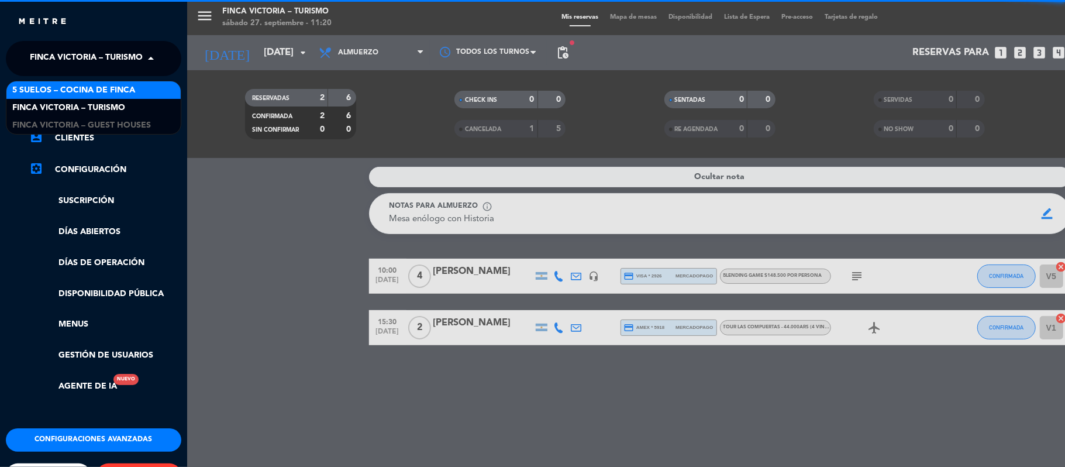
click at [40, 88] on span "5 SUELOS – COCINA DE FINCA" at bounding box center [73, 90] width 123 height 13
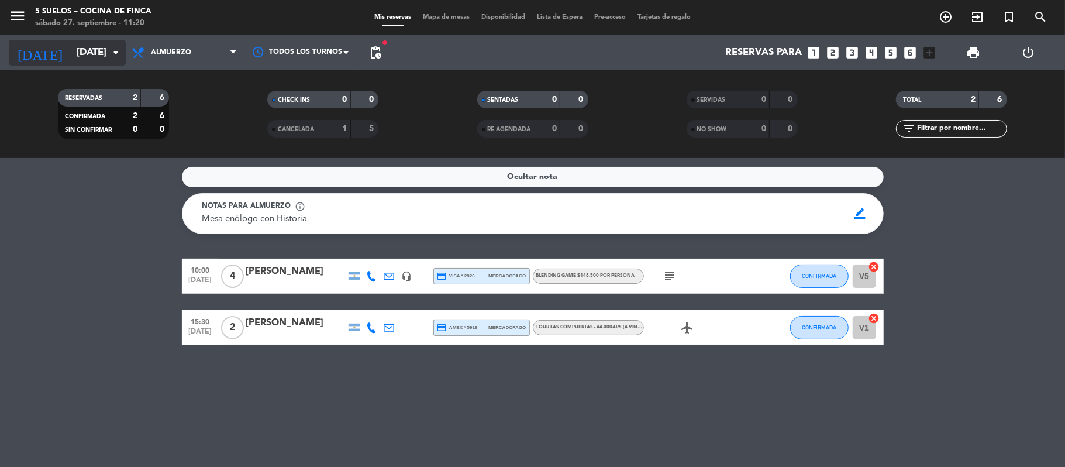
click at [85, 51] on input "[DATE]" at bounding box center [134, 53] width 126 height 23
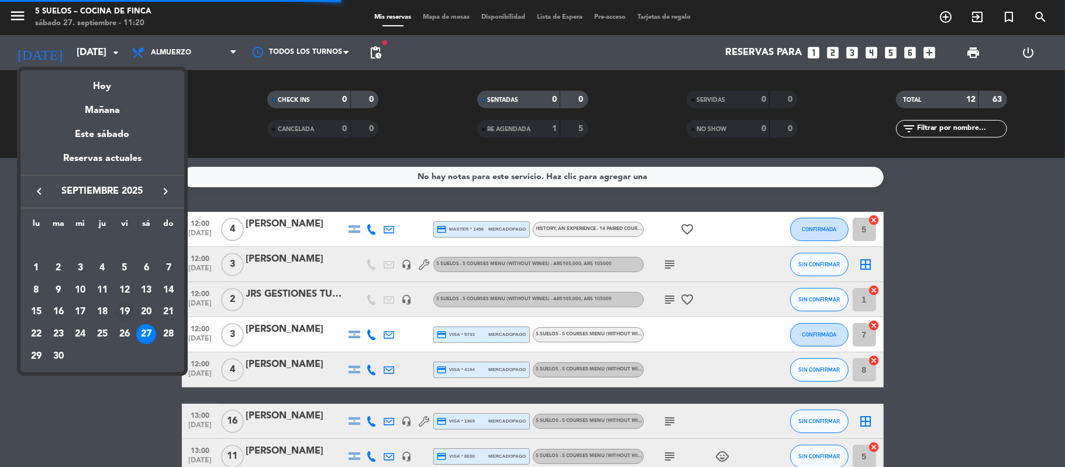
click at [129, 322] on td "19" at bounding box center [124, 312] width 22 height 22
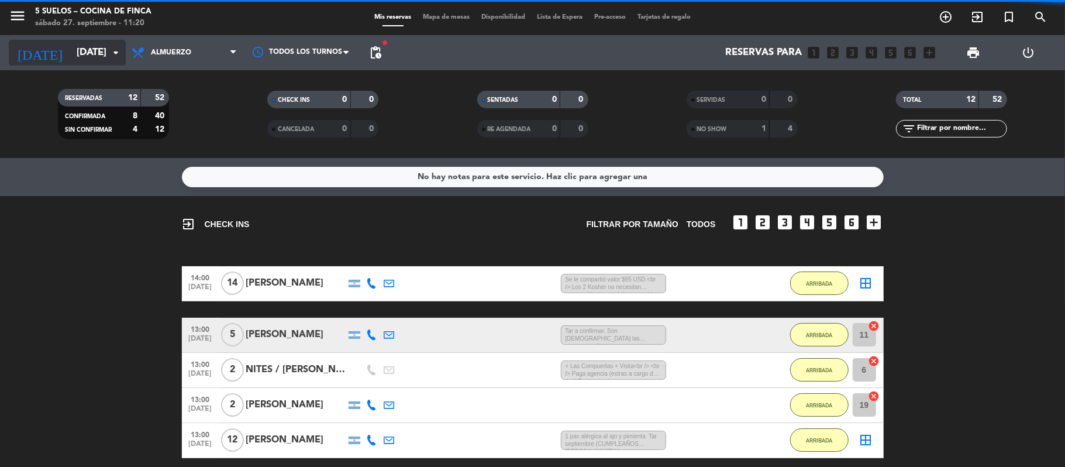
click at [82, 61] on input "[DATE]" at bounding box center [134, 53] width 126 height 23
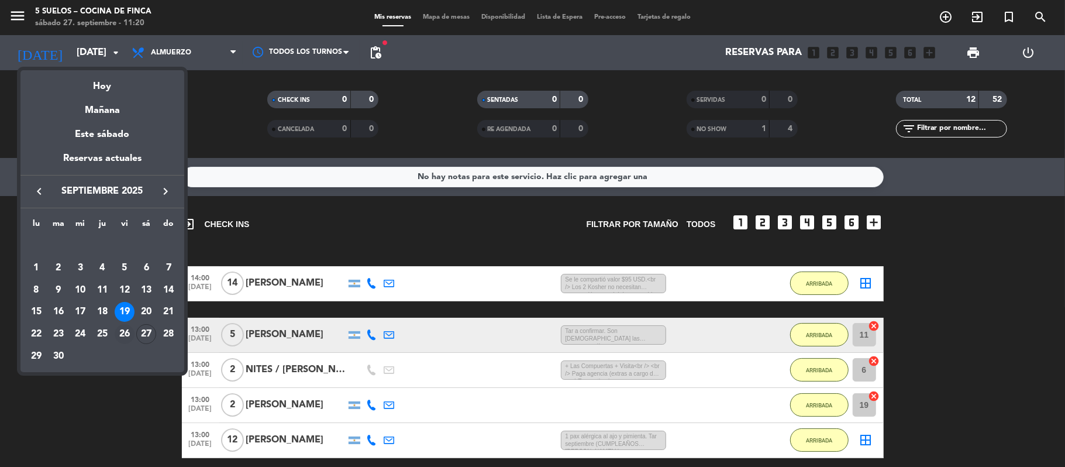
click at [122, 332] on div "26" at bounding box center [125, 334] width 20 height 20
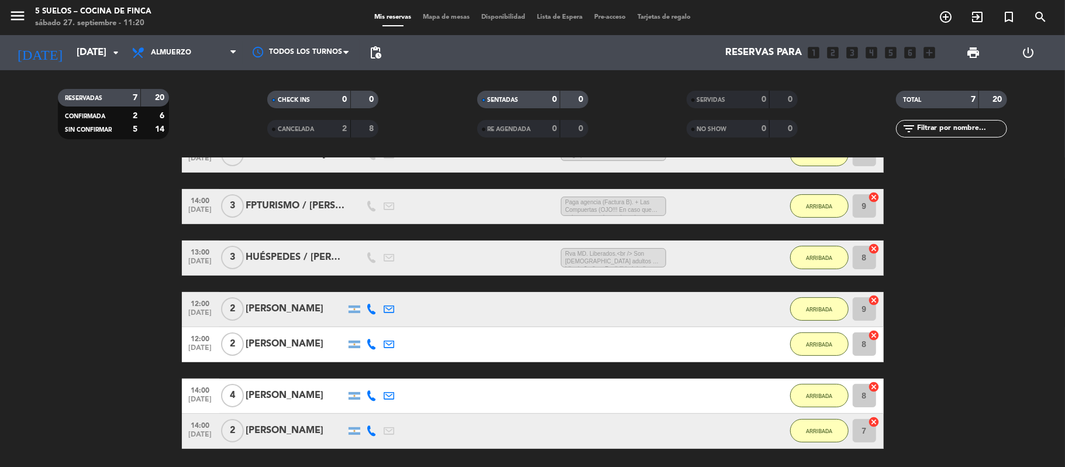
scroll to position [156, 0]
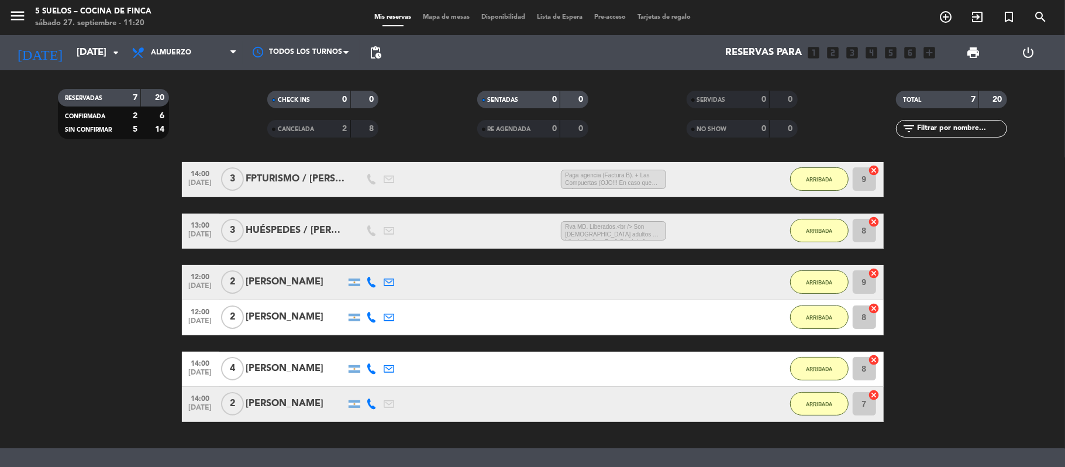
click at [268, 316] on div "[PERSON_NAME]" at bounding box center [295, 316] width 99 height 15
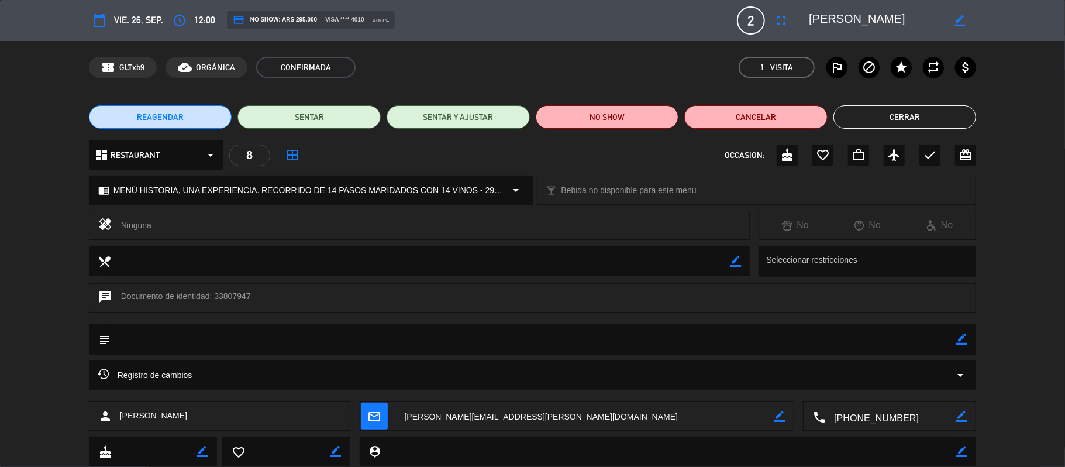
click at [939, 115] on button "Cerrar" at bounding box center [904, 116] width 143 height 23
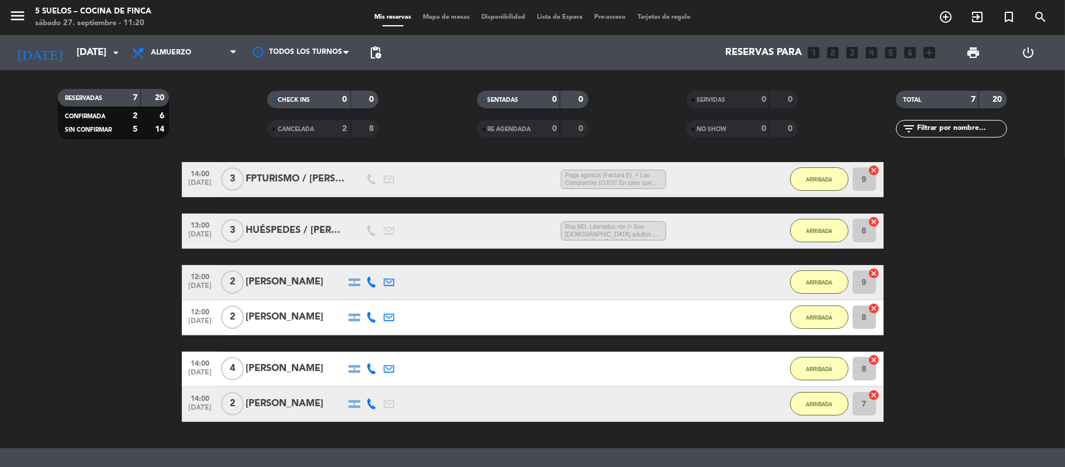
click at [265, 281] on div "[PERSON_NAME]" at bounding box center [295, 281] width 99 height 15
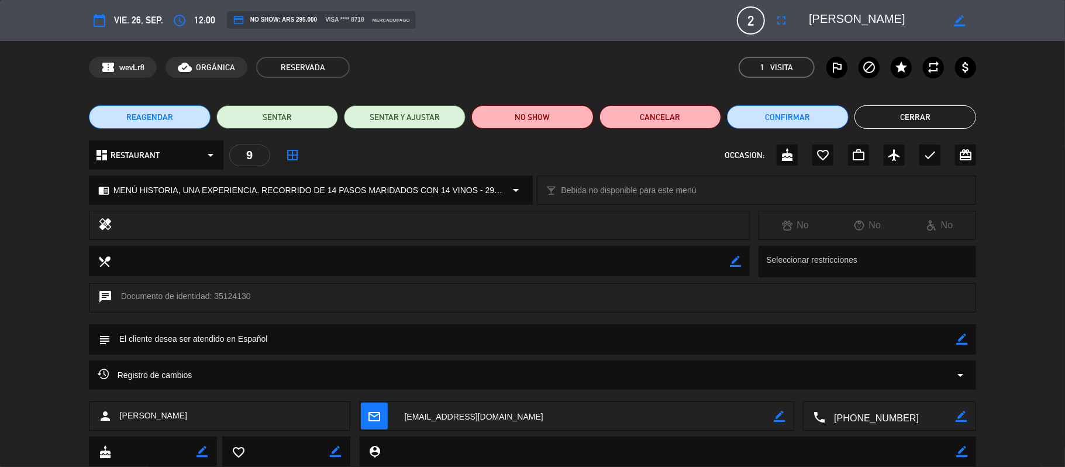
click at [864, 412] on textarea at bounding box center [890, 416] width 130 height 29
click at [873, 386] on span "Click para copiar" at bounding box center [875, 387] width 61 height 12
click at [145, 361] on div "Registro de cambios arrow_drop_down" at bounding box center [533, 374] width 888 height 29
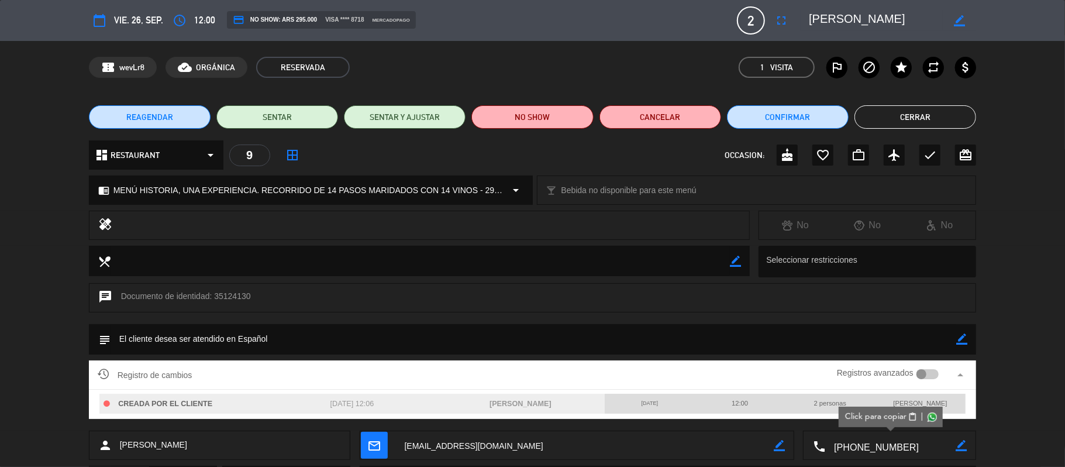
scroll to position [63, 0]
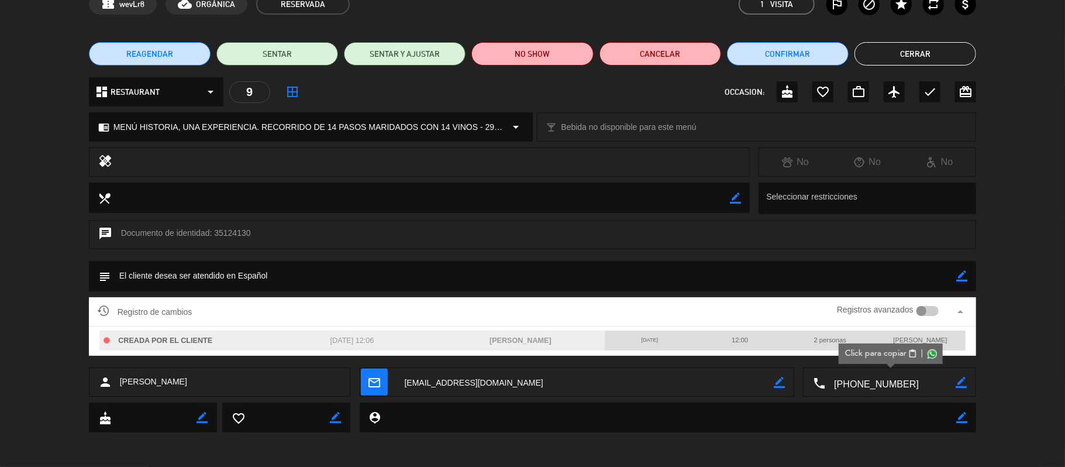
click at [899, 56] on button "Cerrar" at bounding box center [915, 53] width 122 height 23
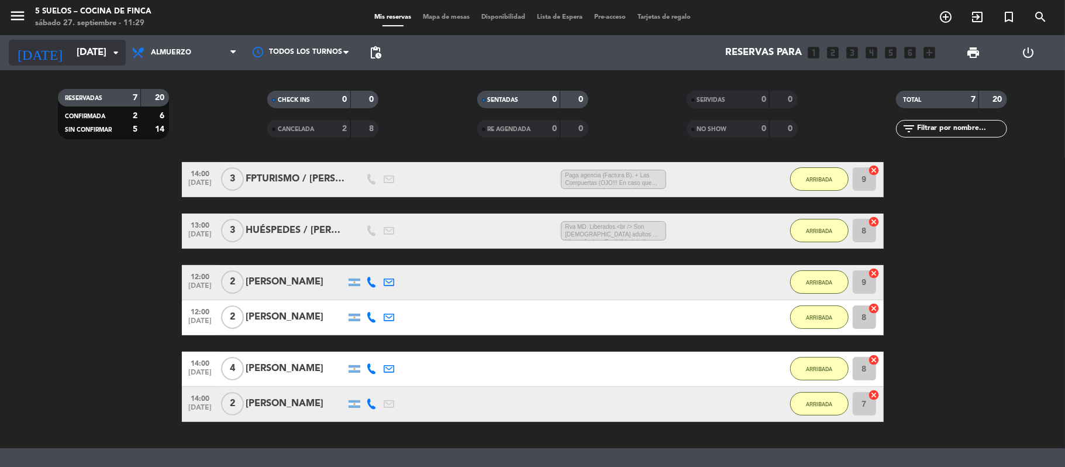
click at [71, 60] on input "[DATE]" at bounding box center [134, 53] width 126 height 23
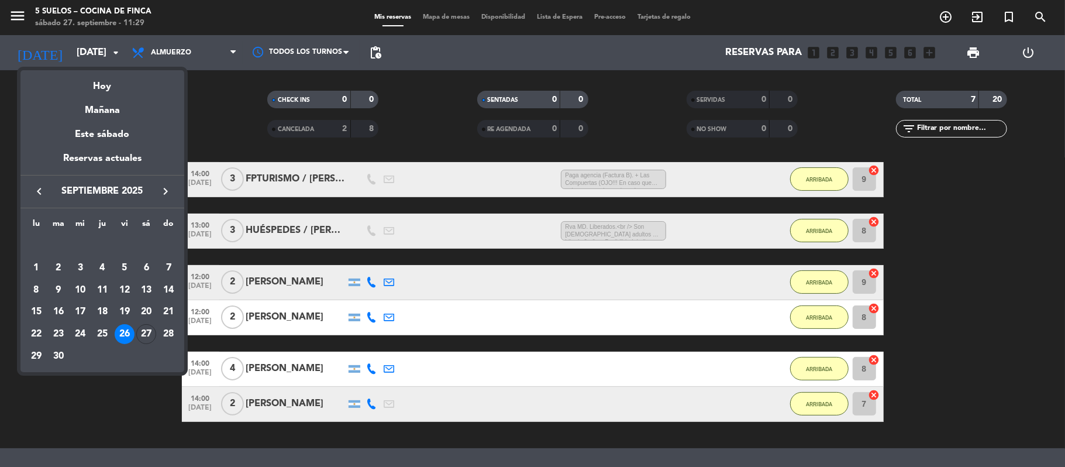
click at [80, 82] on div "Hoy" at bounding box center [102, 82] width 164 height 24
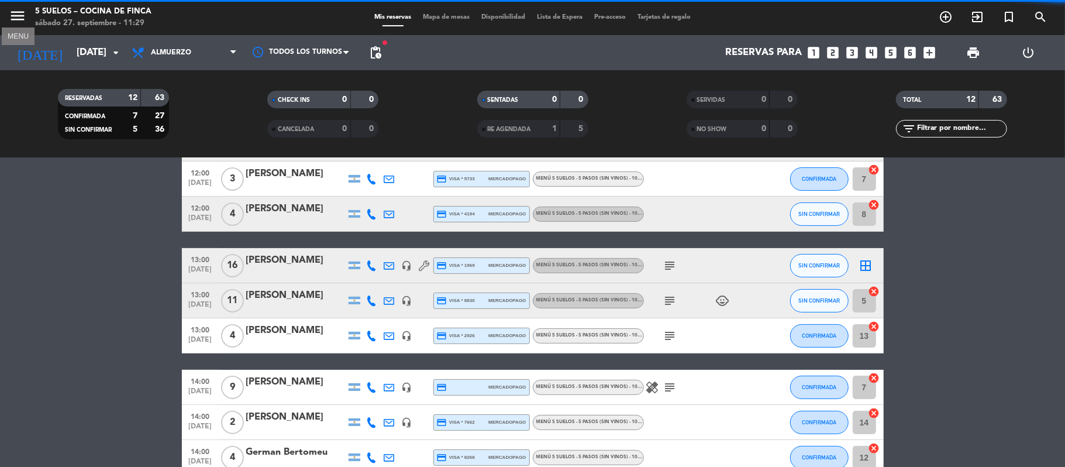
click at [20, 15] on icon "menu" at bounding box center [18, 16] width 18 height 18
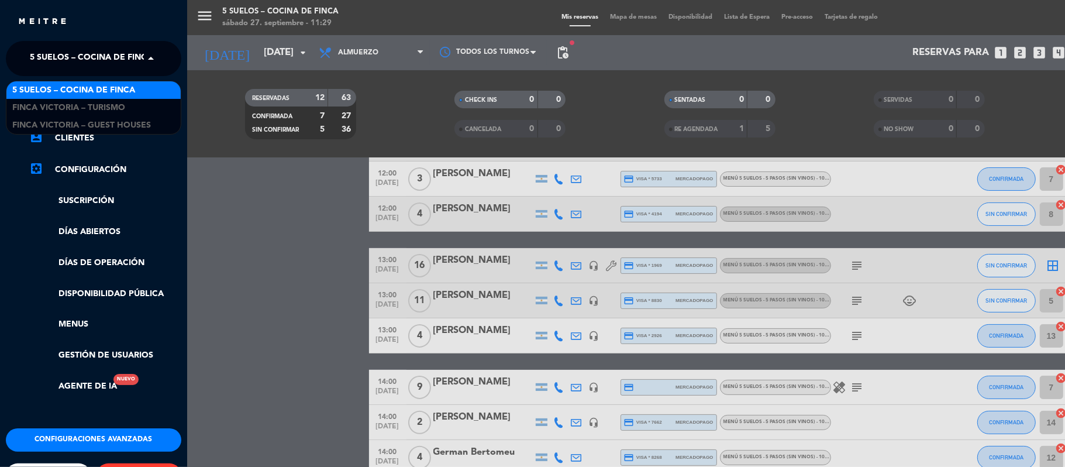
click at [43, 50] on span "5 SUELOS – COCINA DE FINCA" at bounding box center [91, 58] width 123 height 25
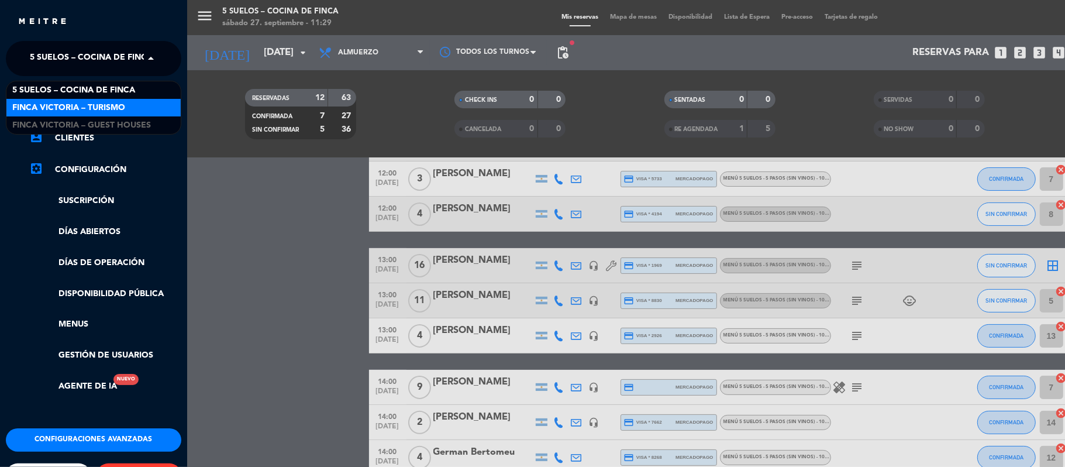
click at [50, 99] on div "FINCA VICTORIA – TURISMO" at bounding box center [93, 108] width 174 height 18
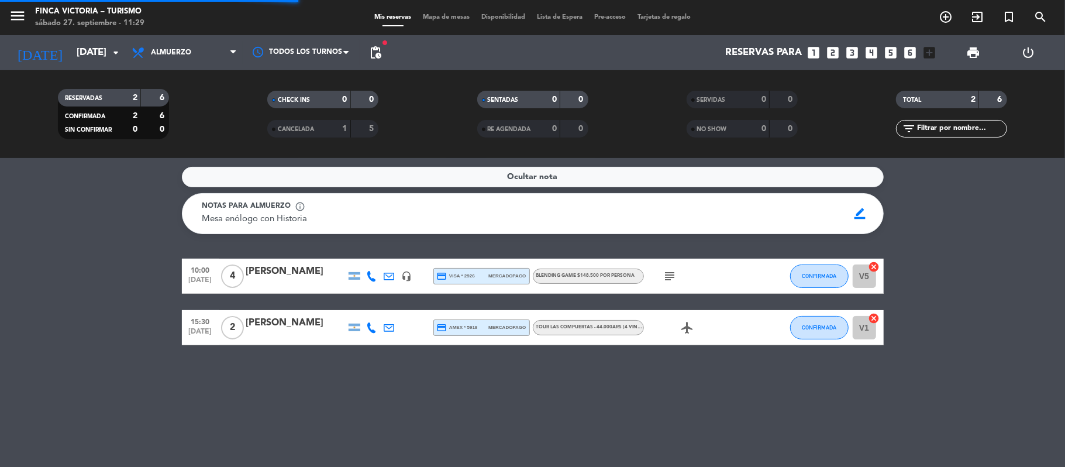
scroll to position [0, 0]
click at [73, 52] on input "[DATE]" at bounding box center [134, 53] width 126 height 23
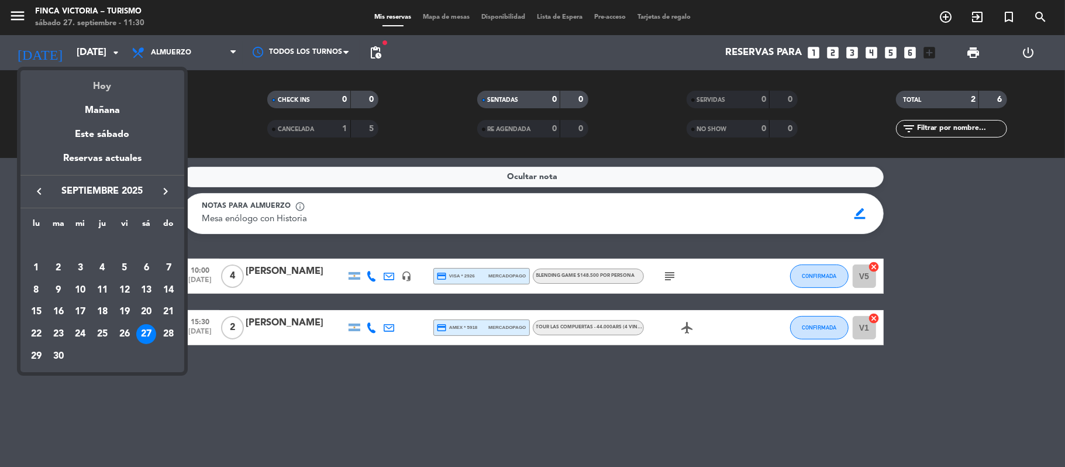
click at [97, 82] on div "Hoy" at bounding box center [102, 82] width 164 height 24
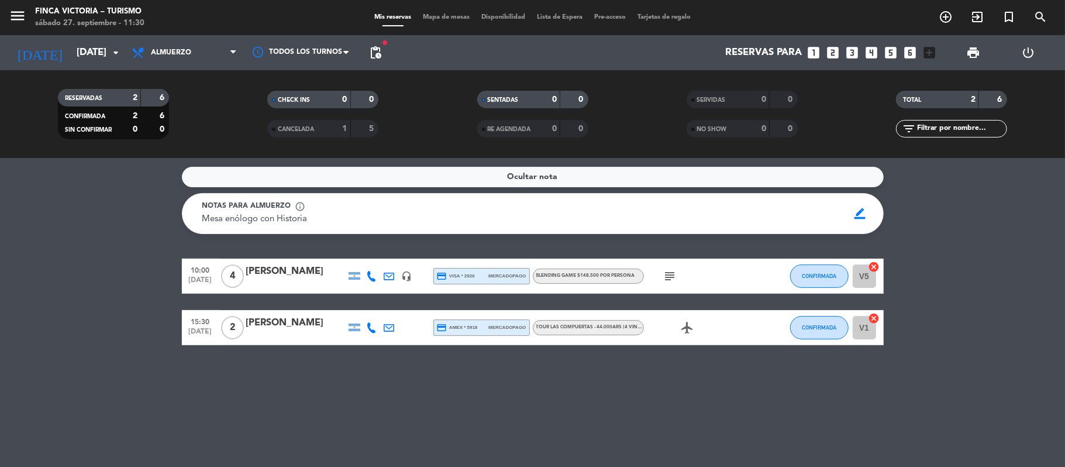
click at [10, 18] on icon "menu" at bounding box center [18, 16] width 18 height 18
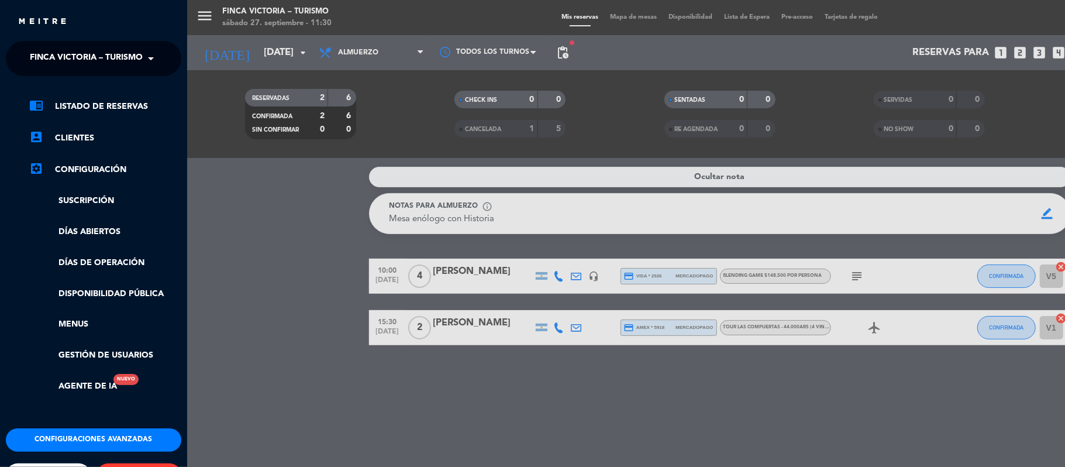
click at [43, 56] on span "FINCA VICTORIA – TURISMO" at bounding box center [86, 58] width 113 height 25
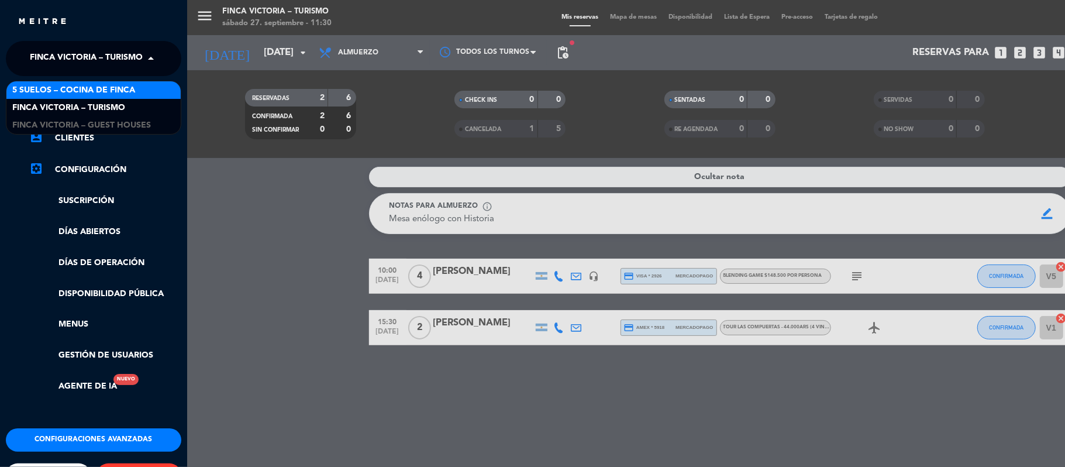
click at [53, 95] on span "5 SUELOS – COCINA DE FINCA" at bounding box center [73, 90] width 123 height 13
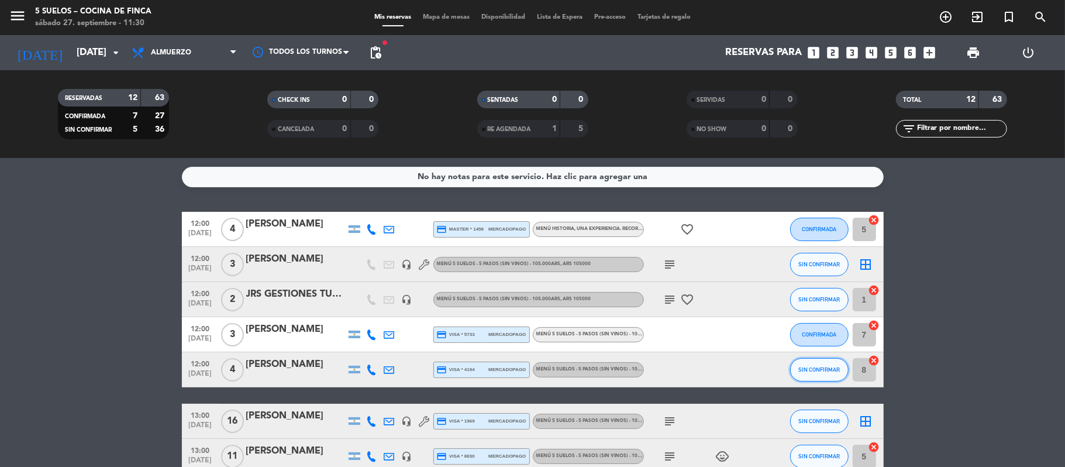
click at [801, 375] on button "SIN CONFIRMAR" at bounding box center [819, 369] width 58 height 23
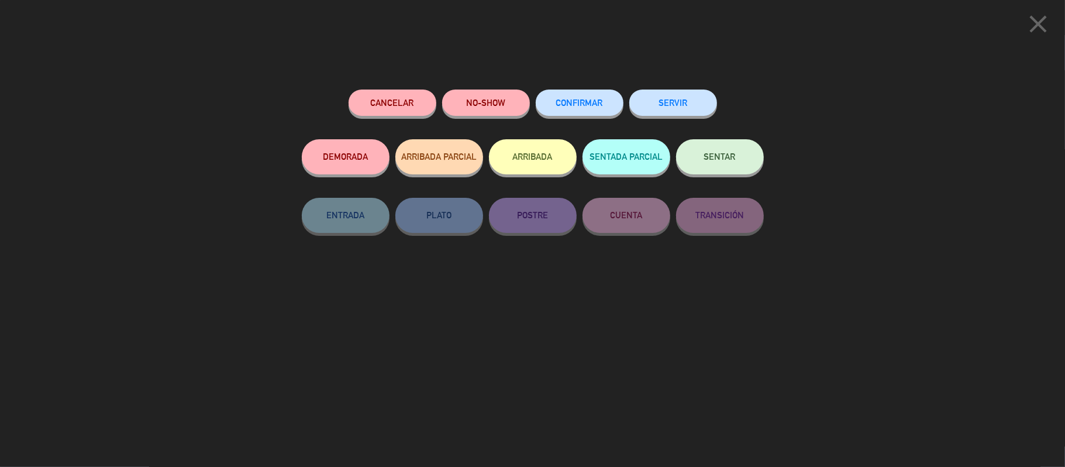
click at [577, 110] on button "CONFIRMAR" at bounding box center [580, 102] width 88 height 26
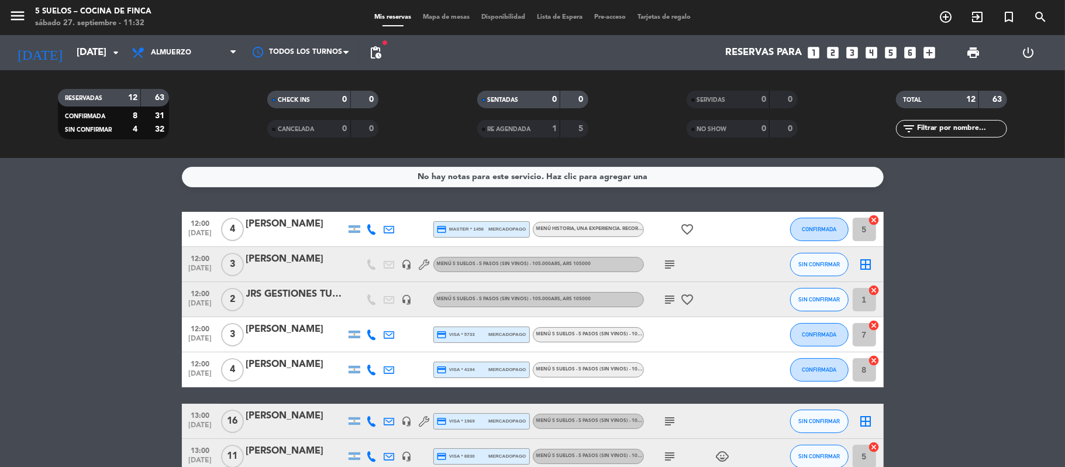
click at [64, 35] on div "[DATE] [DATE] arrow_drop_down" at bounding box center [67, 52] width 117 height 35
click at [66, 40] on div "[DATE] [DATE] arrow_drop_down" at bounding box center [67, 53] width 117 height 26
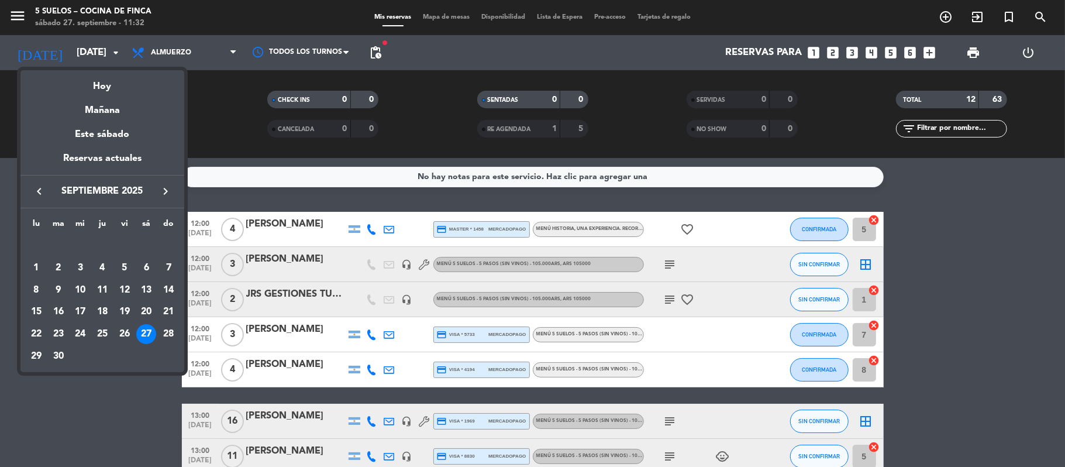
click at [163, 187] on icon "keyboard_arrow_right" at bounding box center [166, 191] width 14 height 14
click at [169, 197] on icon "keyboard_arrow_right" at bounding box center [166, 191] width 14 height 14
click at [160, 186] on icon "keyboard_arrow_right" at bounding box center [166, 191] width 14 height 14
click at [143, 263] on div "6" at bounding box center [146, 268] width 20 height 20
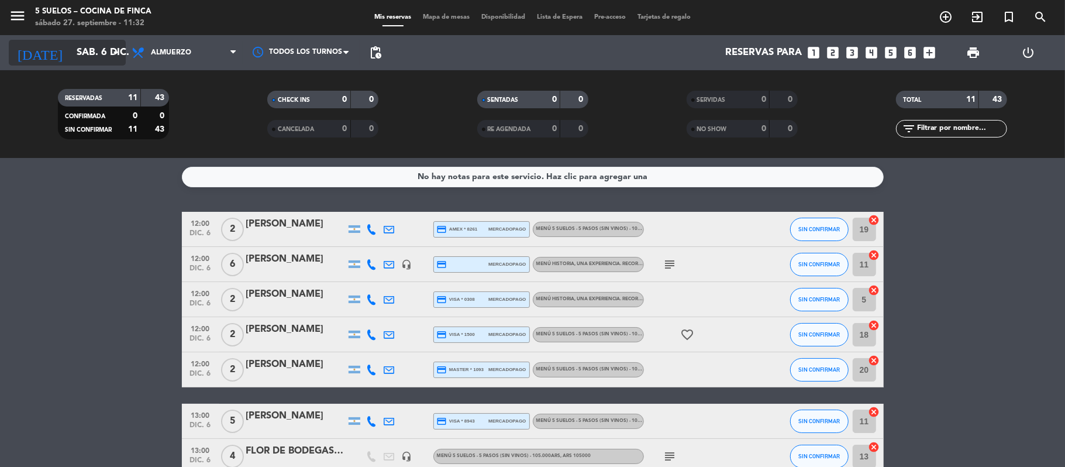
click at [75, 44] on input "sáb. 6 dic." at bounding box center [134, 53] width 126 height 23
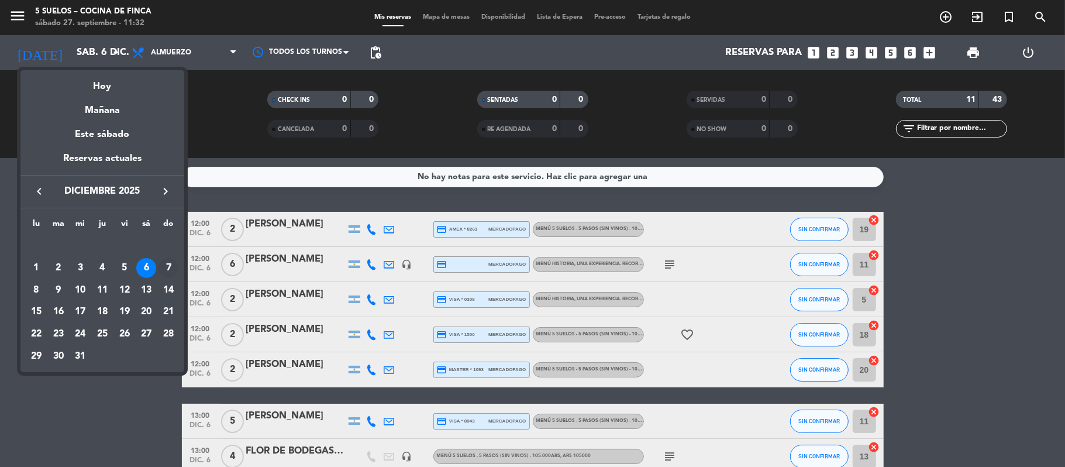
click at [160, 262] on div "7" at bounding box center [169, 268] width 20 height 20
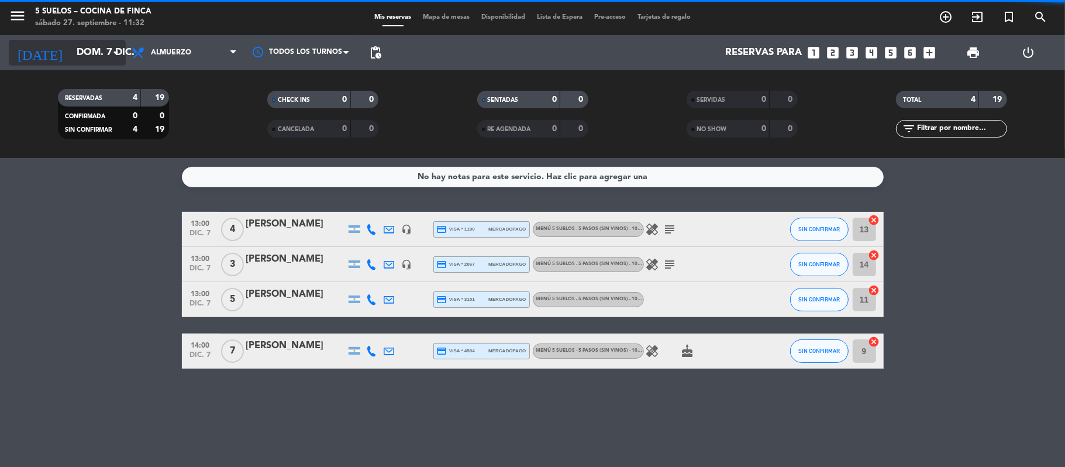
click at [102, 56] on input "dom. 7 dic." at bounding box center [134, 53] width 126 height 23
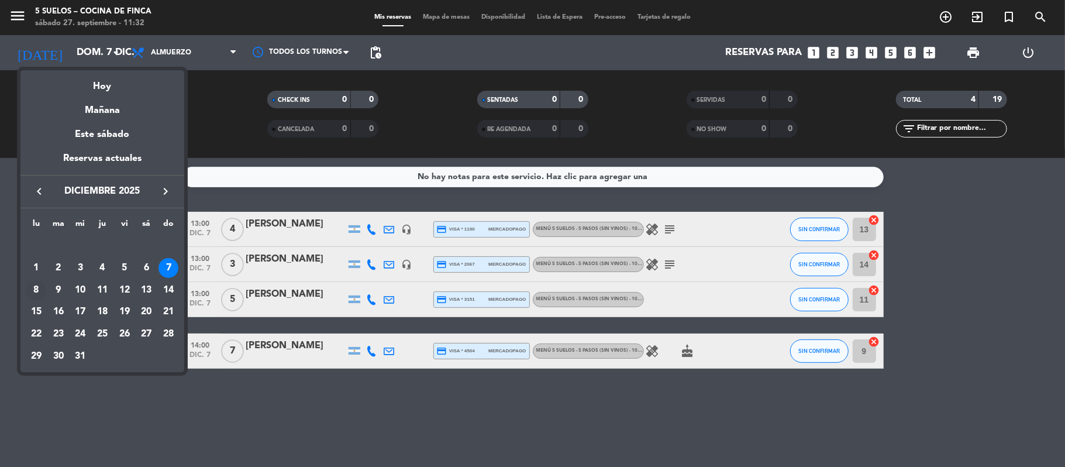
click at [29, 291] on div "8" at bounding box center [36, 290] width 20 height 20
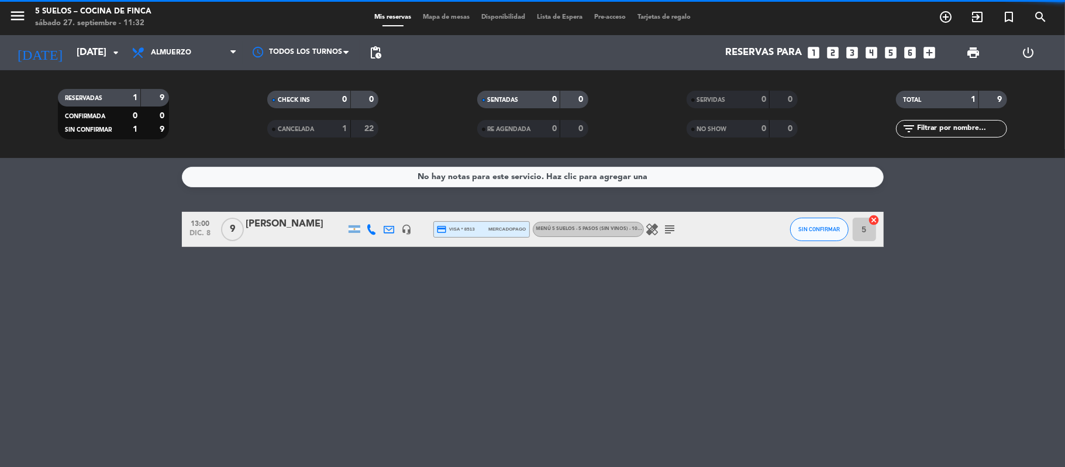
click at [62, 66] on div "[DATE] [DATE] arrow_drop_down" at bounding box center [67, 52] width 117 height 35
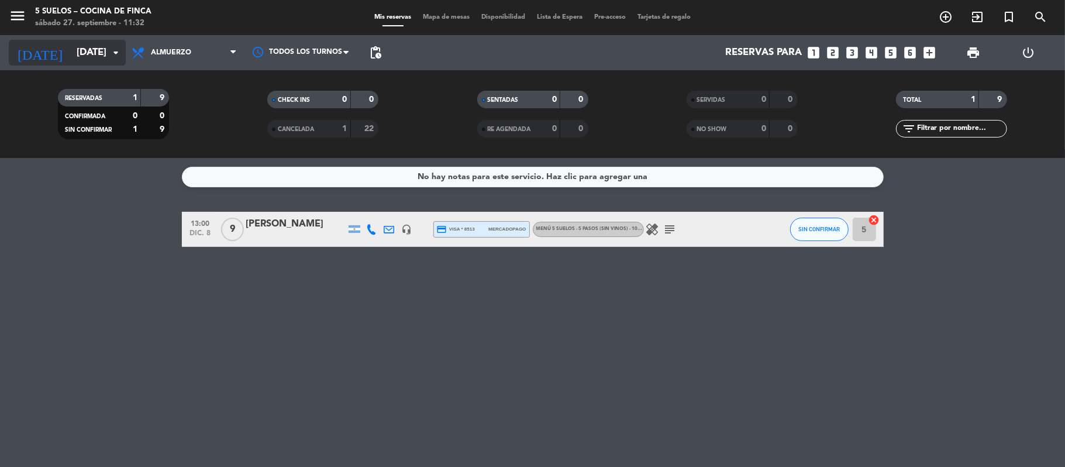
click at [78, 54] on input "[DATE]" at bounding box center [134, 53] width 126 height 23
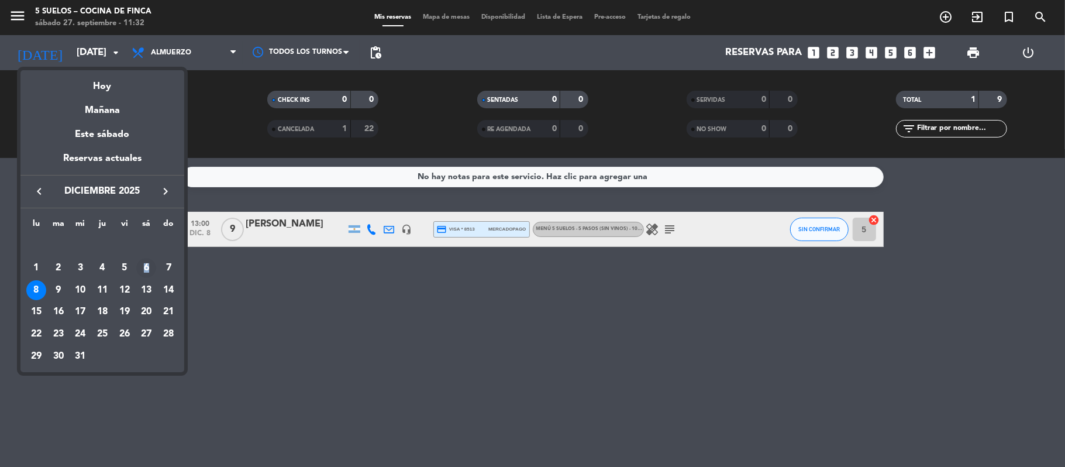
click at [145, 266] on div "6" at bounding box center [146, 268] width 20 height 20
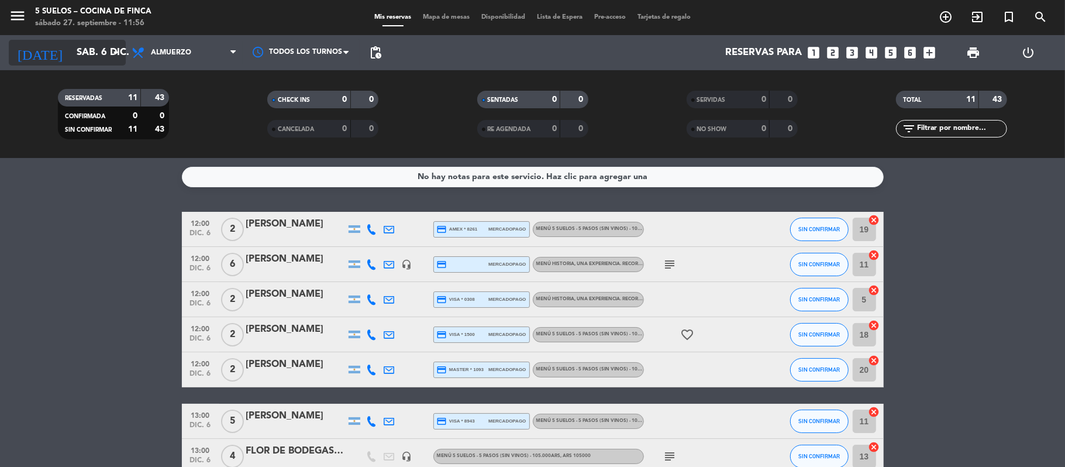
click at [71, 62] on input "sáb. 6 dic." at bounding box center [134, 53] width 126 height 23
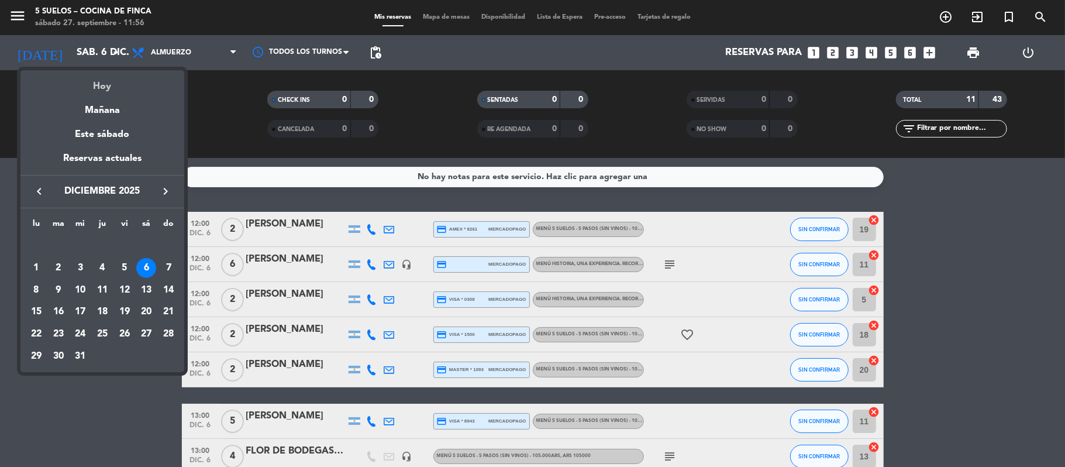
click at [103, 91] on div "Hoy" at bounding box center [102, 82] width 164 height 24
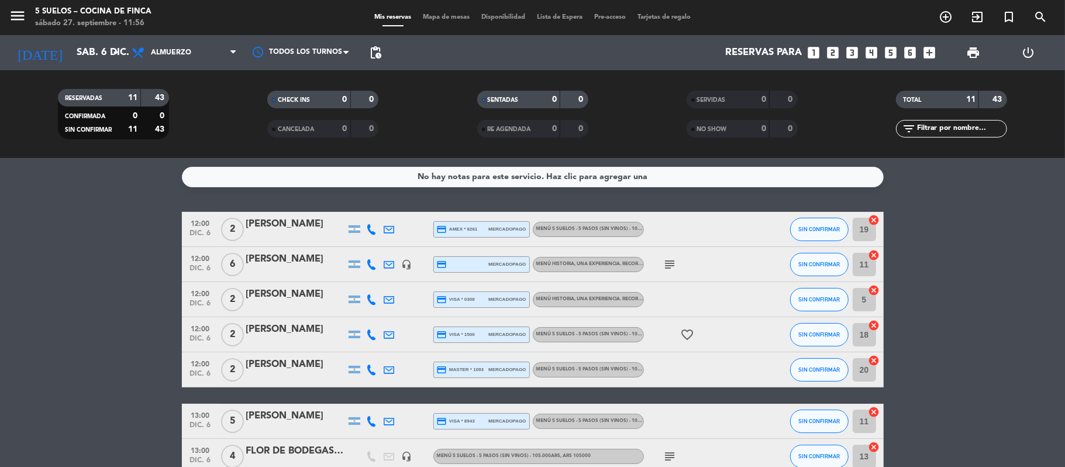
type input "[DATE]"
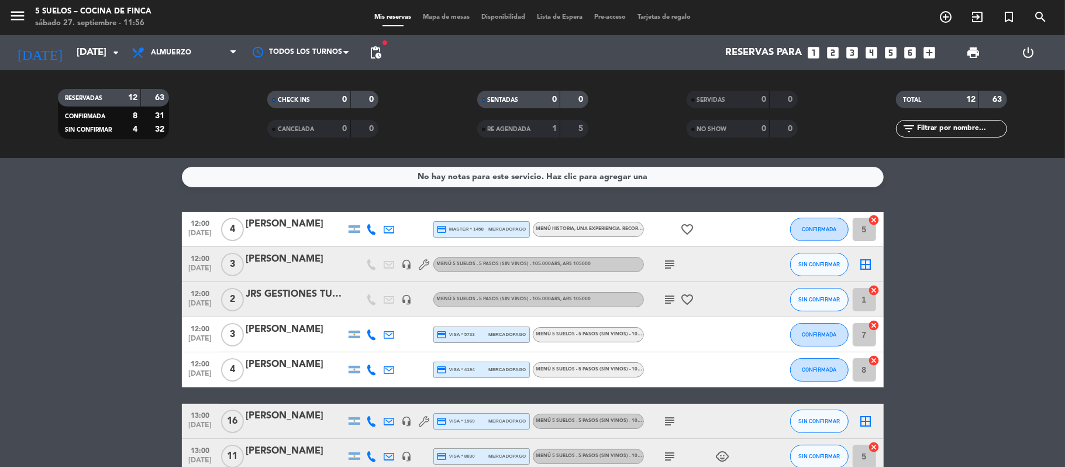
click at [294, 294] on div "JRS GESTIONES TURÍSTICAS / [PERSON_NAME] y [PERSON_NAME]" at bounding box center [295, 294] width 99 height 15
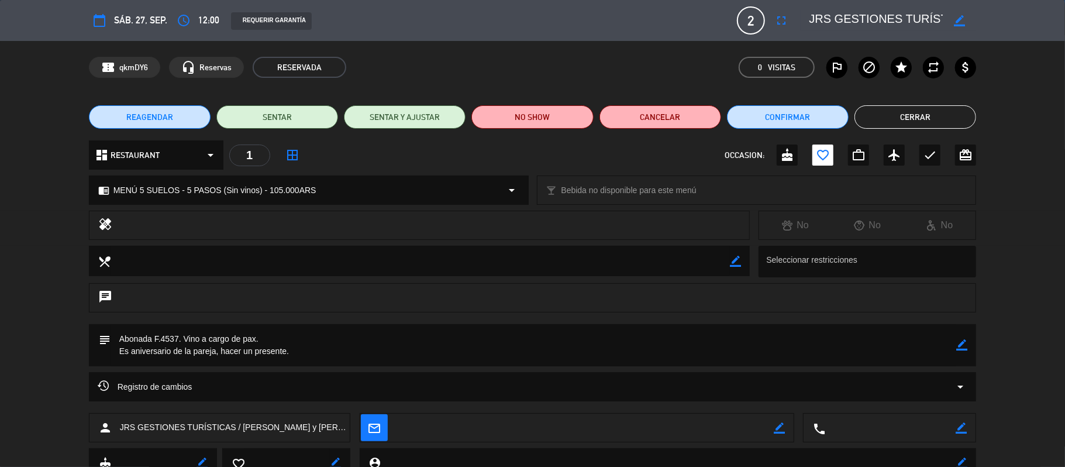
click at [958, 345] on icon "border_color" at bounding box center [961, 344] width 11 height 11
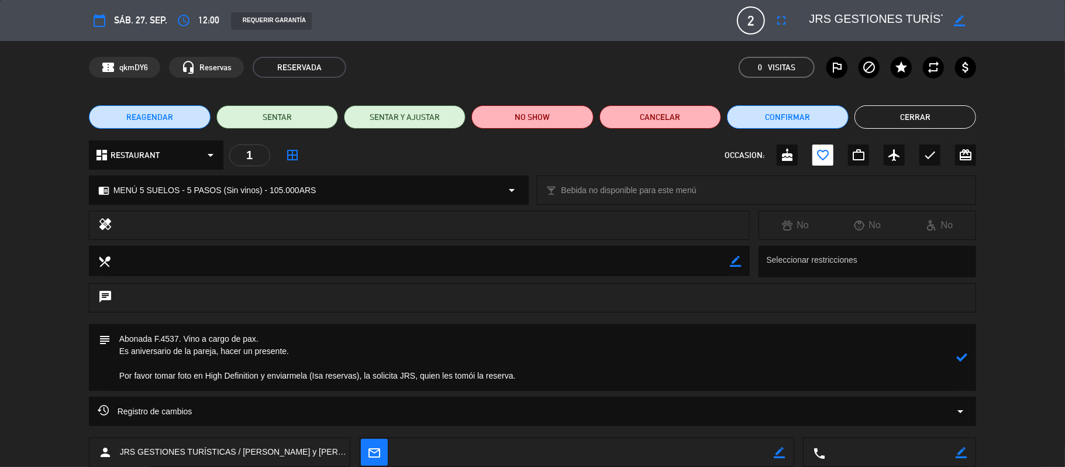
type textarea "Abonada F.4537. Vino a cargo de pax. Es aniversario de la pareja, hacer un pres…"
click at [960, 357] on icon at bounding box center [961, 357] width 11 height 11
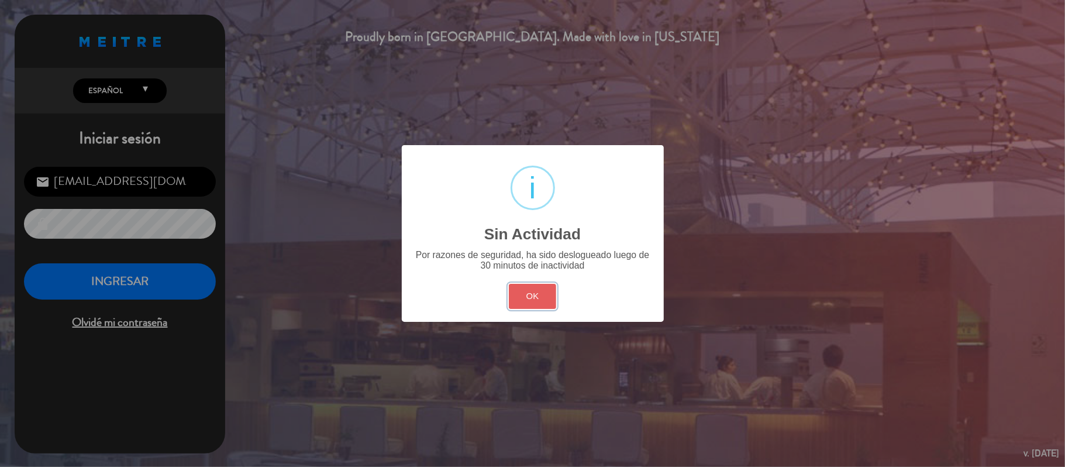
click at [515, 291] on button "OK" at bounding box center [532, 296] width 47 height 25
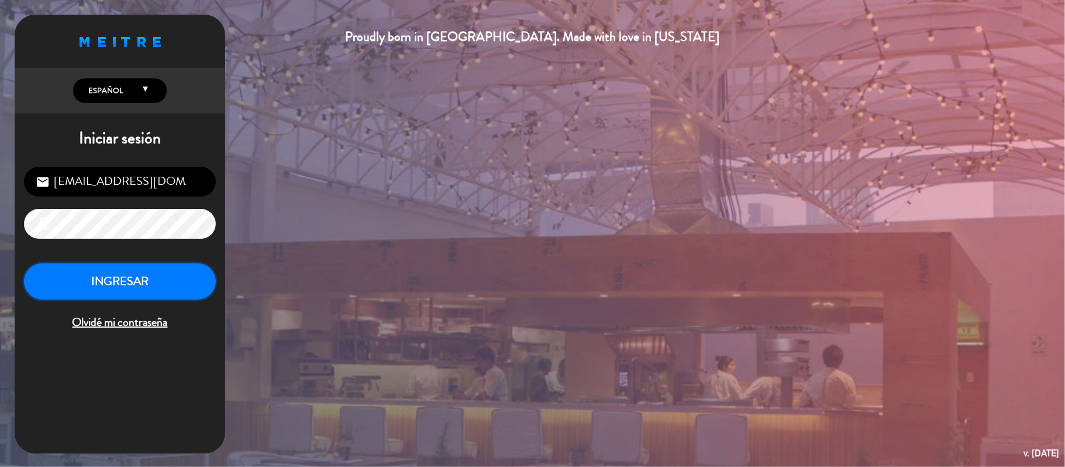
click at [99, 290] on button "INGRESAR" at bounding box center [120, 281] width 192 height 37
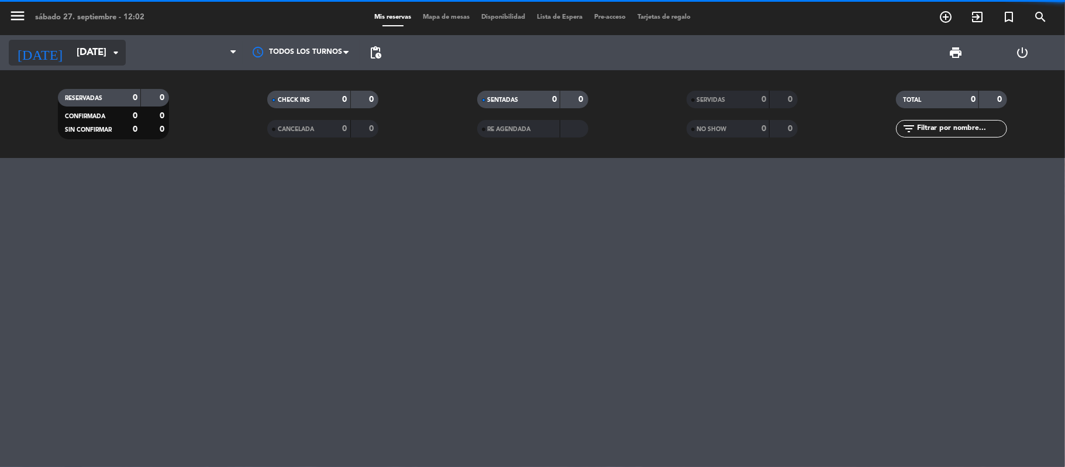
click at [71, 51] on input "[DATE]" at bounding box center [134, 53] width 126 height 23
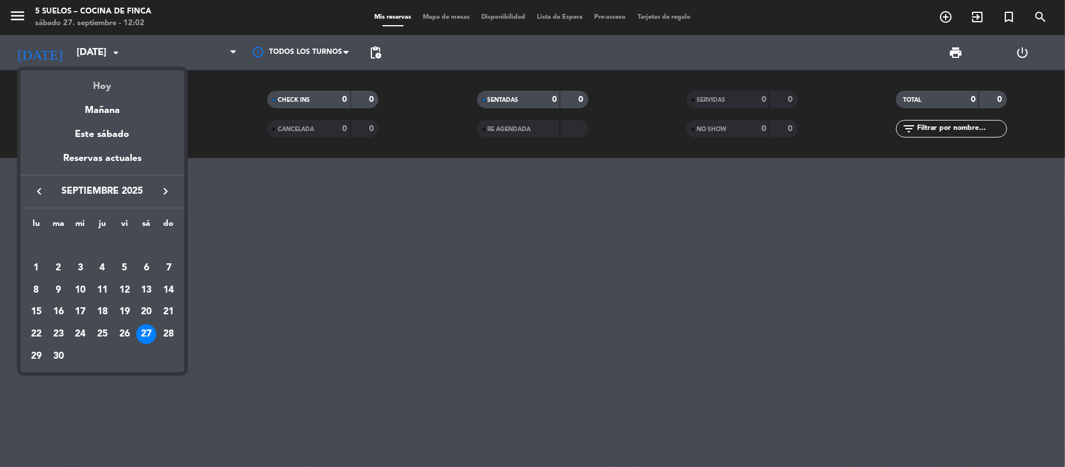
click at [88, 82] on div "Hoy" at bounding box center [102, 82] width 164 height 24
